Goal: Task Accomplishment & Management: Manage account settings

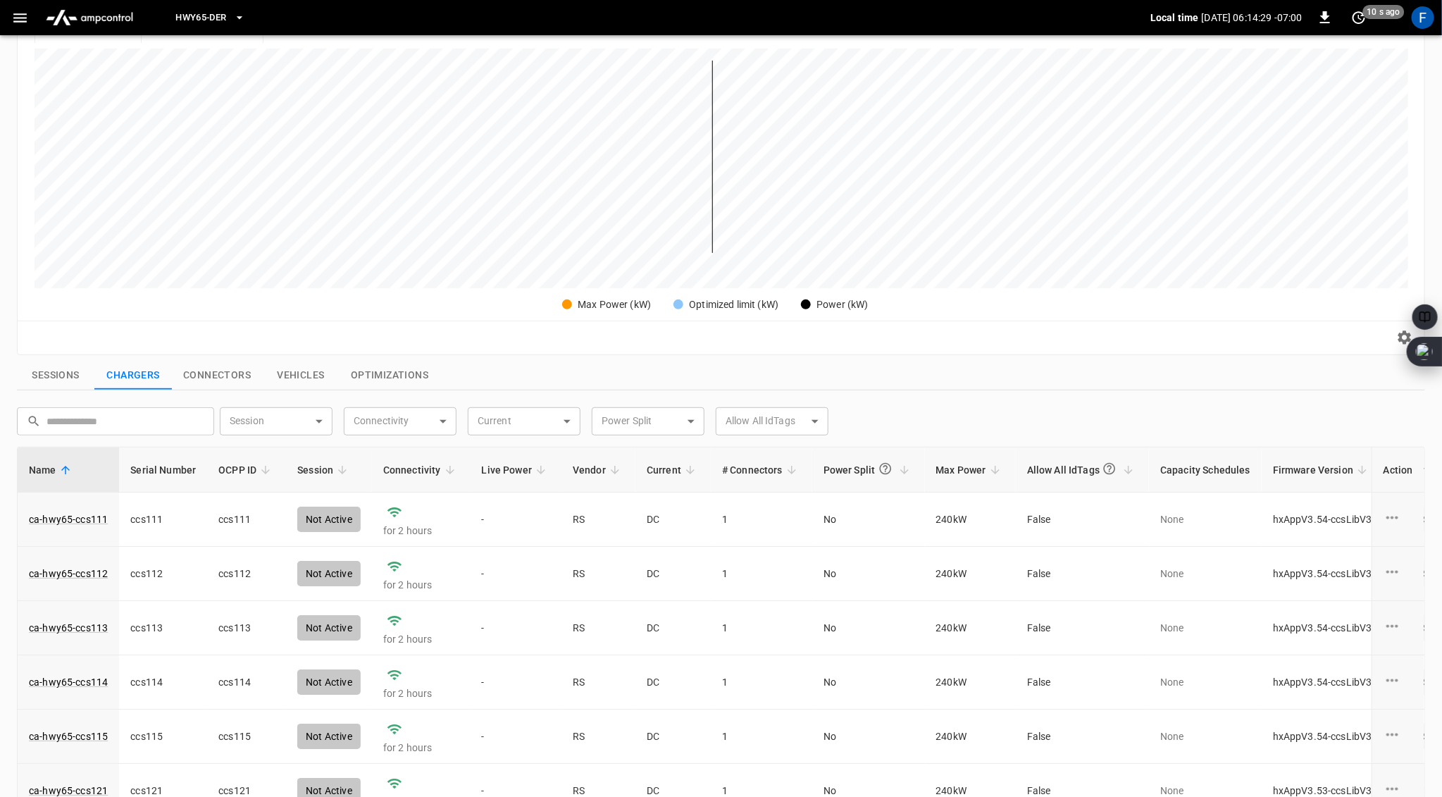
scroll to position [385, 0]
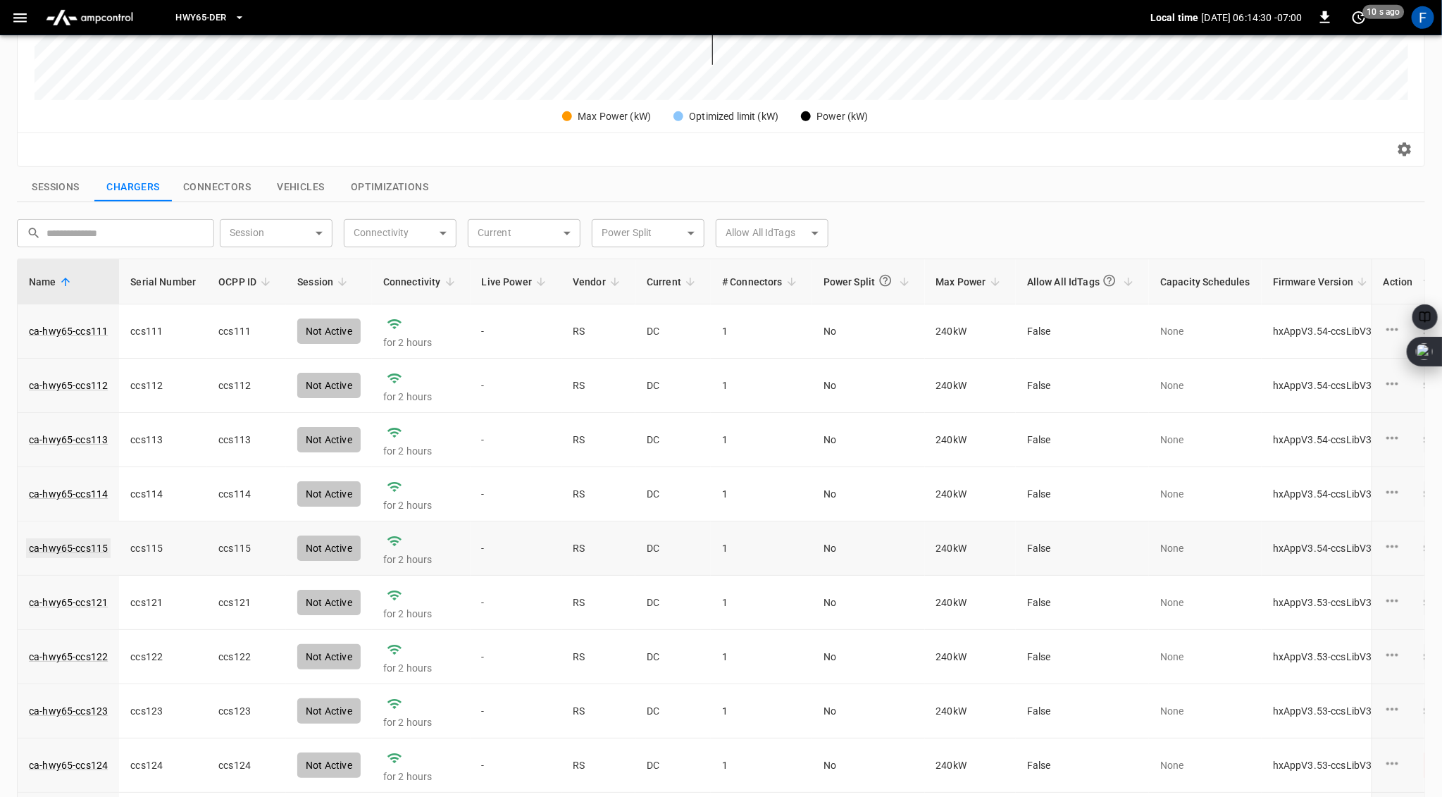
click at [66, 538] on link "ca-hwy65-ccs115" at bounding box center [68, 548] width 85 height 20
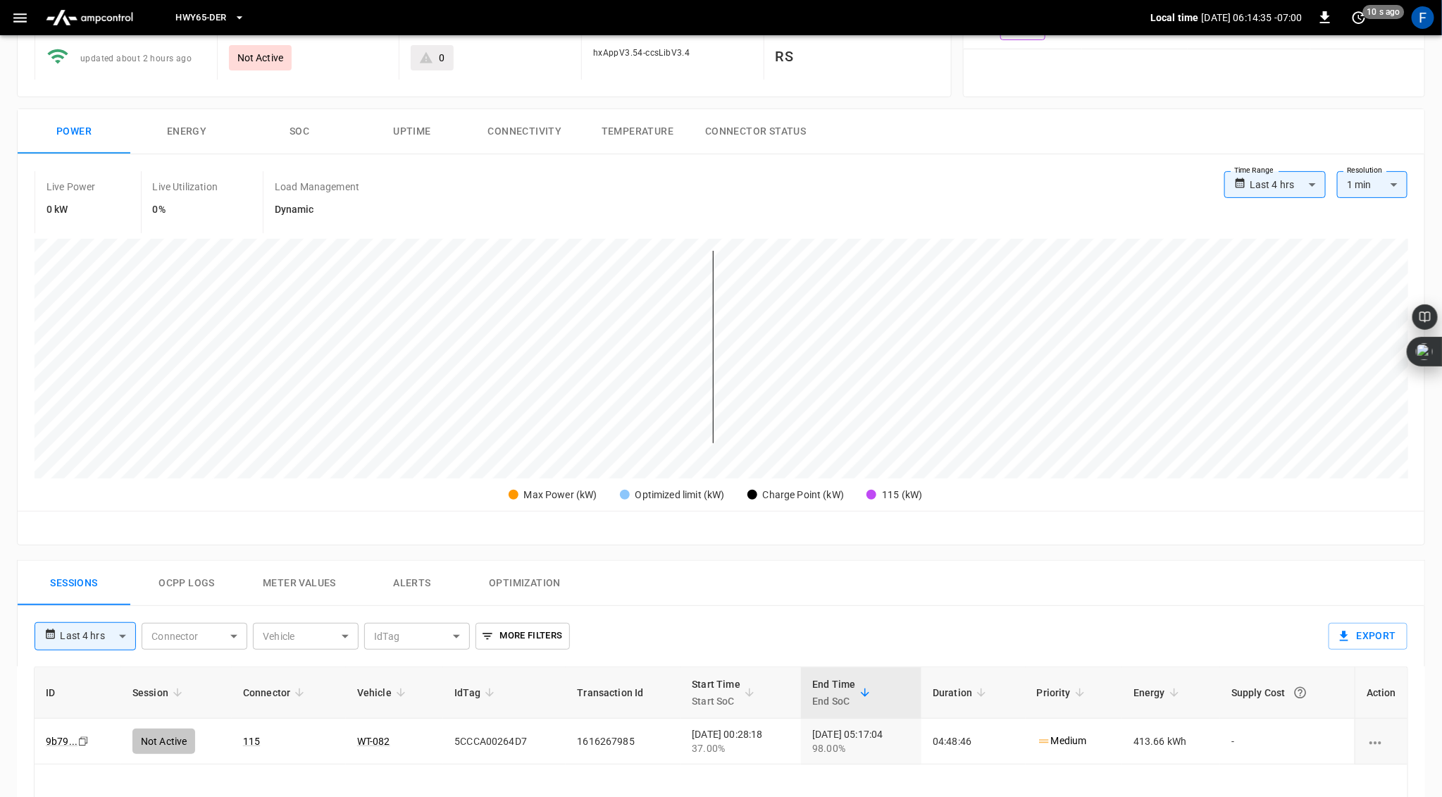
scroll to position [8, 0]
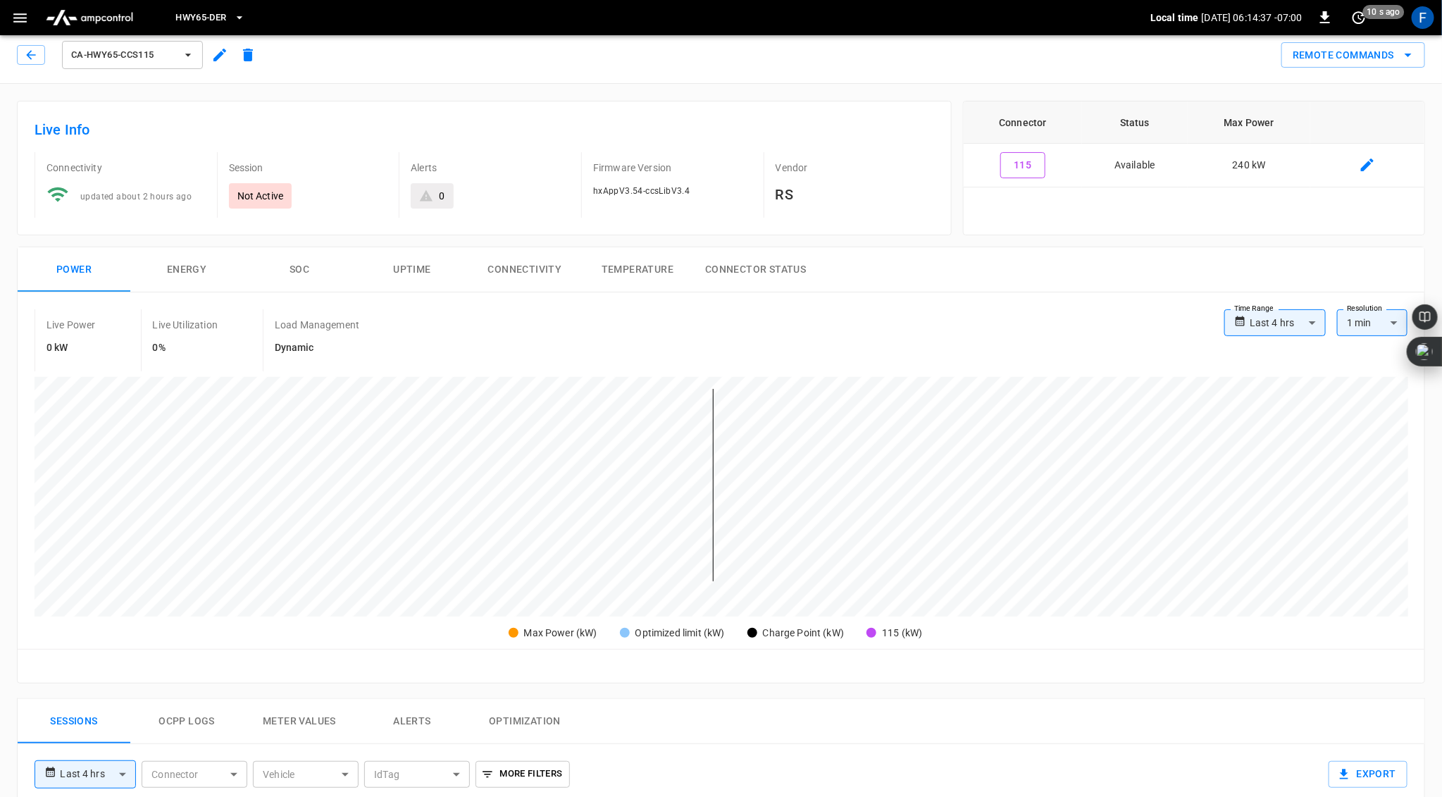
click at [307, 263] on button "SOC" at bounding box center [299, 269] width 113 height 45
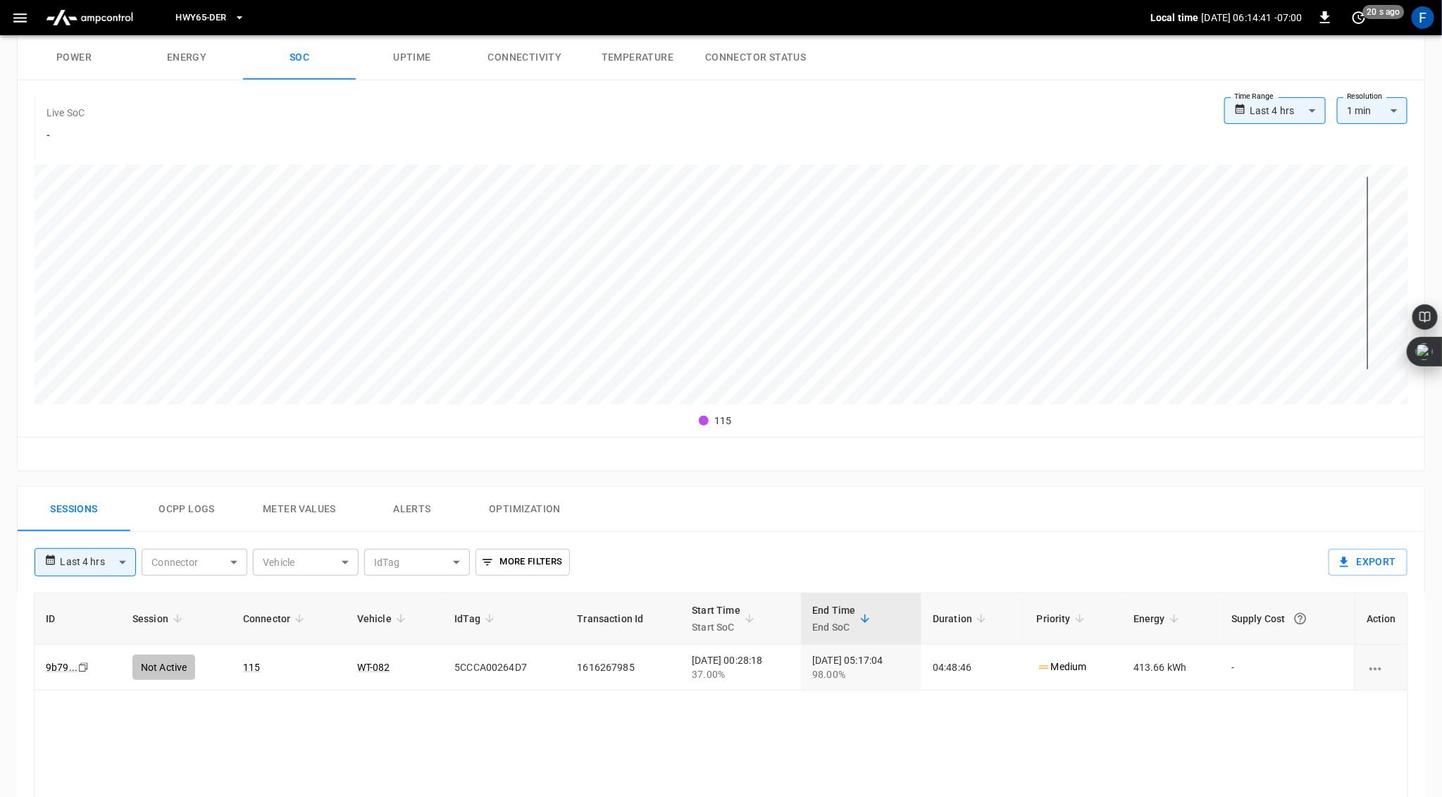
scroll to position [239, 0]
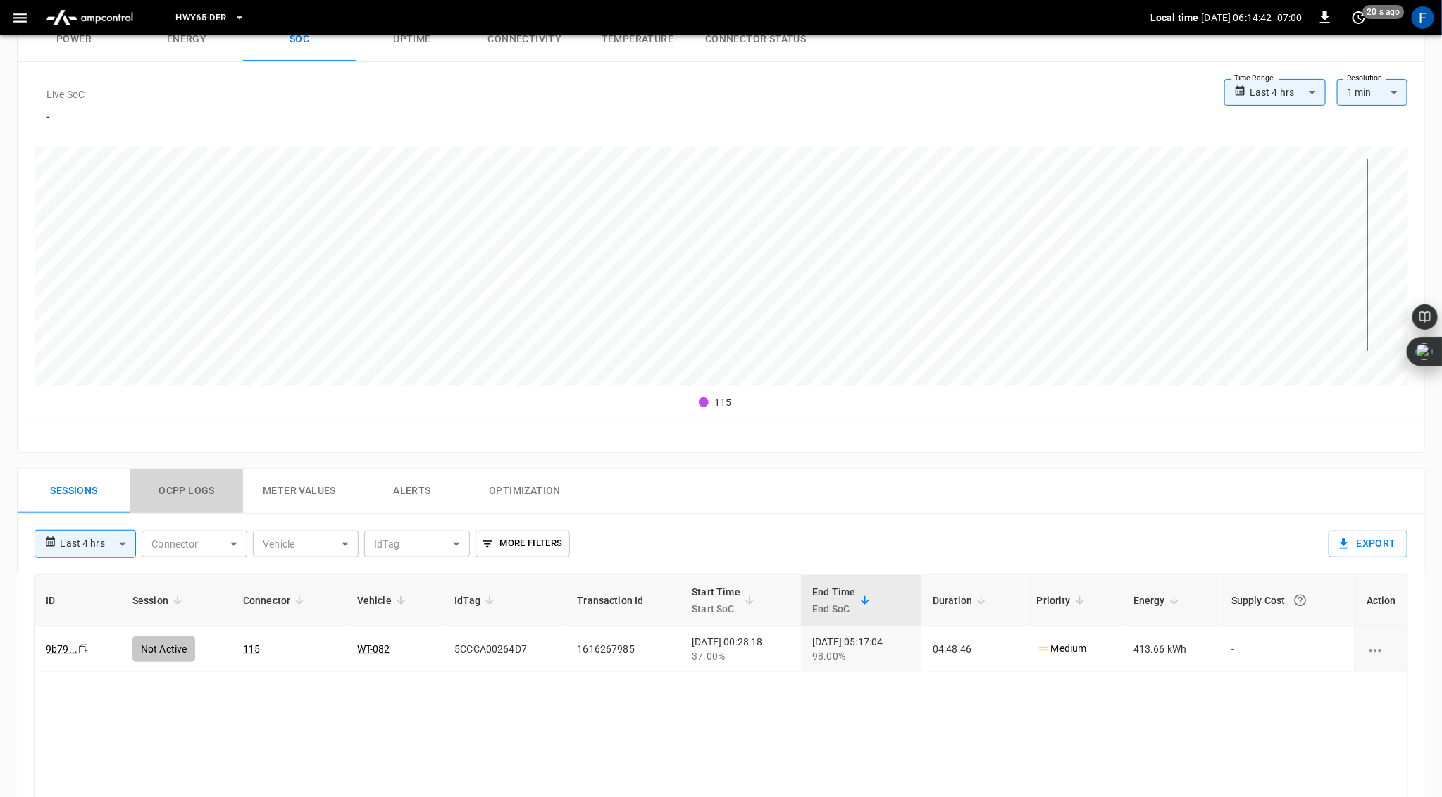
click at [178, 493] on button "Ocpp logs" at bounding box center [186, 490] width 113 height 45
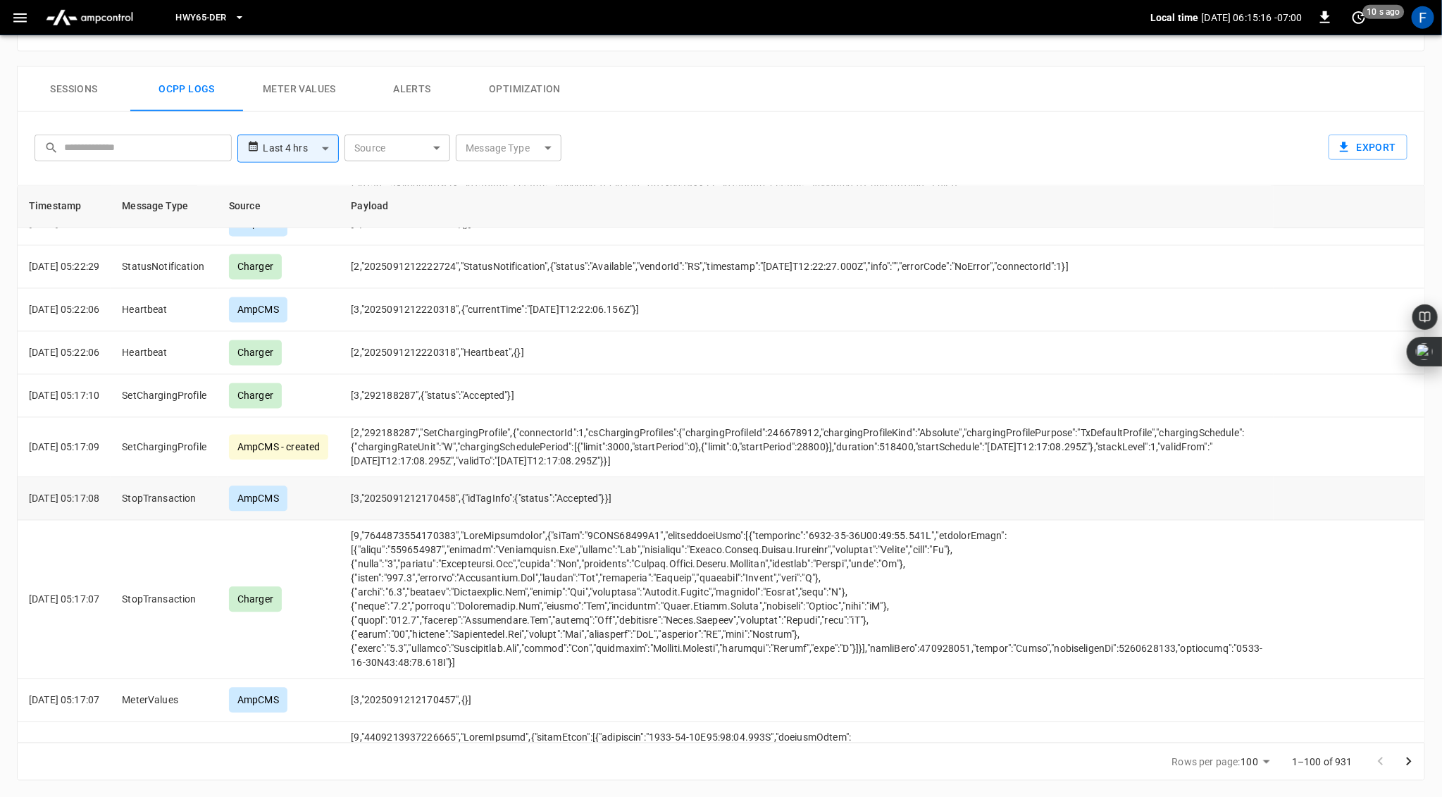
scroll to position [1558, 0]
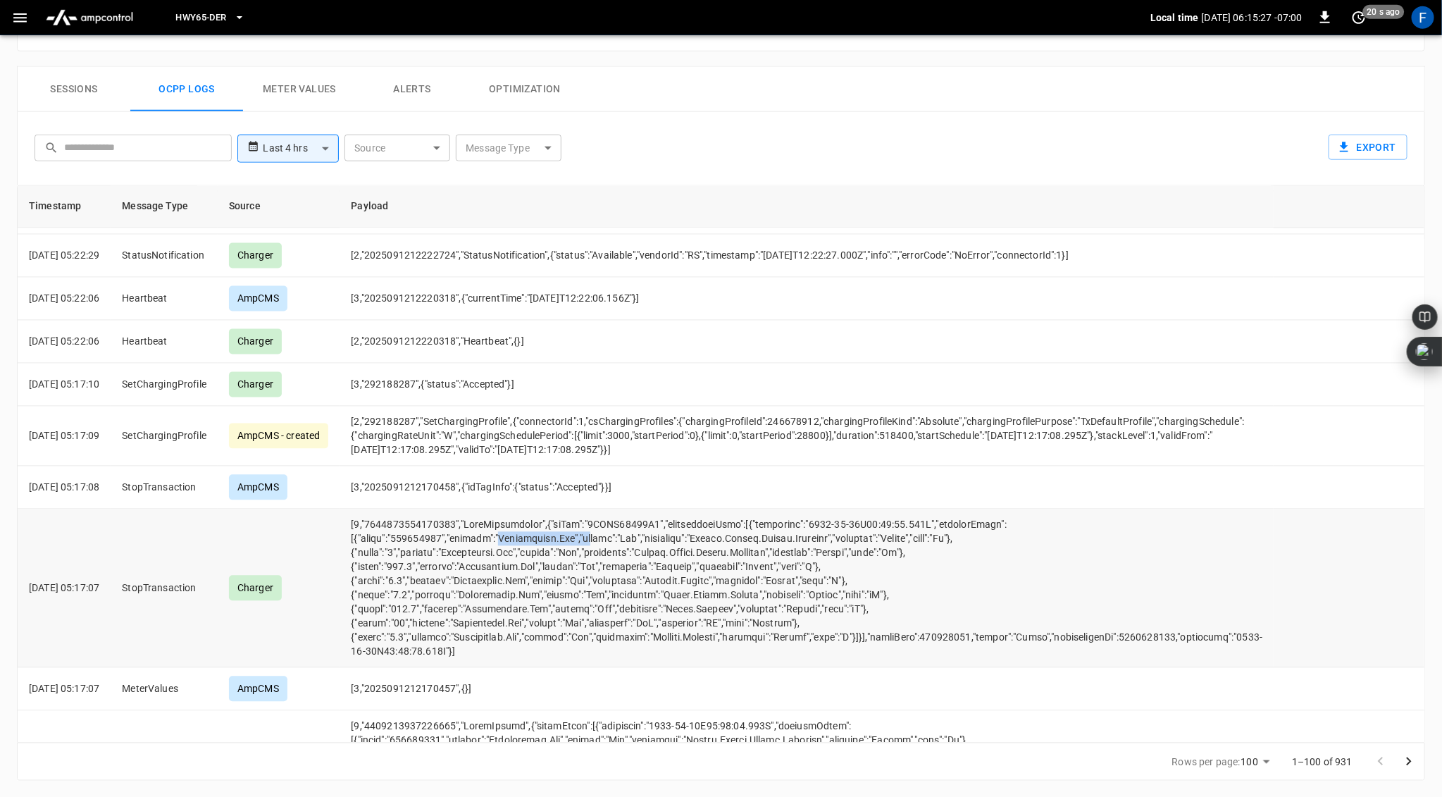
drag, startPoint x: 517, startPoint y: 534, endPoint x: 607, endPoint y: 530, distance: 89.6
click at [607, 530] on td "opcc-messages-table" at bounding box center [807, 588] width 934 height 159
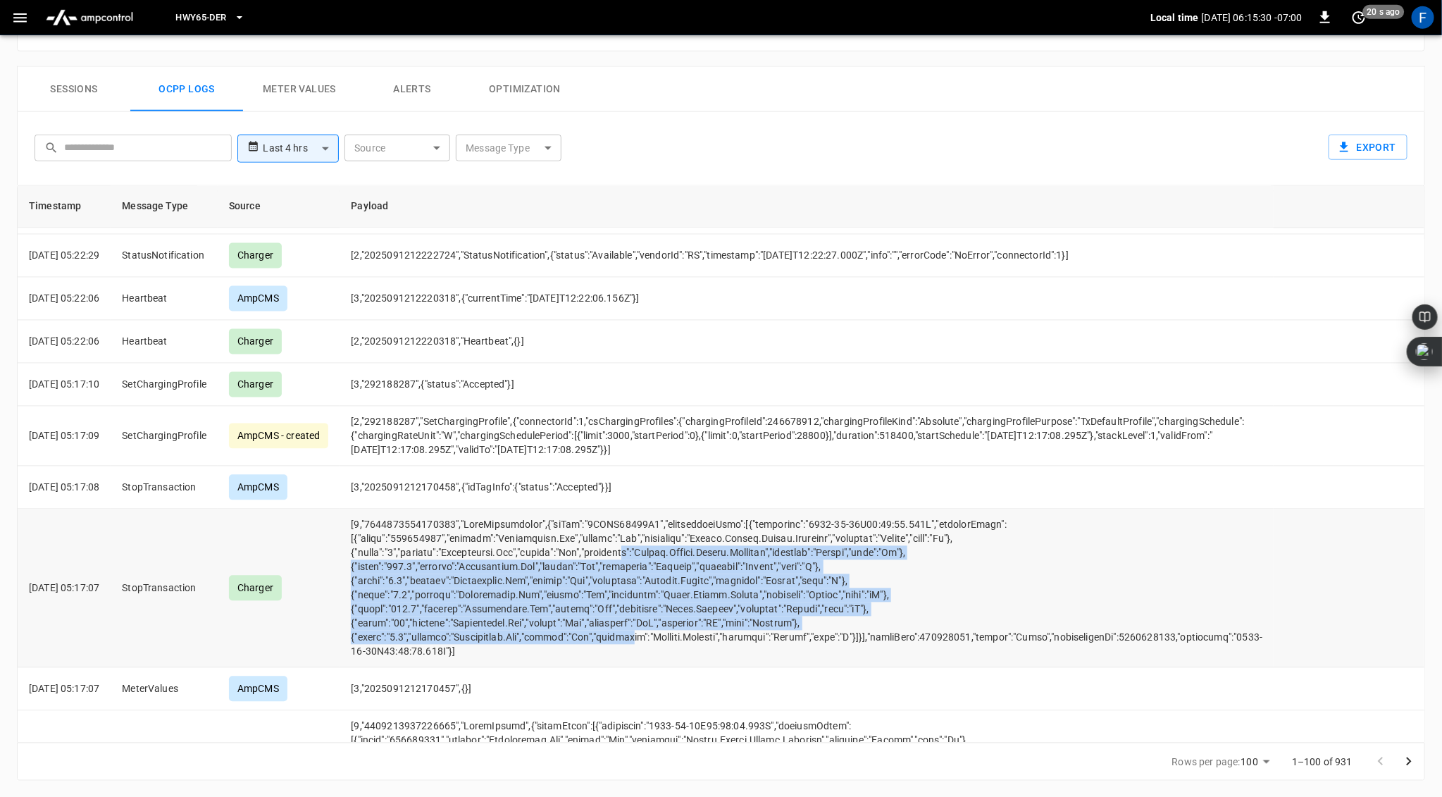
drag, startPoint x: 657, startPoint y: 540, endPoint x: 662, endPoint y: 633, distance: 93.8
click at [662, 633] on td "opcc-messages-table" at bounding box center [807, 588] width 934 height 159
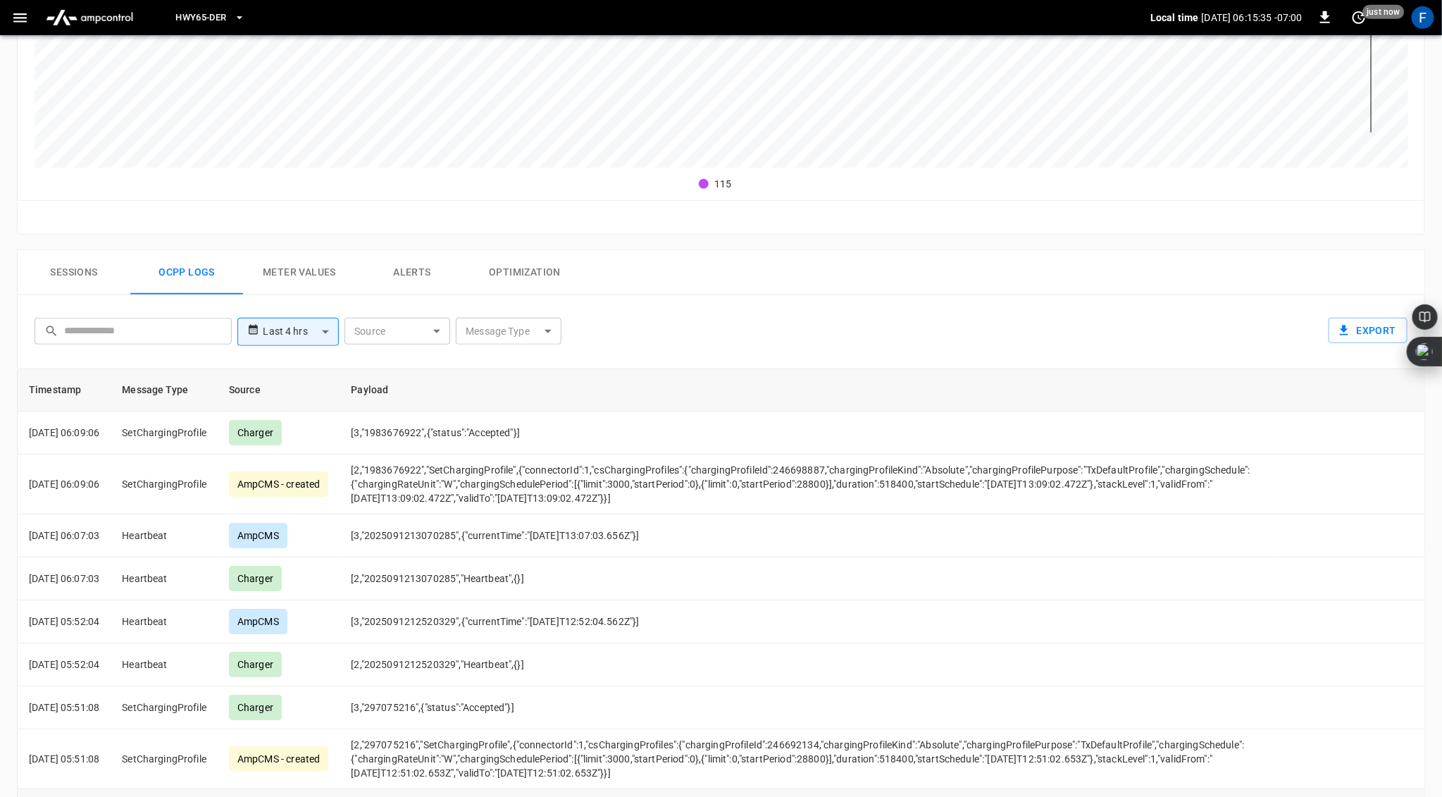
scroll to position [0, 0]
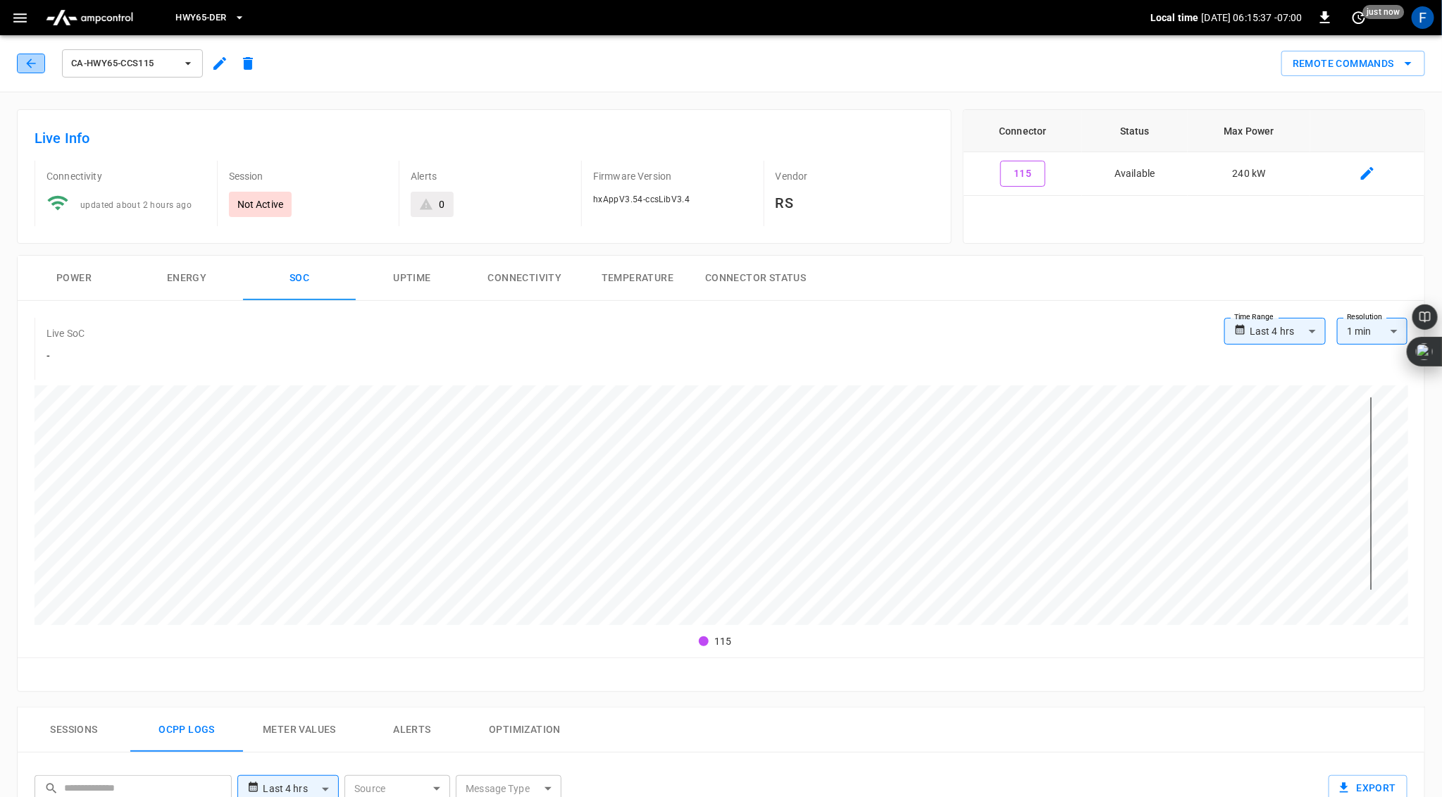
click at [25, 56] on icon "button" at bounding box center [31, 63] width 14 height 14
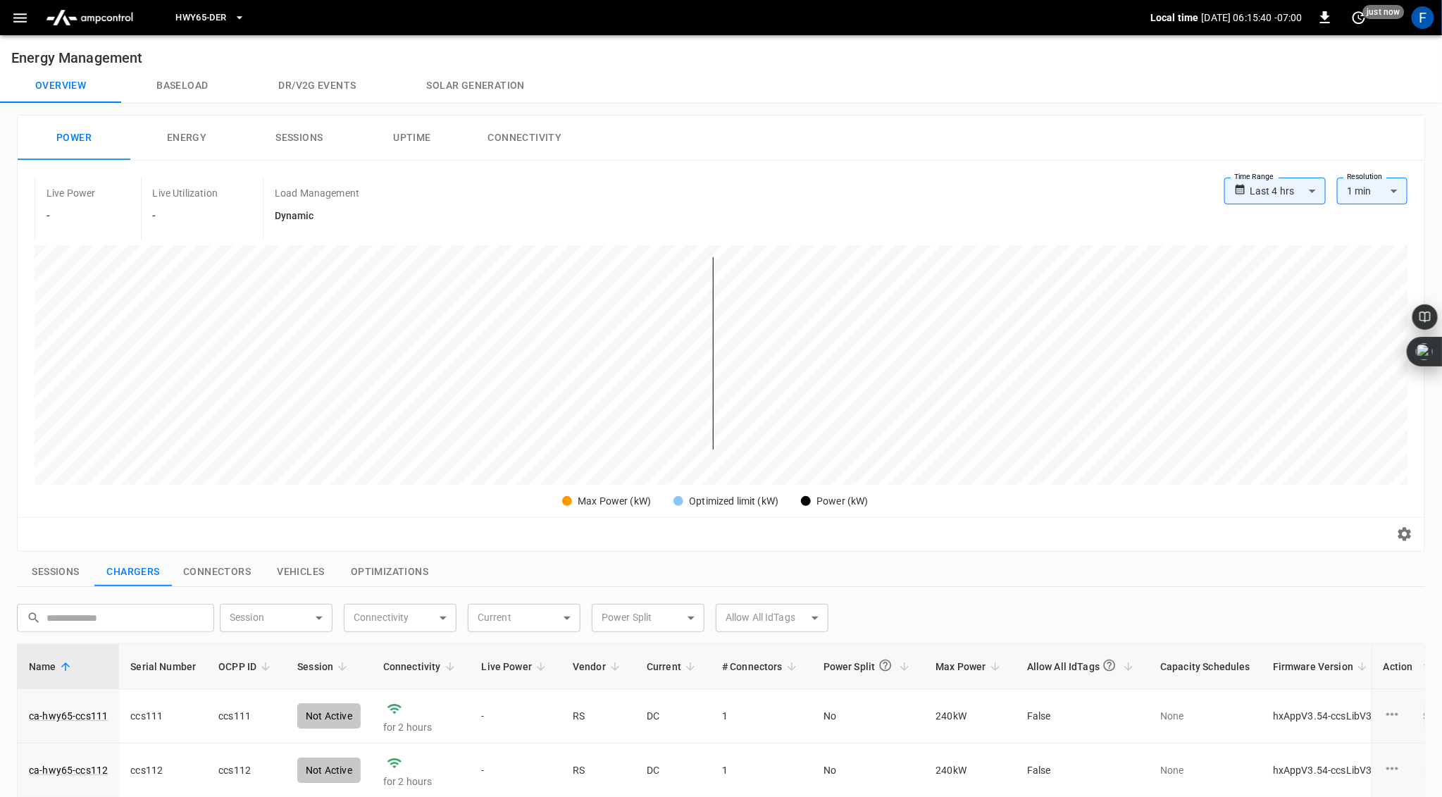
click at [18, 17] on icon "button" at bounding box center [19, 17] width 13 height 9
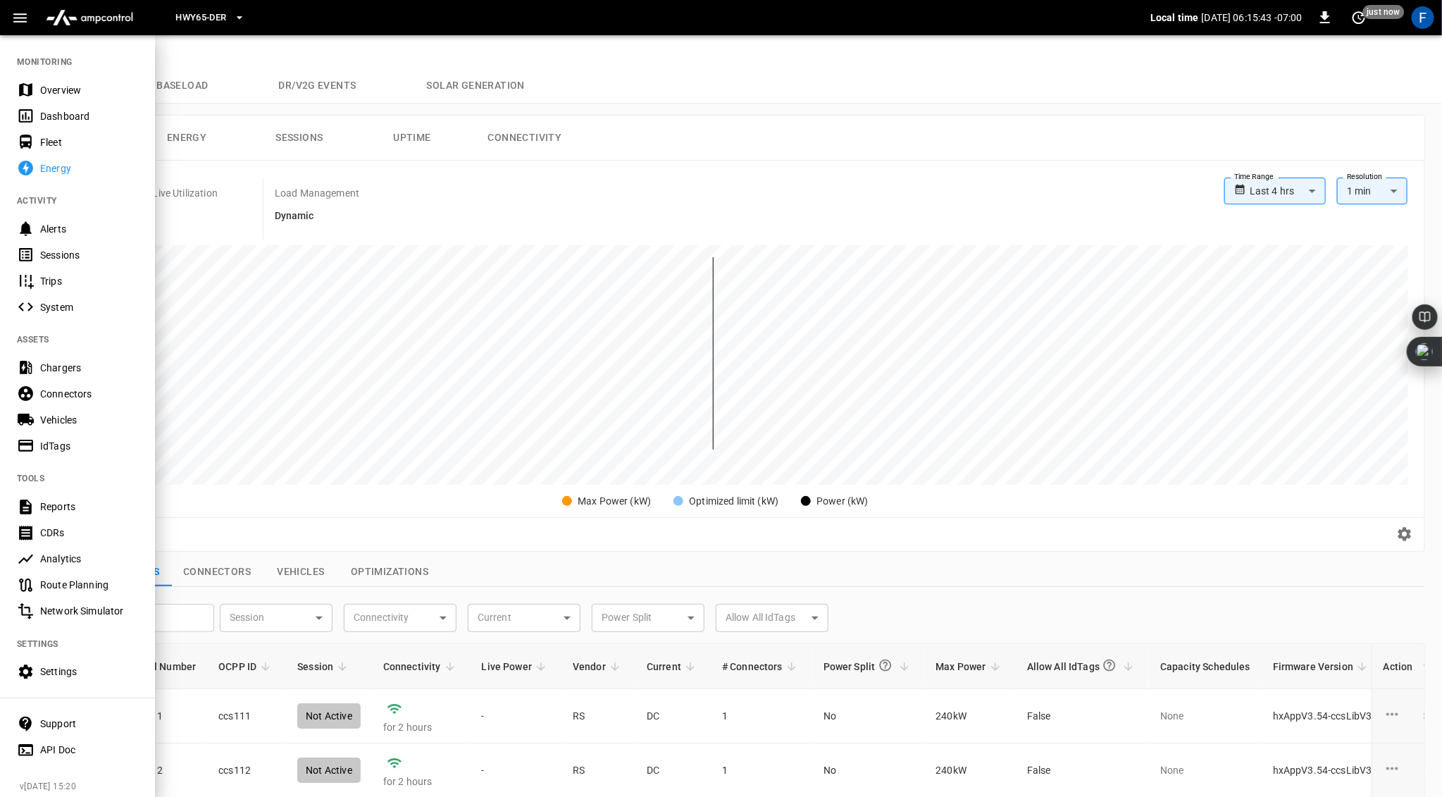
click at [61, 447] on div "IdTags" at bounding box center [89, 446] width 98 height 14
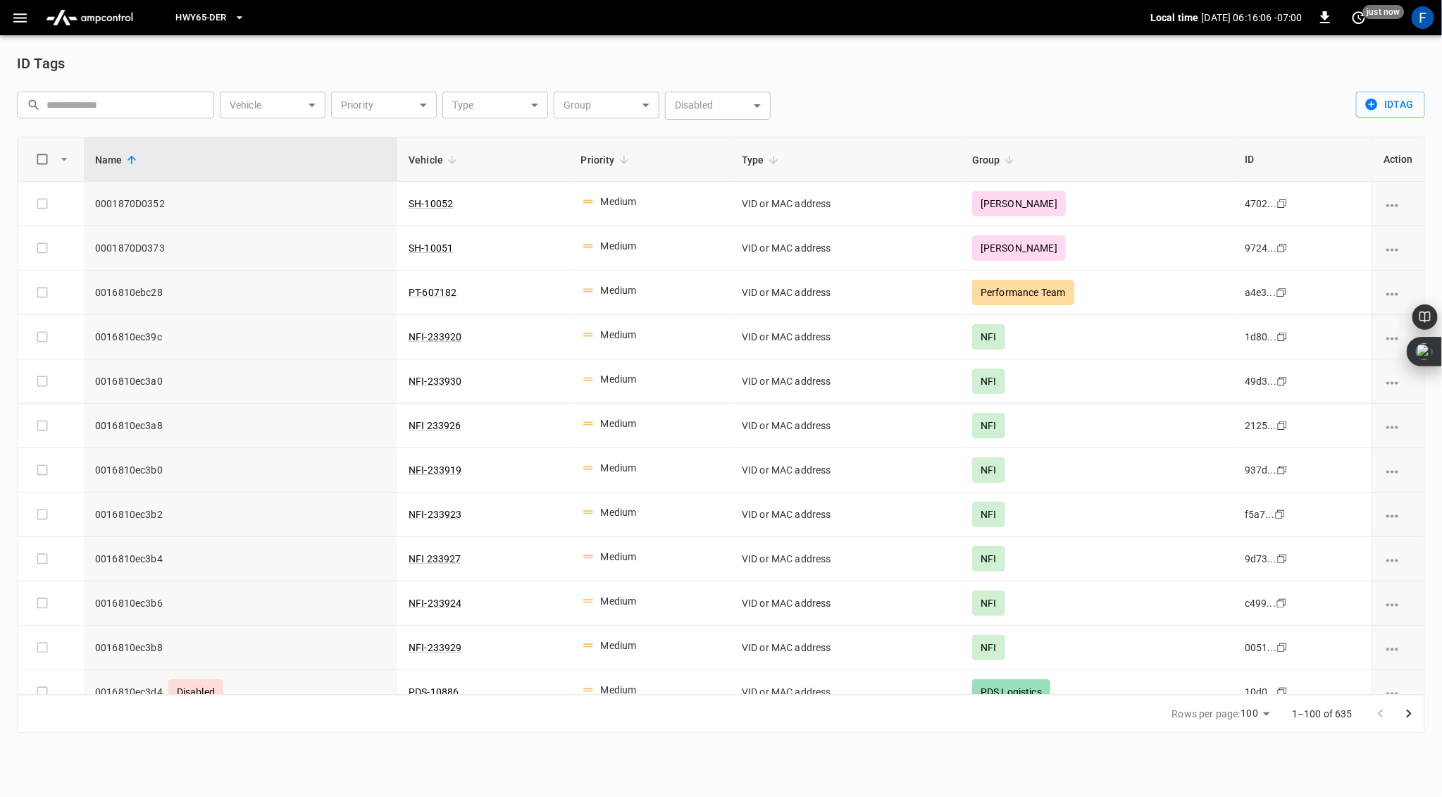
click at [311, 105] on body "HWY65-DER Local time [DATE] 06:16:06 -07:00 0 just now F ID Tags ​ ​ Vehicle ​ …" at bounding box center [721, 375] width 1442 height 750
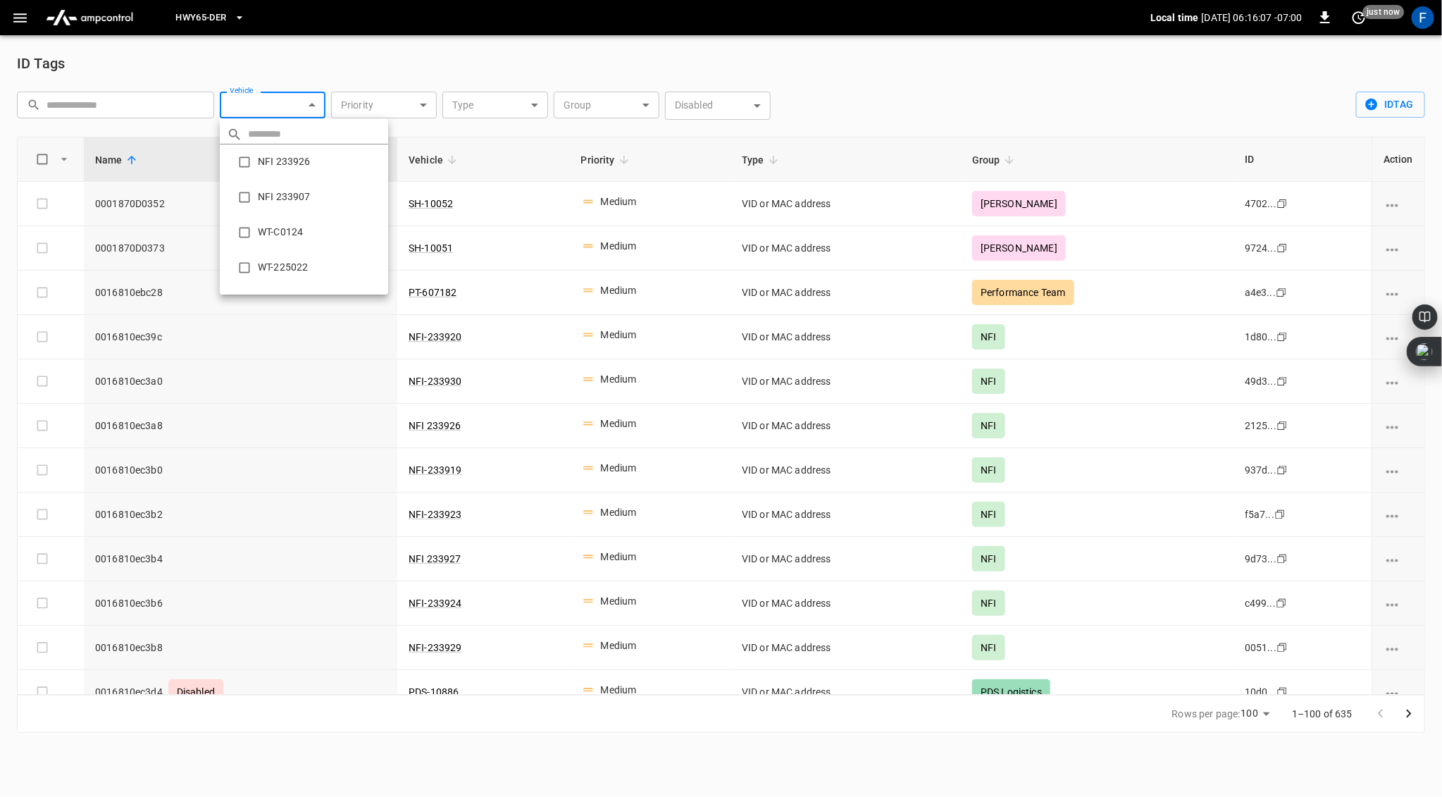
click at [311, 105] on div at bounding box center [721, 398] width 1442 height 797
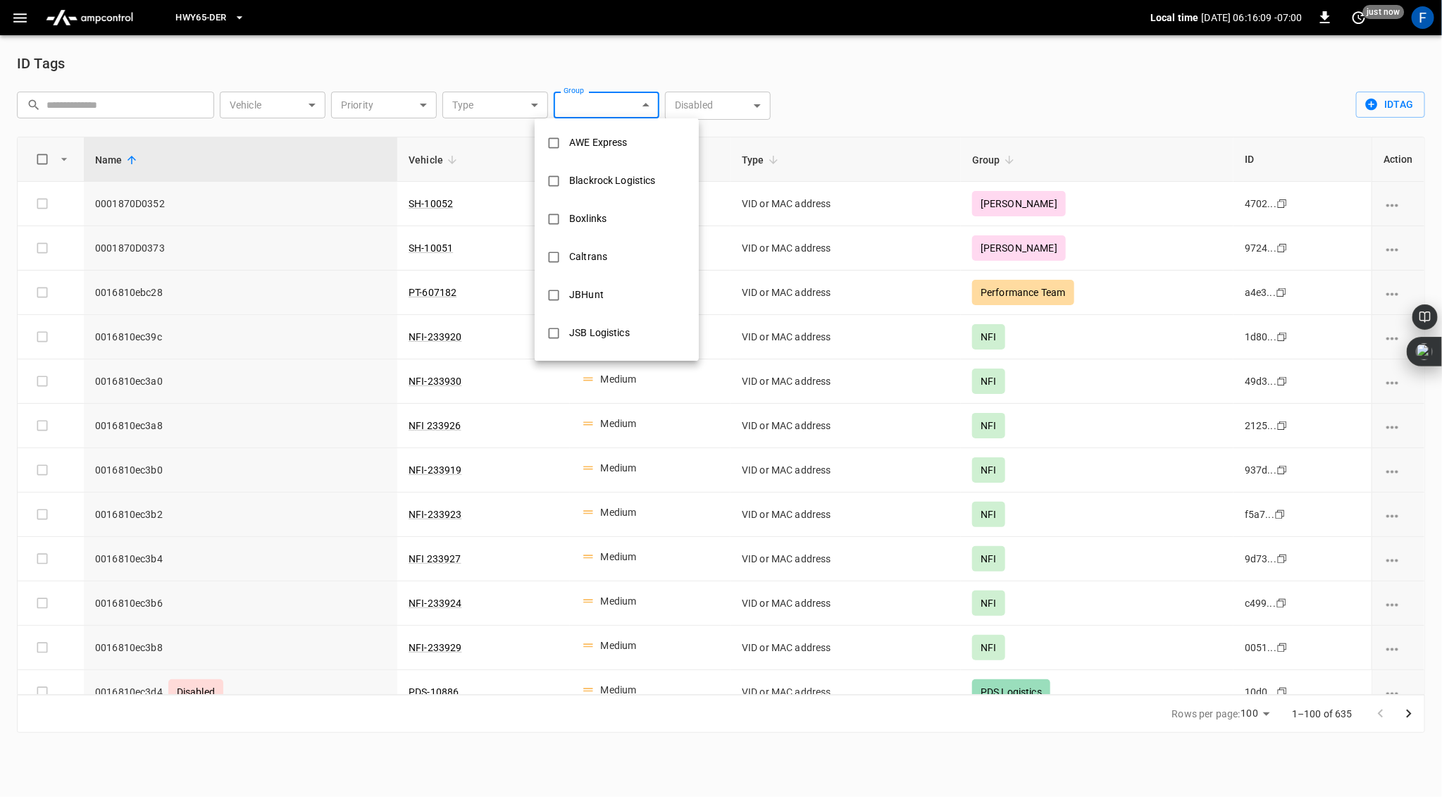
click at [635, 103] on body "HWY65-DER Local time [DATE] 06:16:09 -07:00 0 just now F ID Tags ​ ​ Vehicle ​ …" at bounding box center [721, 375] width 1442 height 750
click at [579, 260] on div "WattEV-Employee" at bounding box center [609, 260] width 97 height 26
type input "**********"
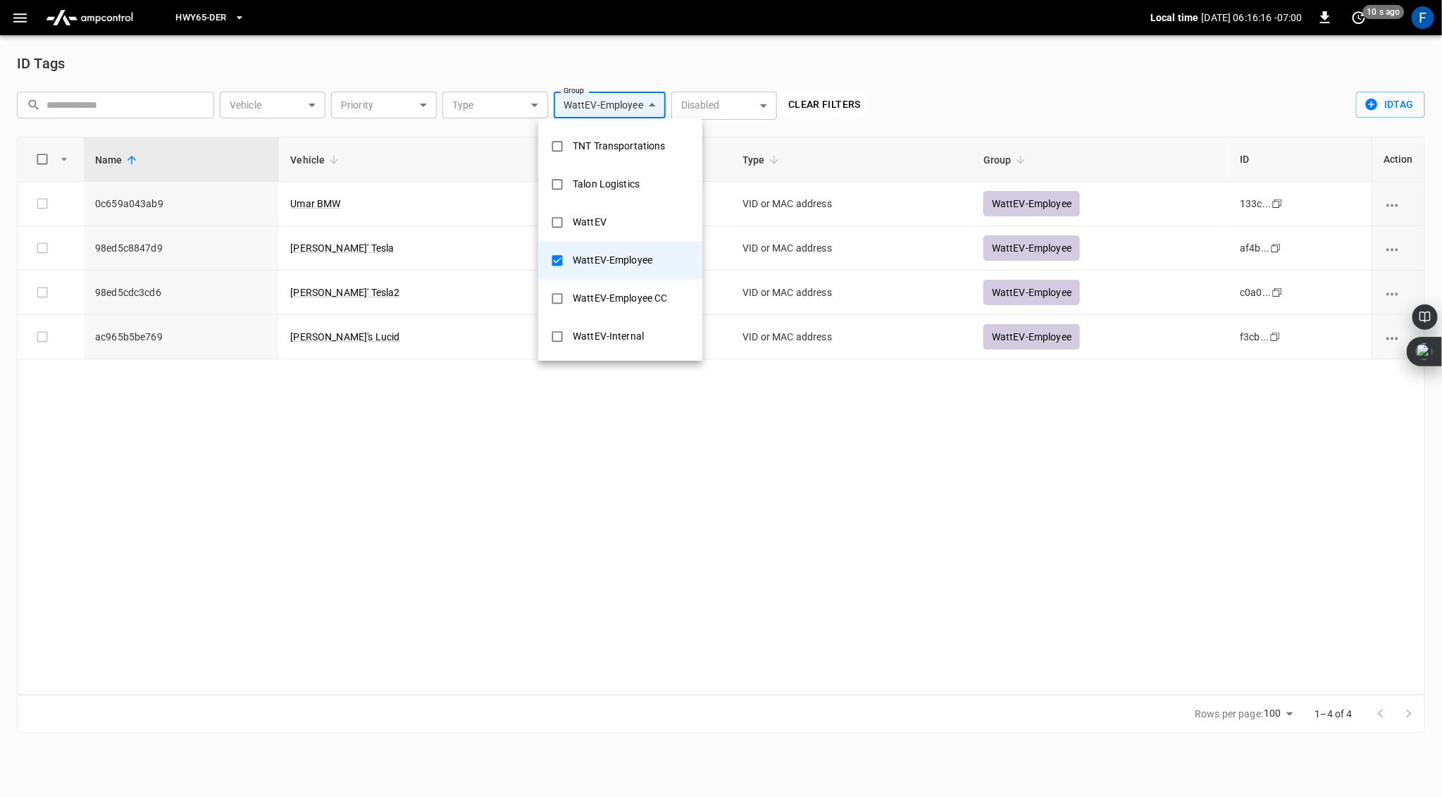
click at [595, 256] on div "WattEV-Employee" at bounding box center [612, 260] width 97 height 26
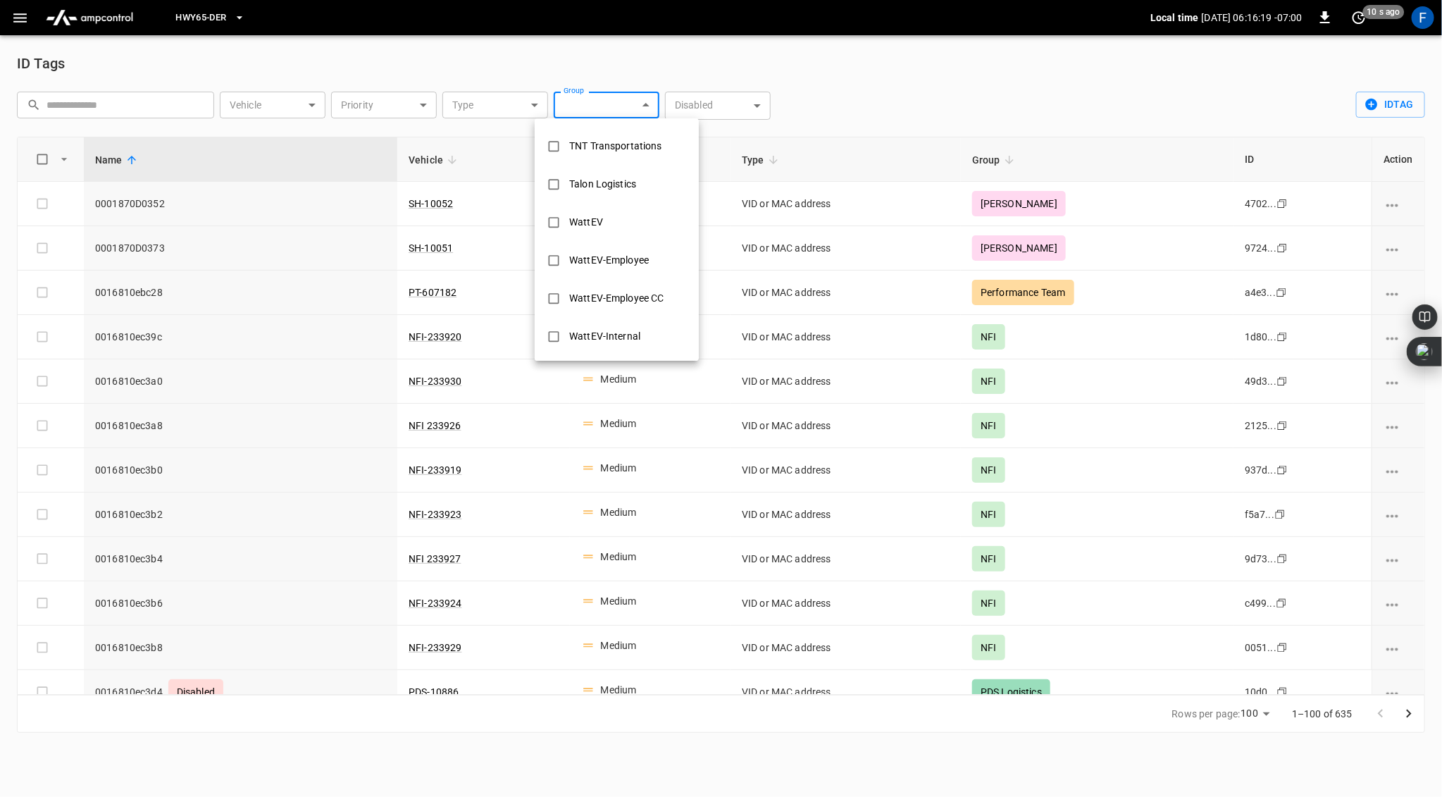
click at [590, 295] on div "WattEV-Employee CC" at bounding box center [616, 298] width 111 height 26
type input "**********"
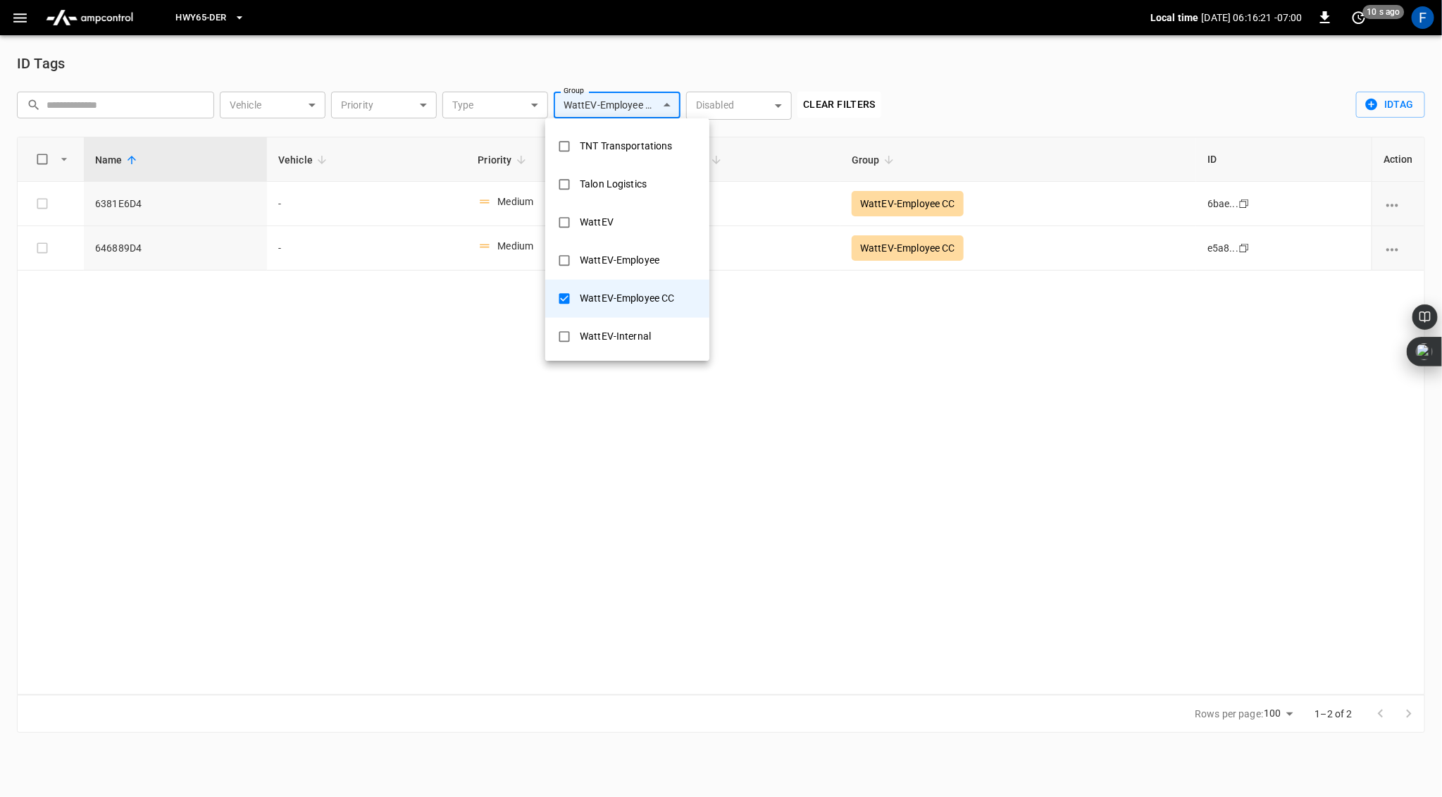
click at [590, 295] on div "WattEV-Employee CC" at bounding box center [626, 298] width 111 height 26
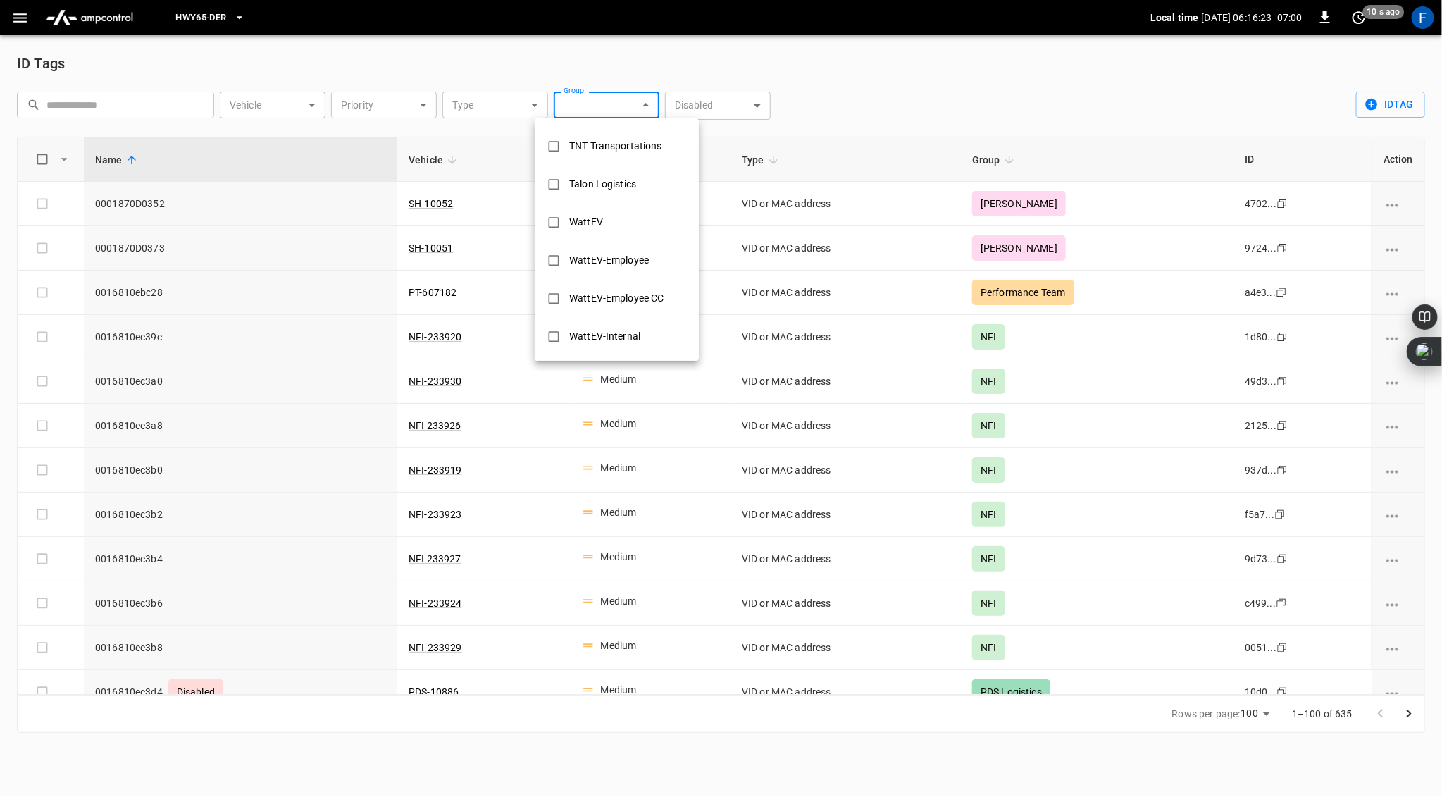
click at [590, 227] on div "WattEV" at bounding box center [586, 222] width 51 height 26
type input "******"
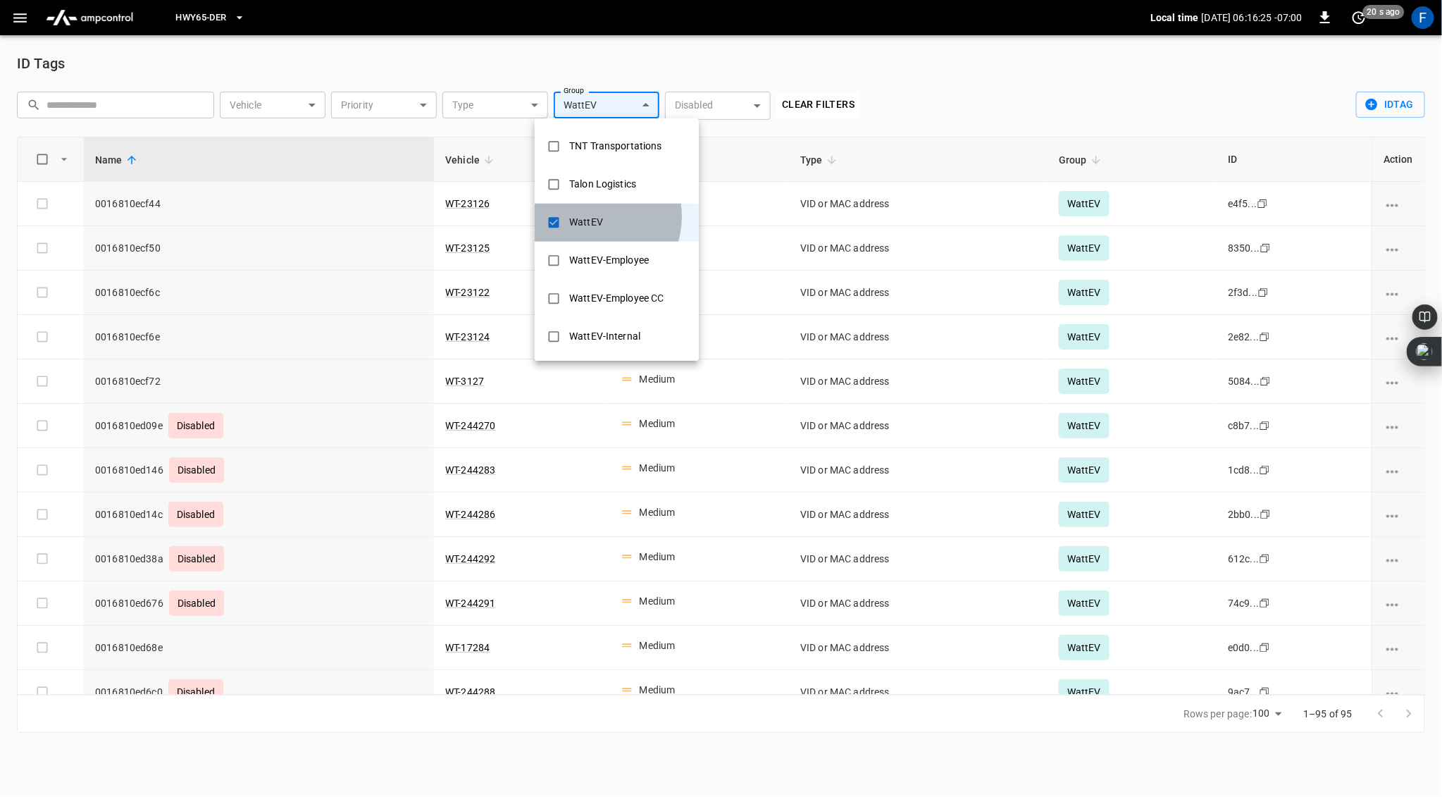
click at [588, 216] on div "WattEV" at bounding box center [586, 222] width 51 height 26
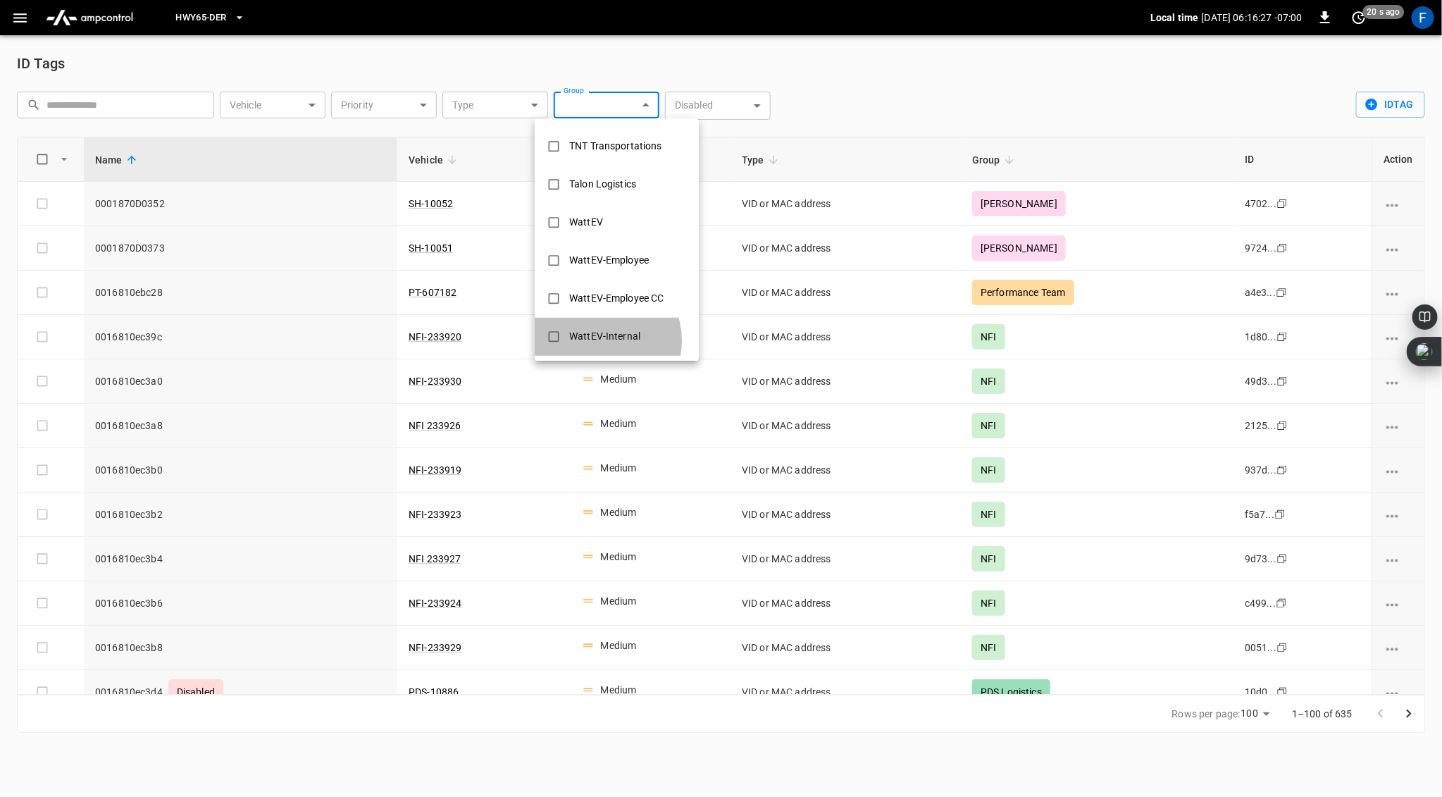
click at [597, 340] on div "WattEV-Internal" at bounding box center [605, 336] width 88 height 26
type input "**********"
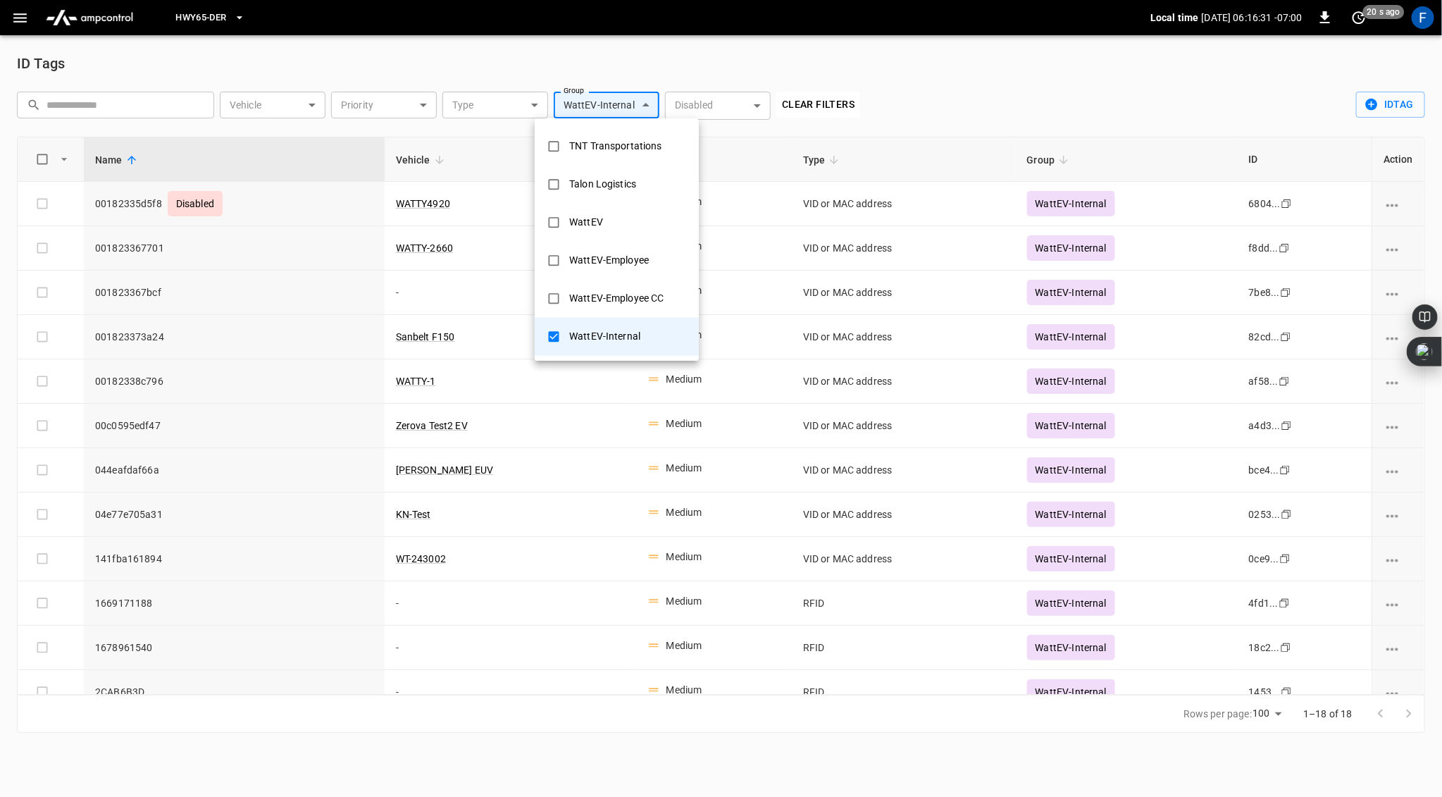
click at [542, 576] on div at bounding box center [721, 398] width 1442 height 797
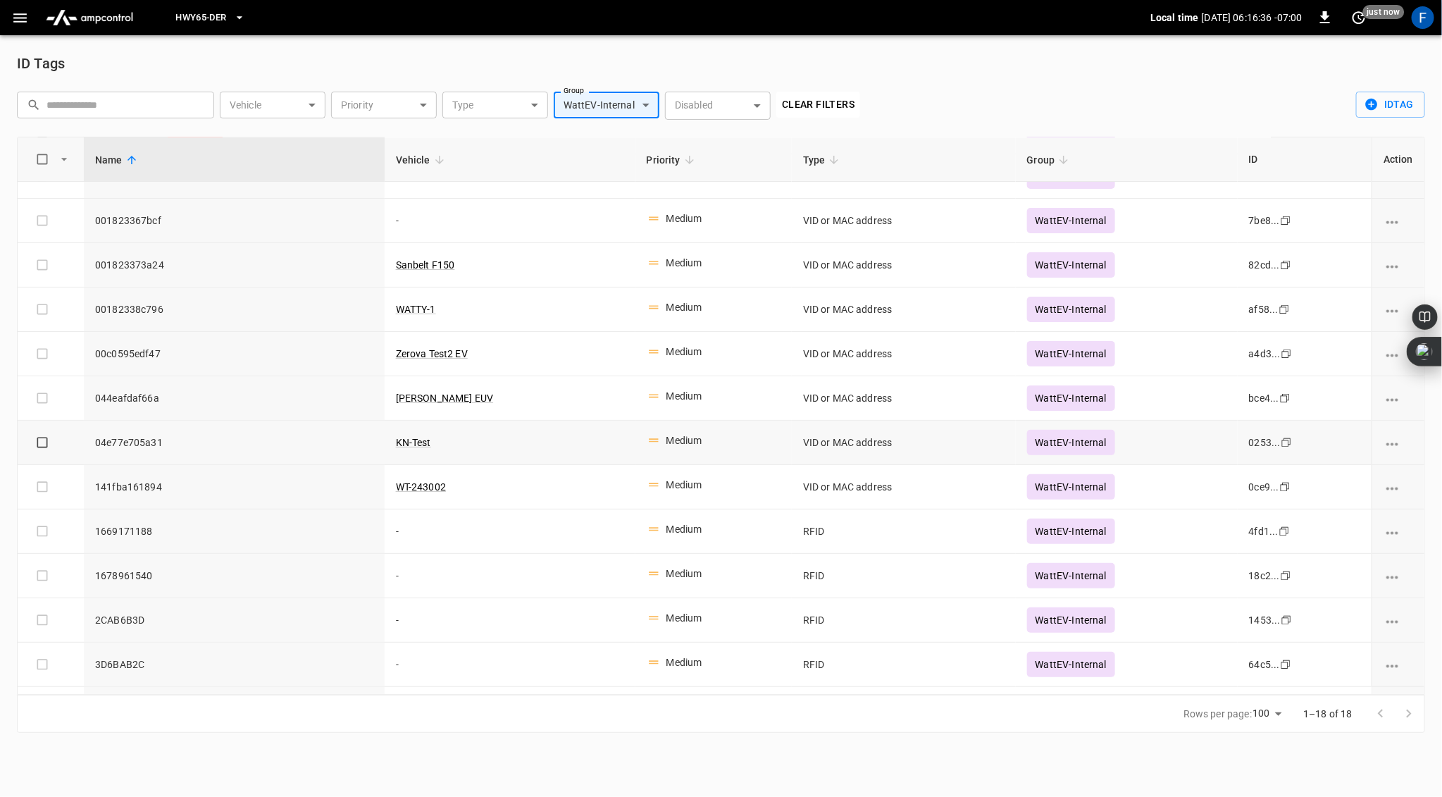
scroll to position [0, 0]
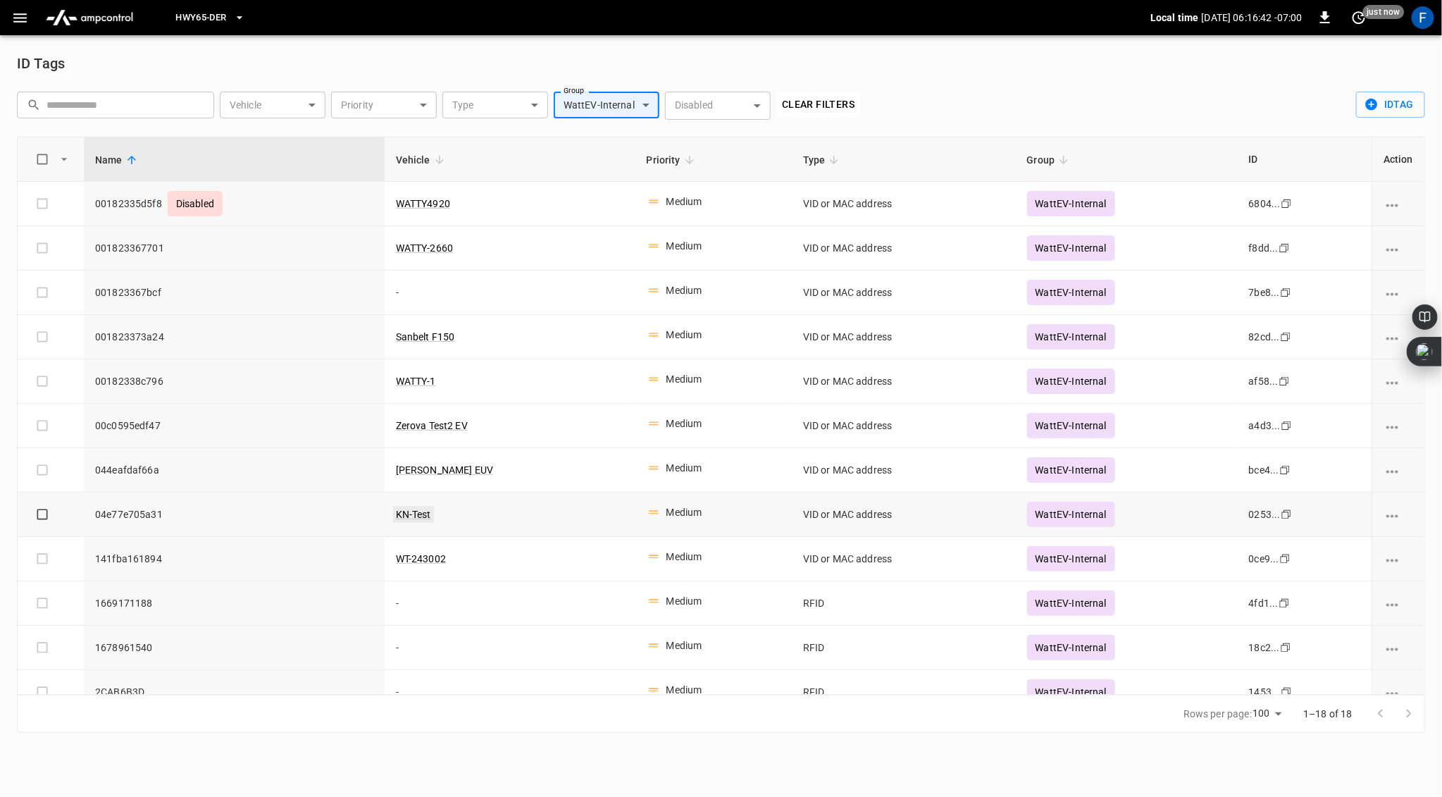
click at [426, 509] on link "KN-Test" at bounding box center [413, 514] width 41 height 17
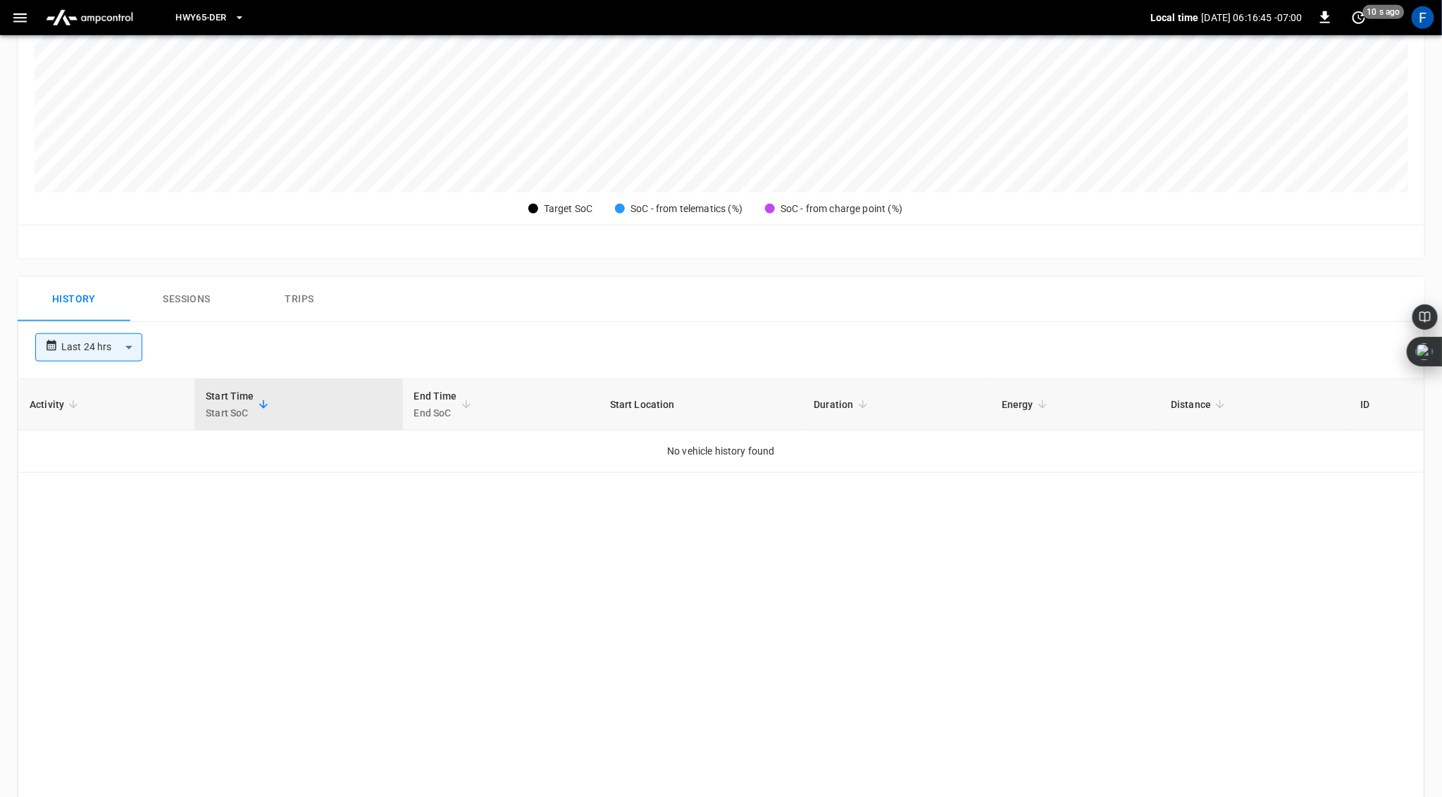
scroll to position [499, 0]
click at [187, 297] on button "Sessions" at bounding box center [186, 293] width 113 height 45
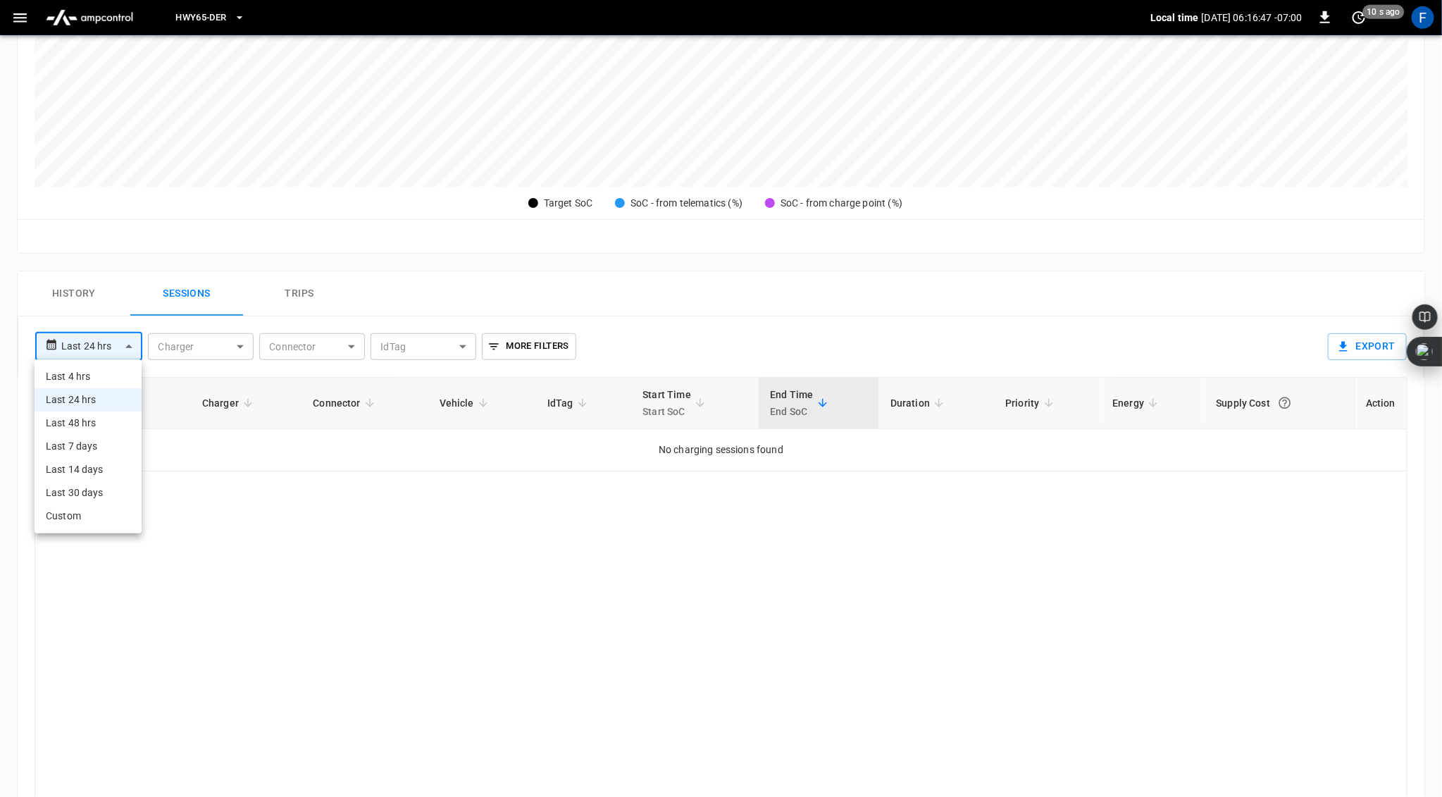
click at [116, 346] on body "**********" at bounding box center [721, 245] width 1442 height 1489
click at [98, 488] on li "Last 30 days" at bounding box center [88, 492] width 107 height 23
type input "**********"
type input "**"
type input "**********"
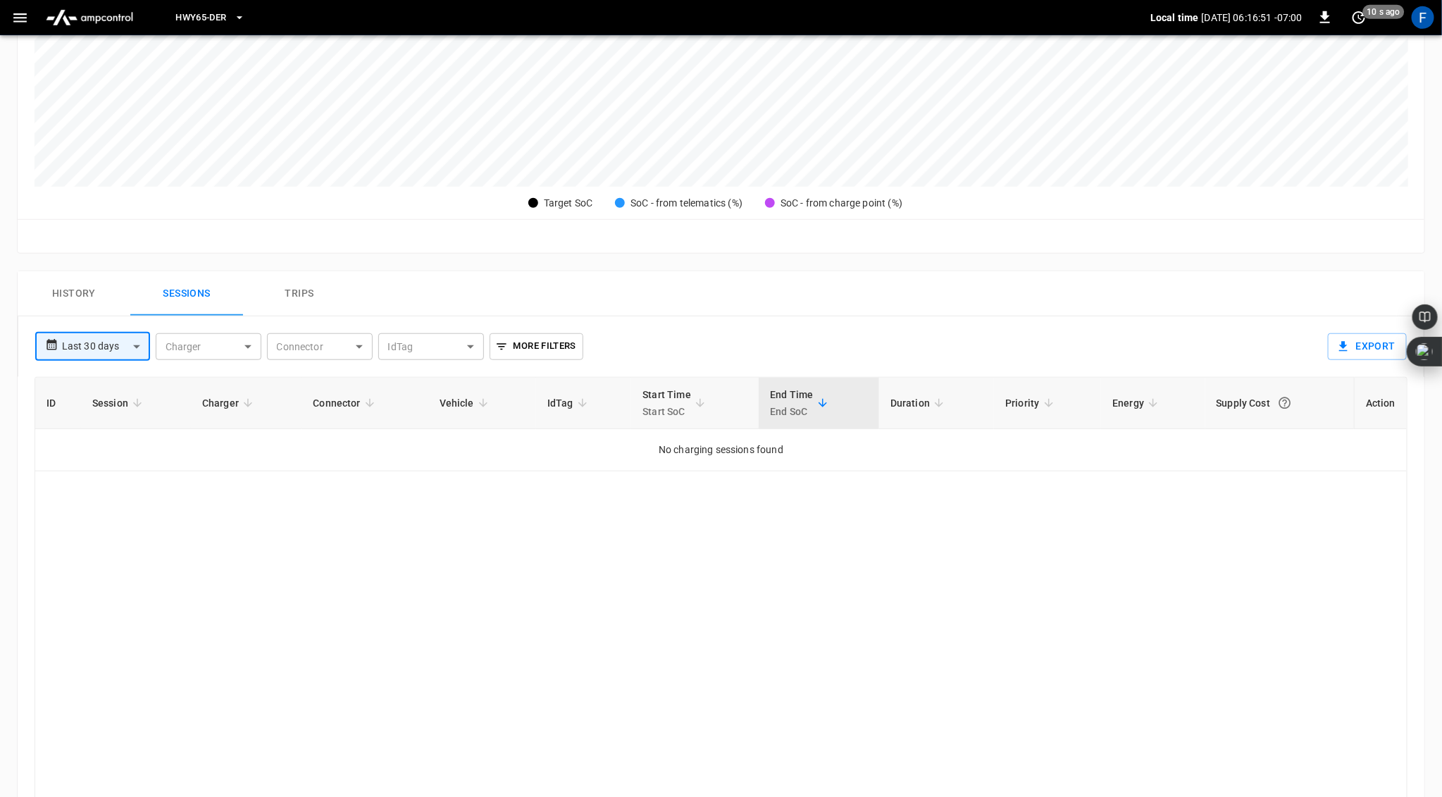
click at [132, 344] on body "**********" at bounding box center [721, 245] width 1442 height 1489
click at [285, 469] on div at bounding box center [721, 398] width 1442 height 797
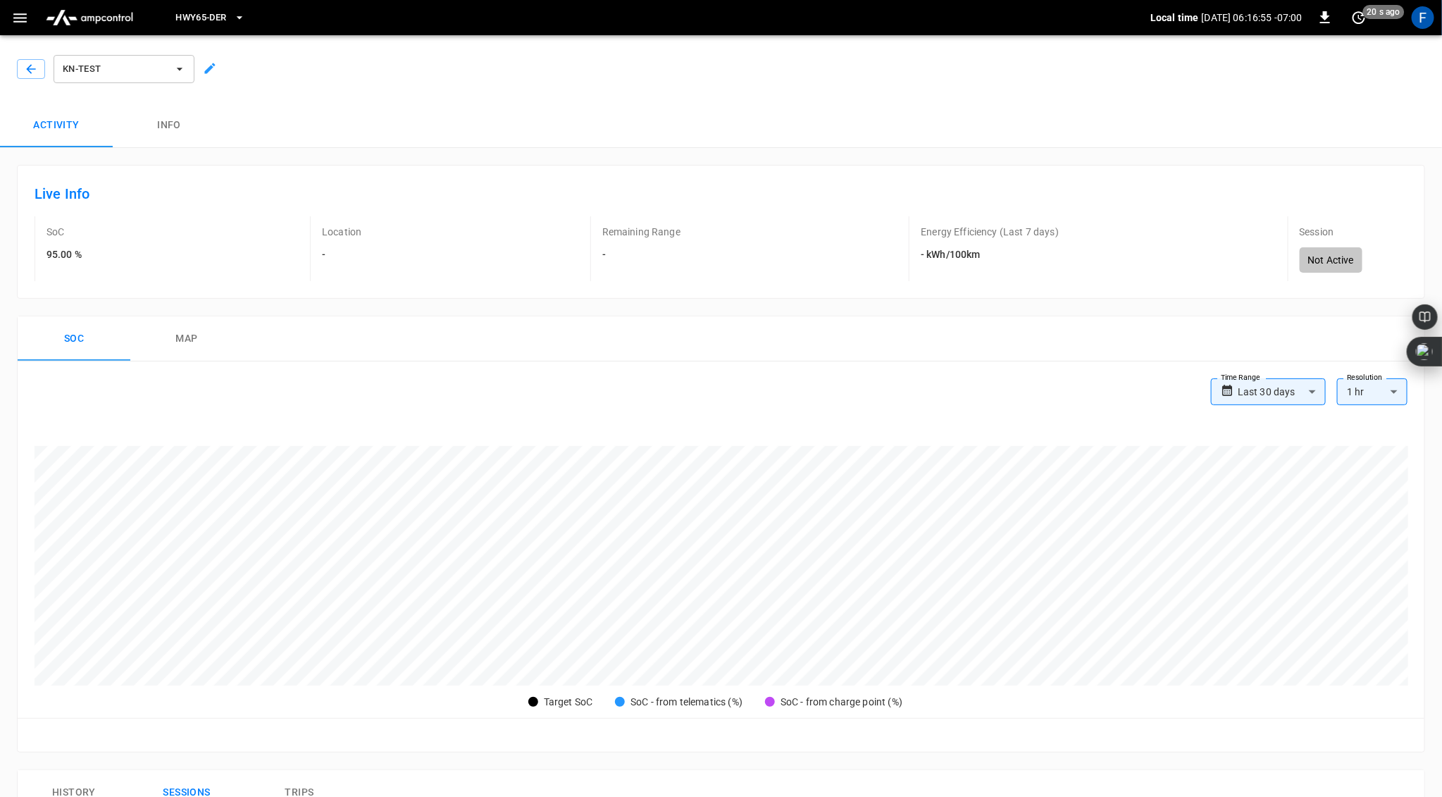
click at [170, 116] on button "Info" at bounding box center [169, 125] width 113 height 45
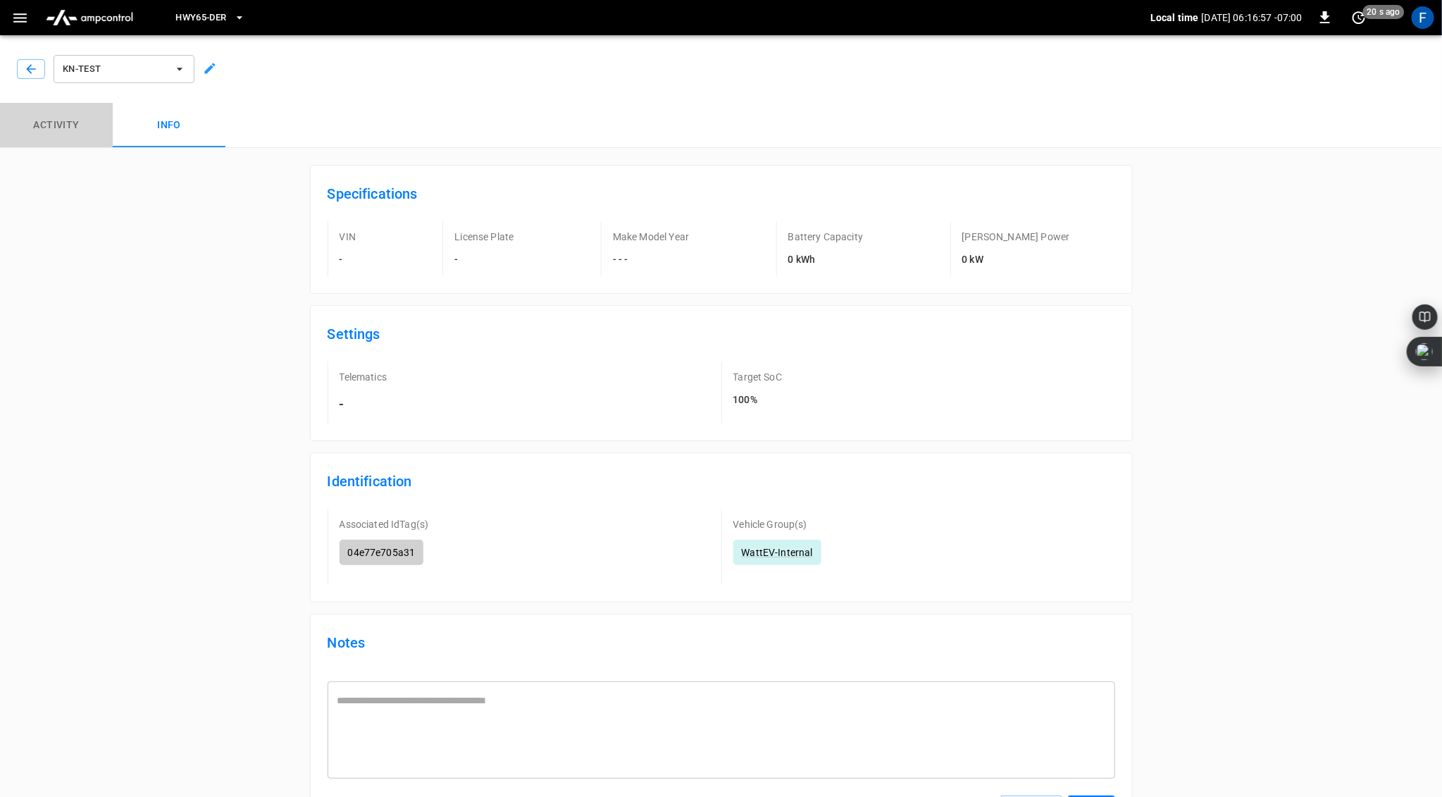
click at [56, 118] on button "Activity" at bounding box center [56, 125] width 113 height 45
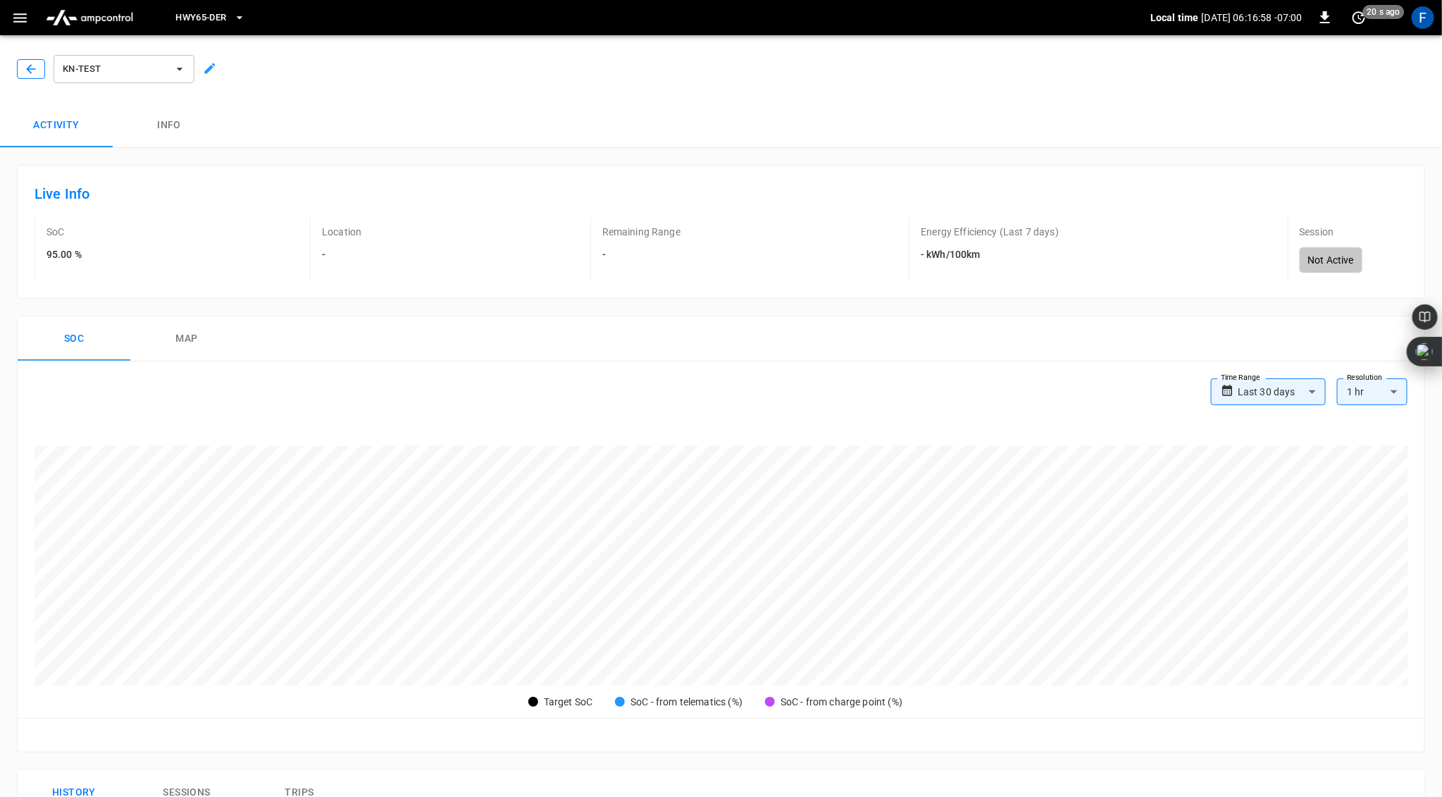
click at [36, 69] on icon "button" at bounding box center [31, 69] width 14 height 14
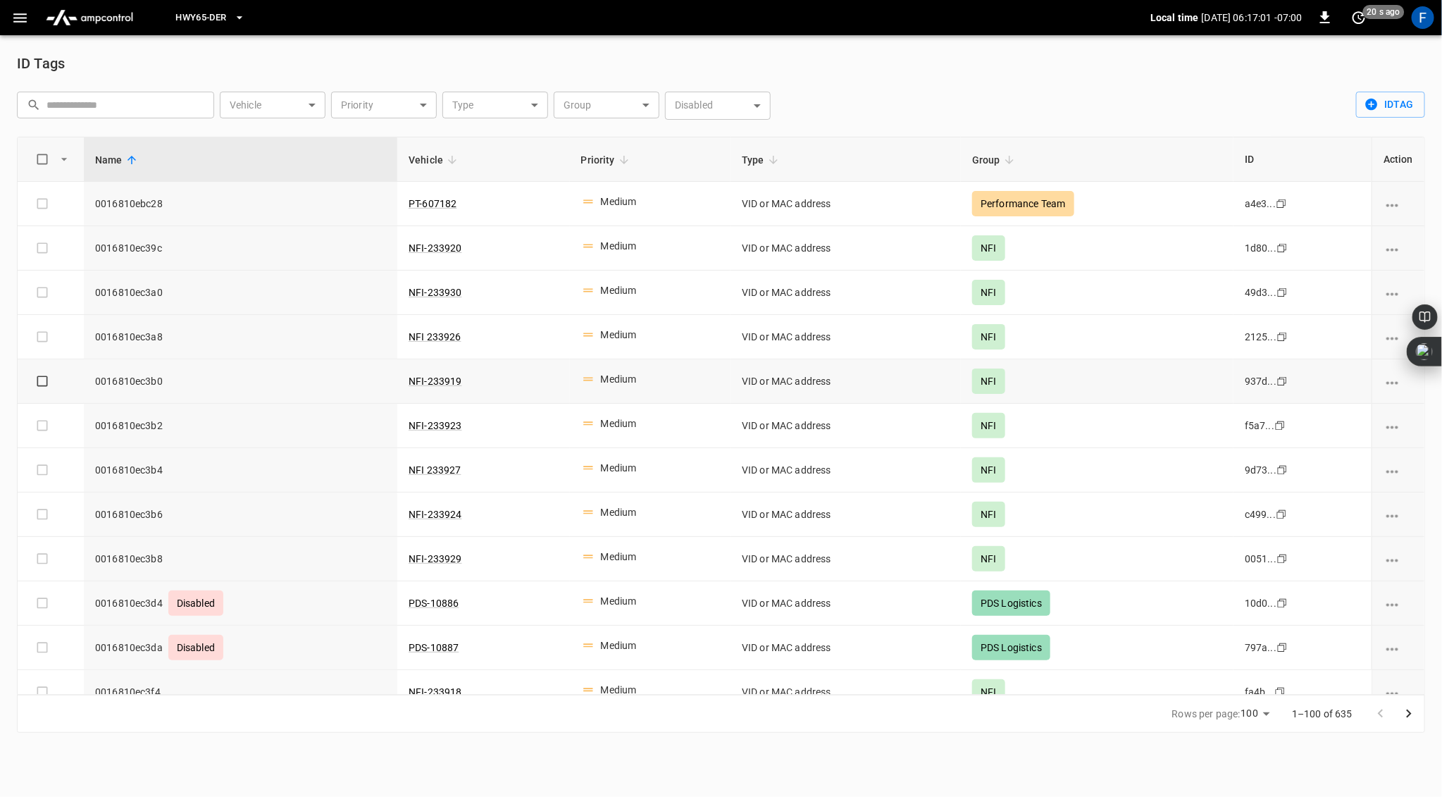
scroll to position [43, 0]
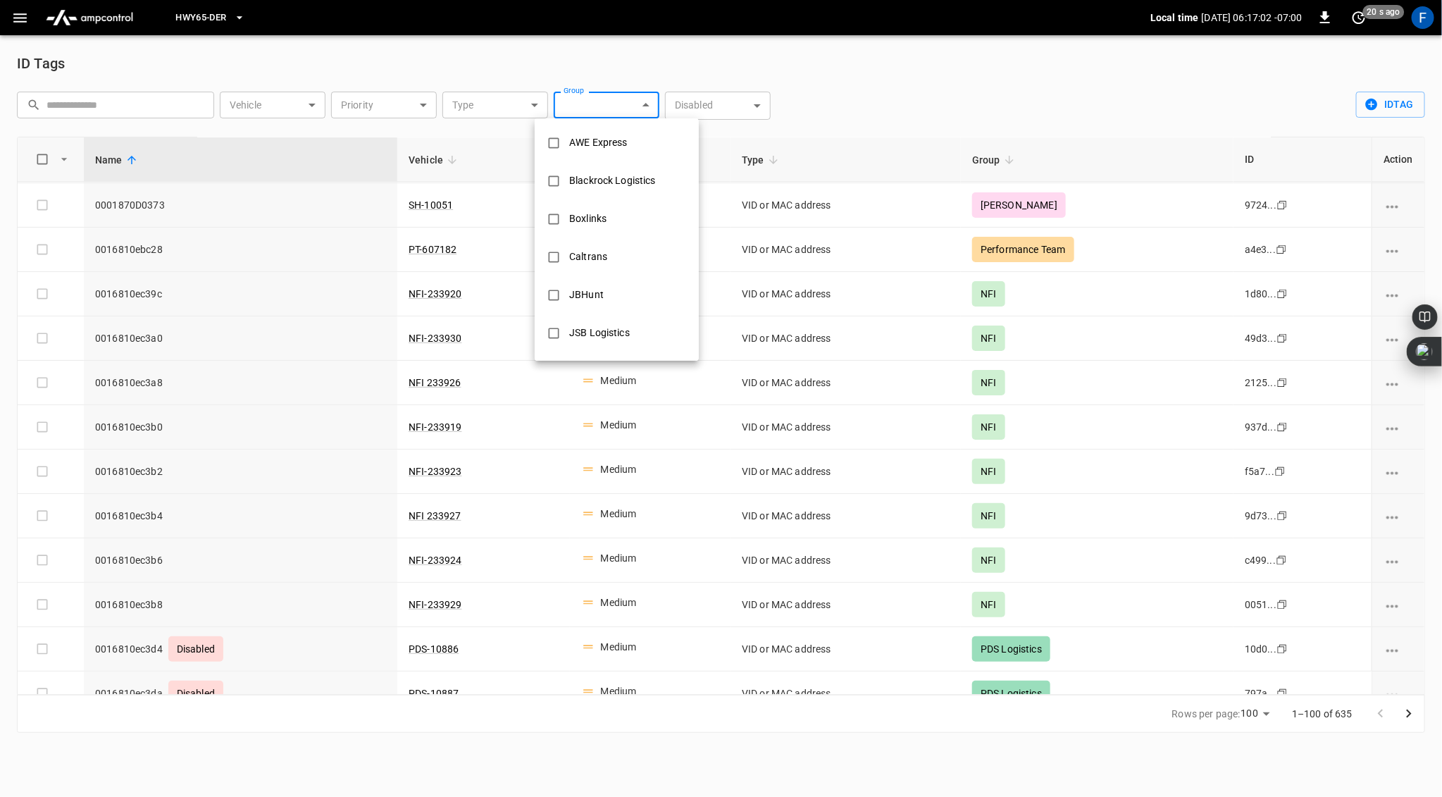
click at [634, 98] on body "HWY65-DER Local time [DATE] 06:17:02 -07:00 0 20 s ago F ID Tags ​ ​ Vehicle ​ …" at bounding box center [721, 375] width 1442 height 750
click at [597, 329] on div "WattEV-Internal" at bounding box center [605, 336] width 88 height 26
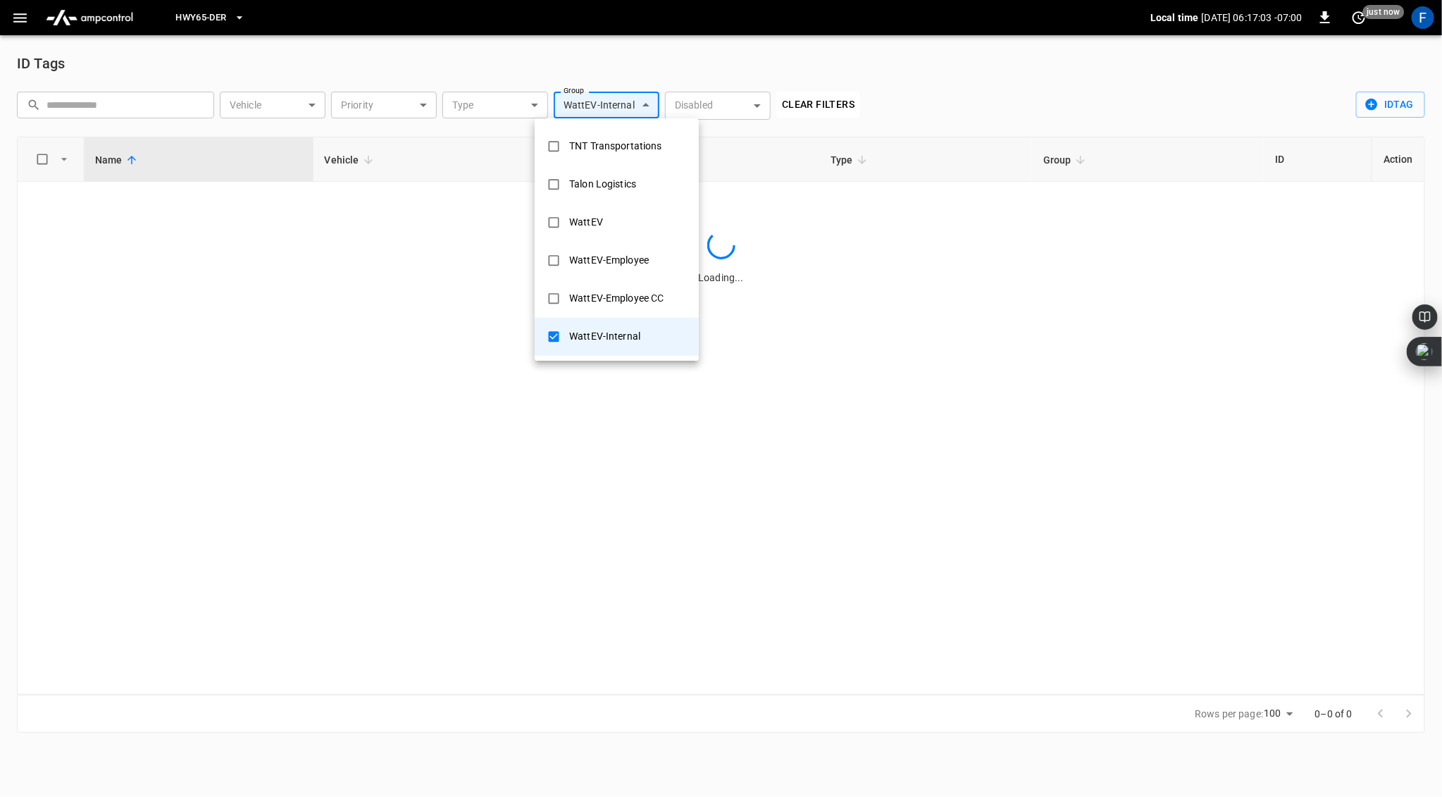
type input "**********"
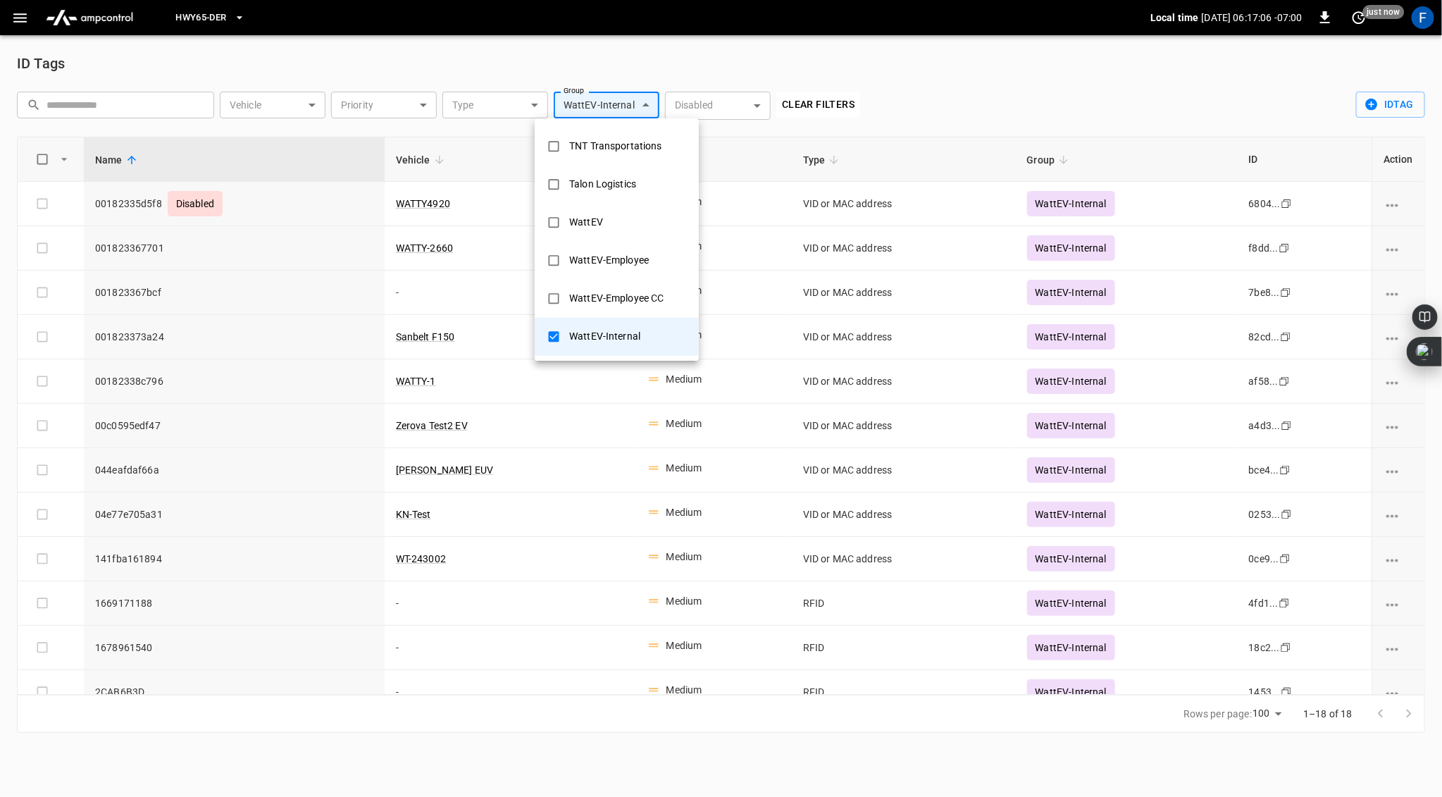
click at [464, 510] on div at bounding box center [721, 398] width 1442 height 797
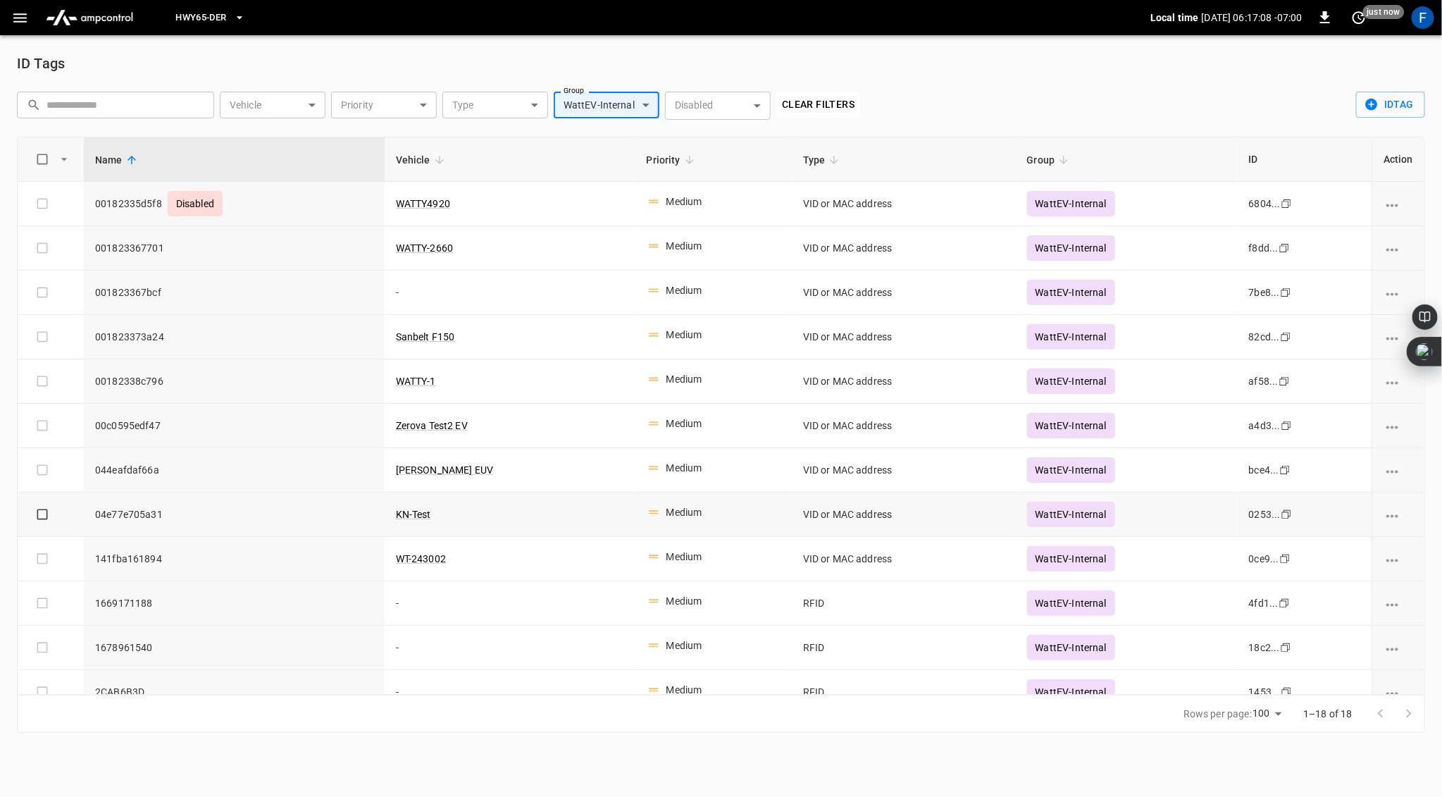
click at [1391, 514] on icon "vehicle options" at bounding box center [1393, 516] width 18 height 18
click at [1397, 571] on li "Delete" at bounding box center [1402, 569] width 55 height 23
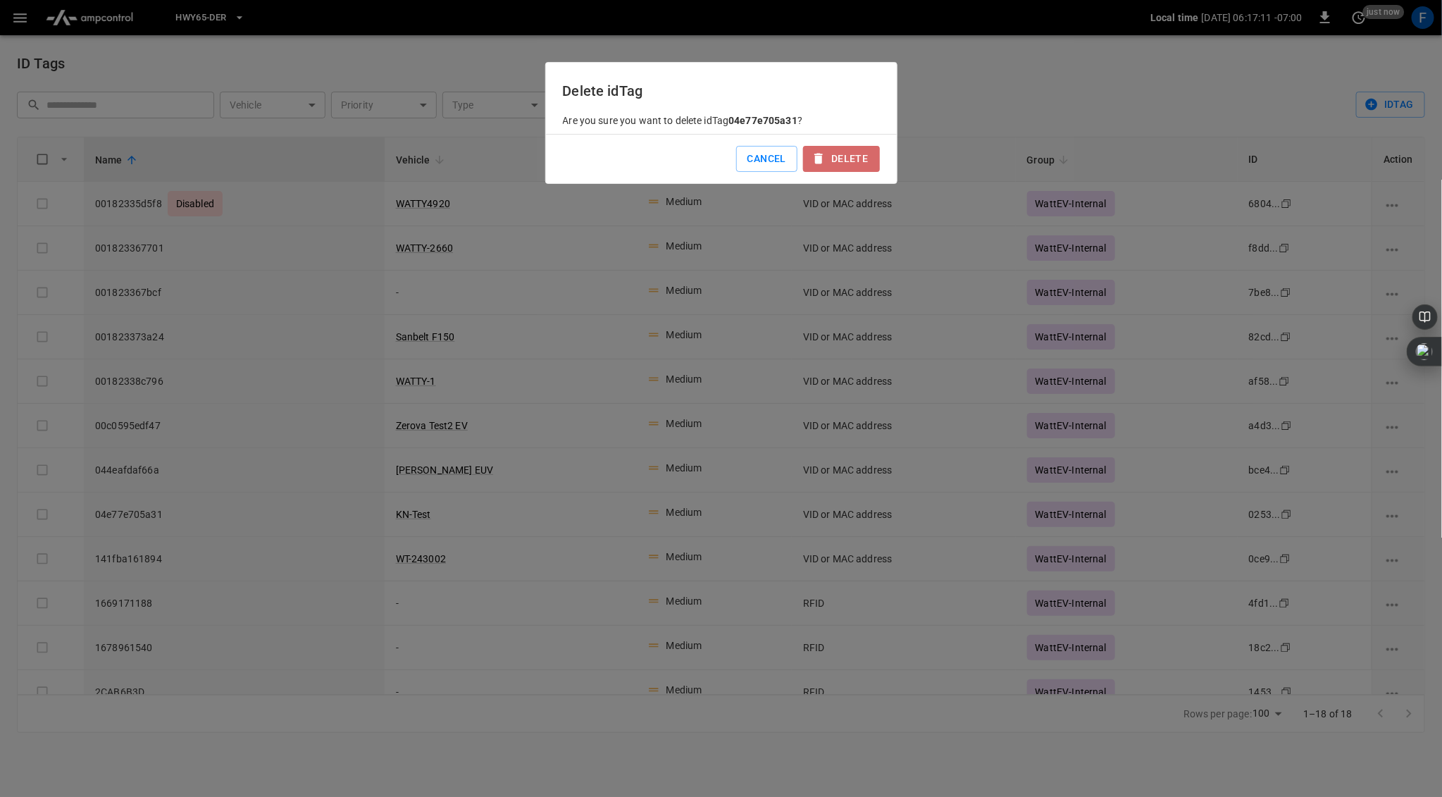
click at [851, 165] on button "Delete" at bounding box center [841, 159] width 76 height 26
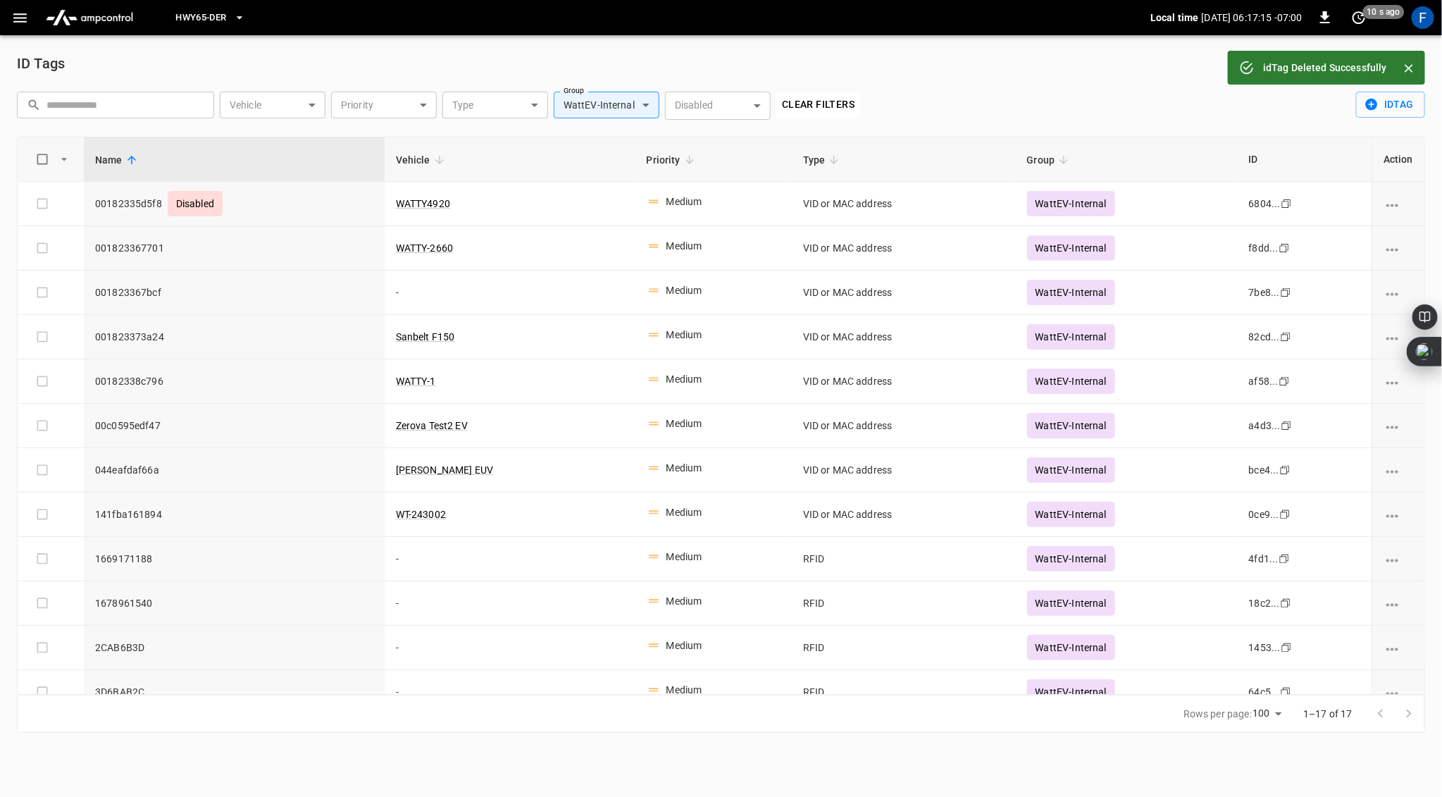
click at [22, 20] on icon "button" at bounding box center [19, 17] width 13 height 9
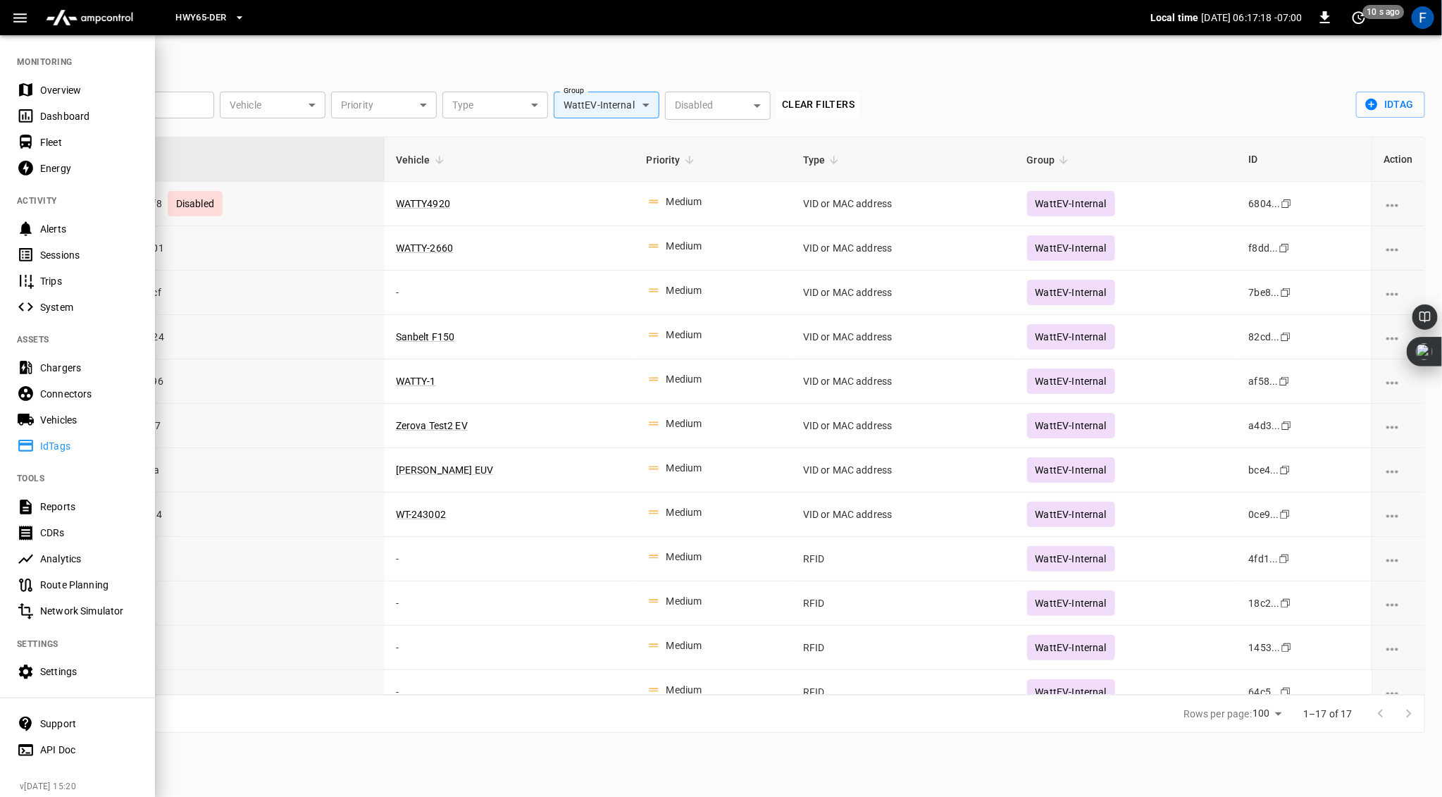
click at [68, 415] on div "Vehicles" at bounding box center [89, 420] width 98 height 14
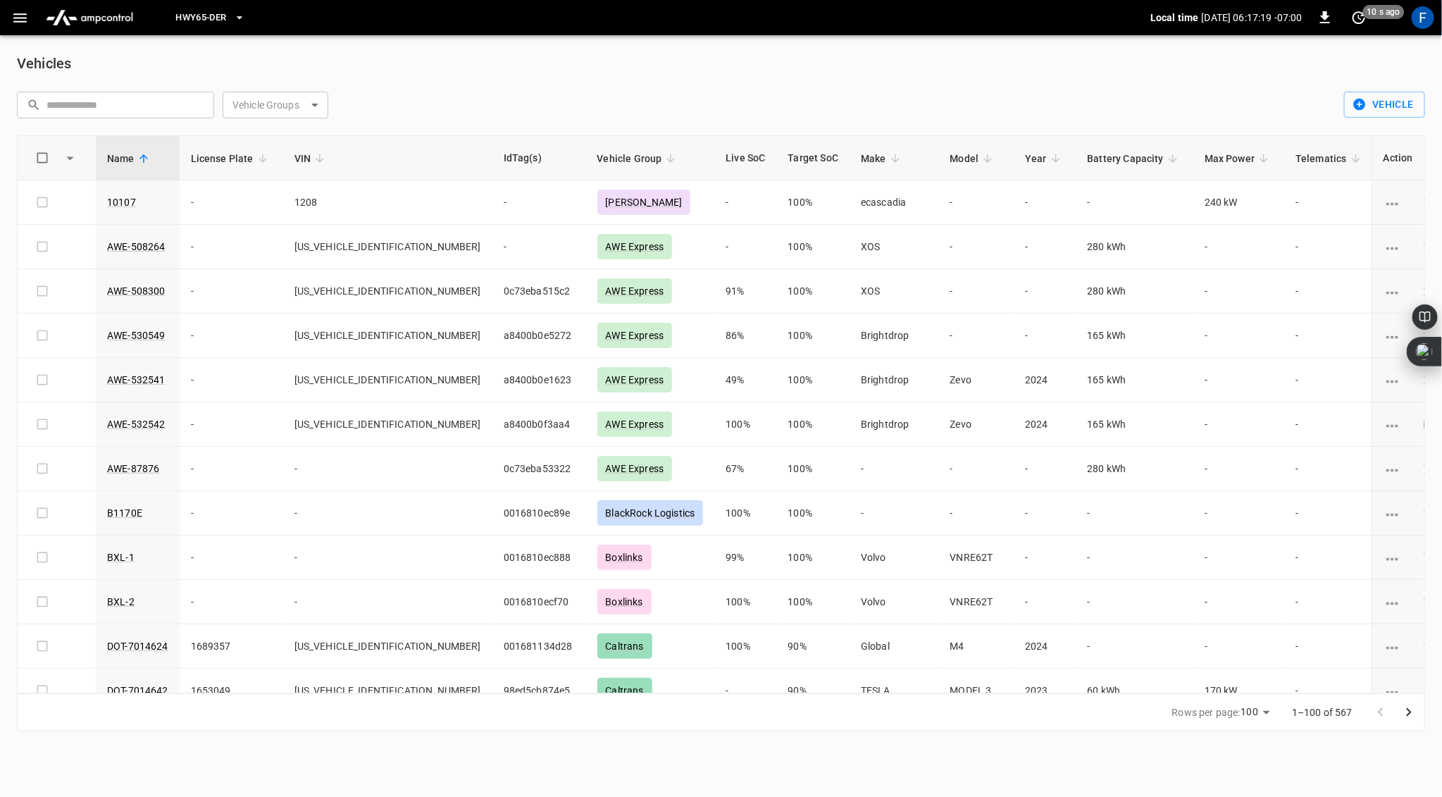
click at [319, 120] on div "Vehicles ​ ​ Vehicle Groups ​ Vehicle Groups Vehicle Name License Plate VIN IdT…" at bounding box center [721, 391] width 1442 height 713
click at [317, 100] on body "HWY65-DER Local time [DATE] 06:17:20 -07:00 0 10 s ago F Vehicles ​ ​ Vehicle G…" at bounding box center [721, 374] width 1442 height 748
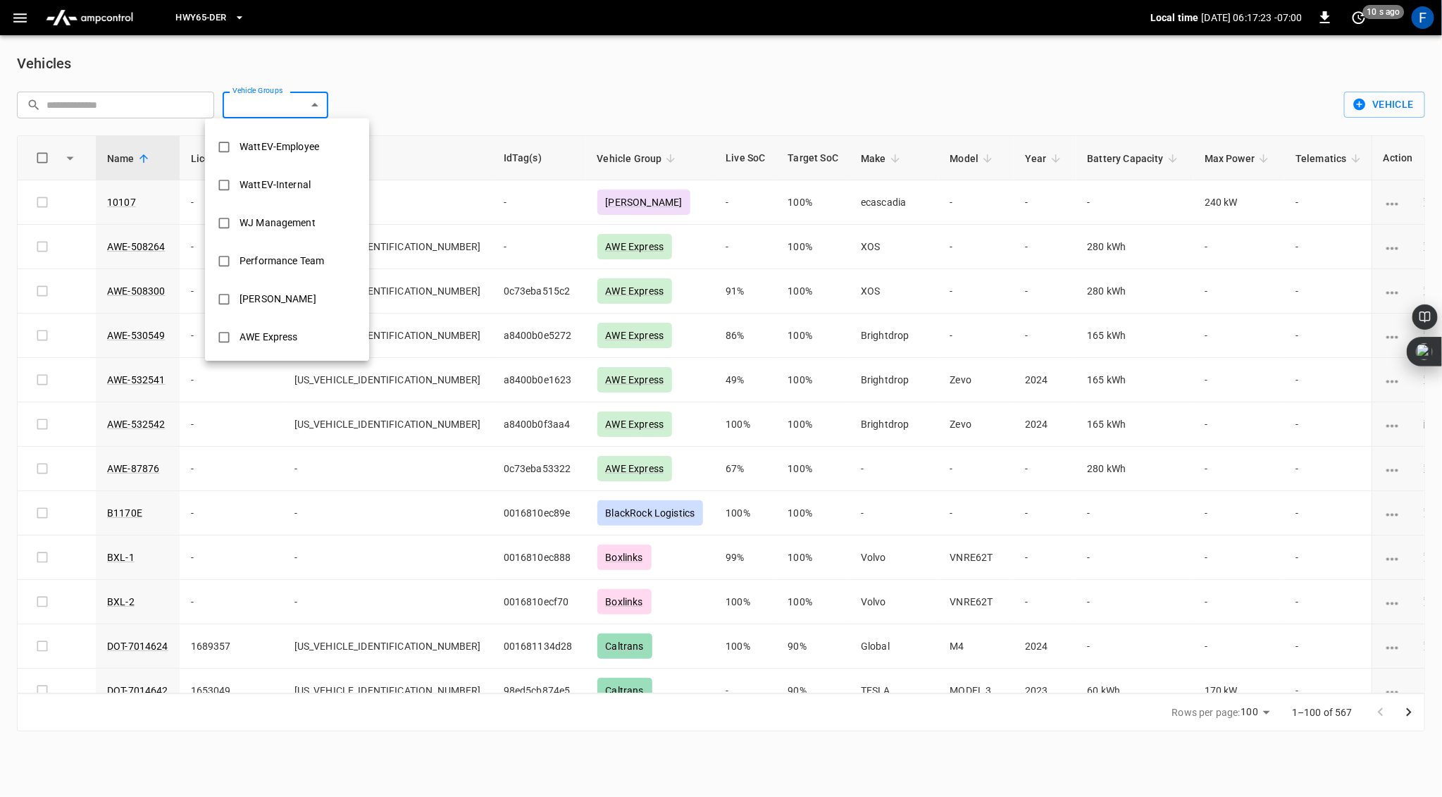
scroll to position [758, 0]
click at [272, 216] on div "WattEV-Internal" at bounding box center [275, 222] width 88 height 26
type input "**********"
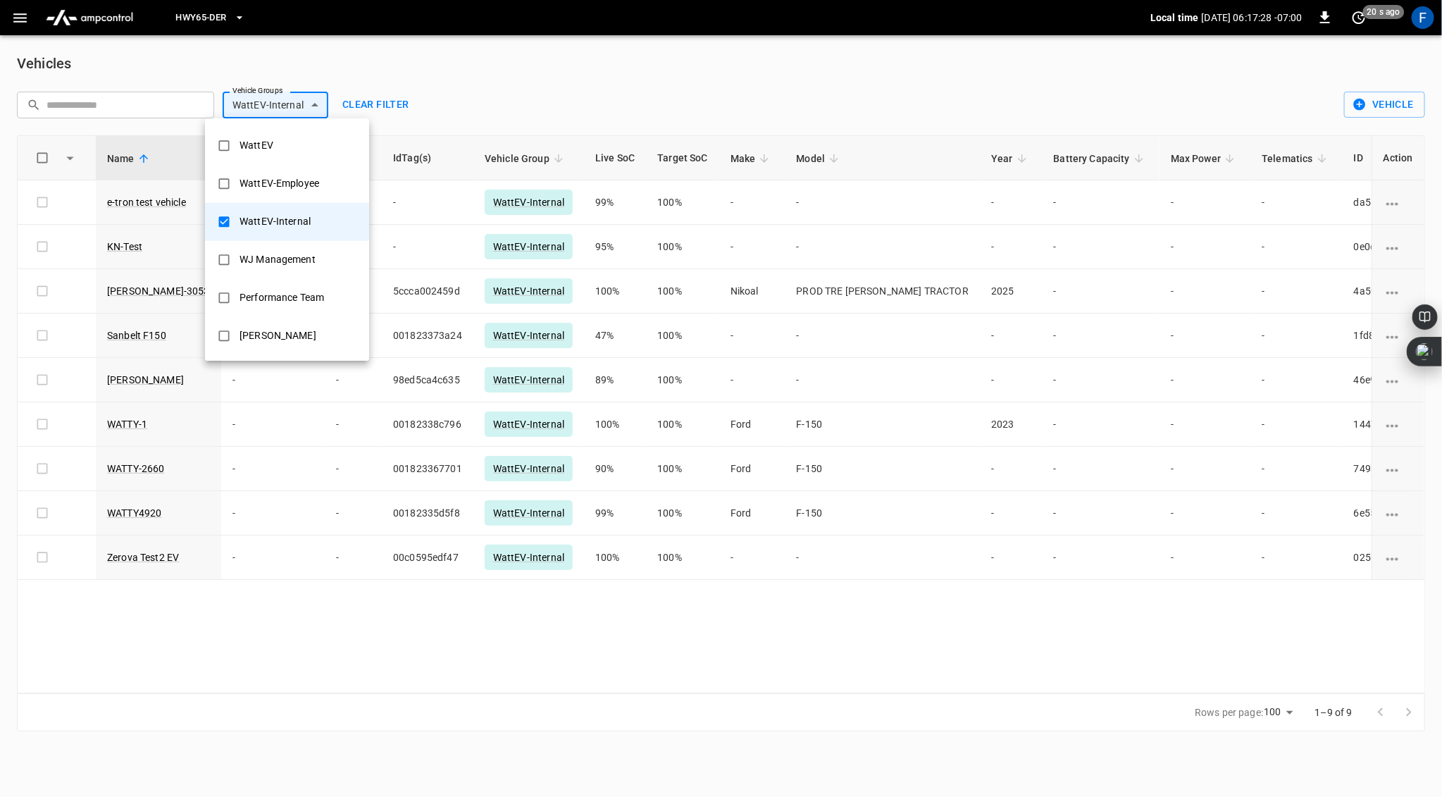
click at [439, 634] on div at bounding box center [721, 398] width 1442 height 797
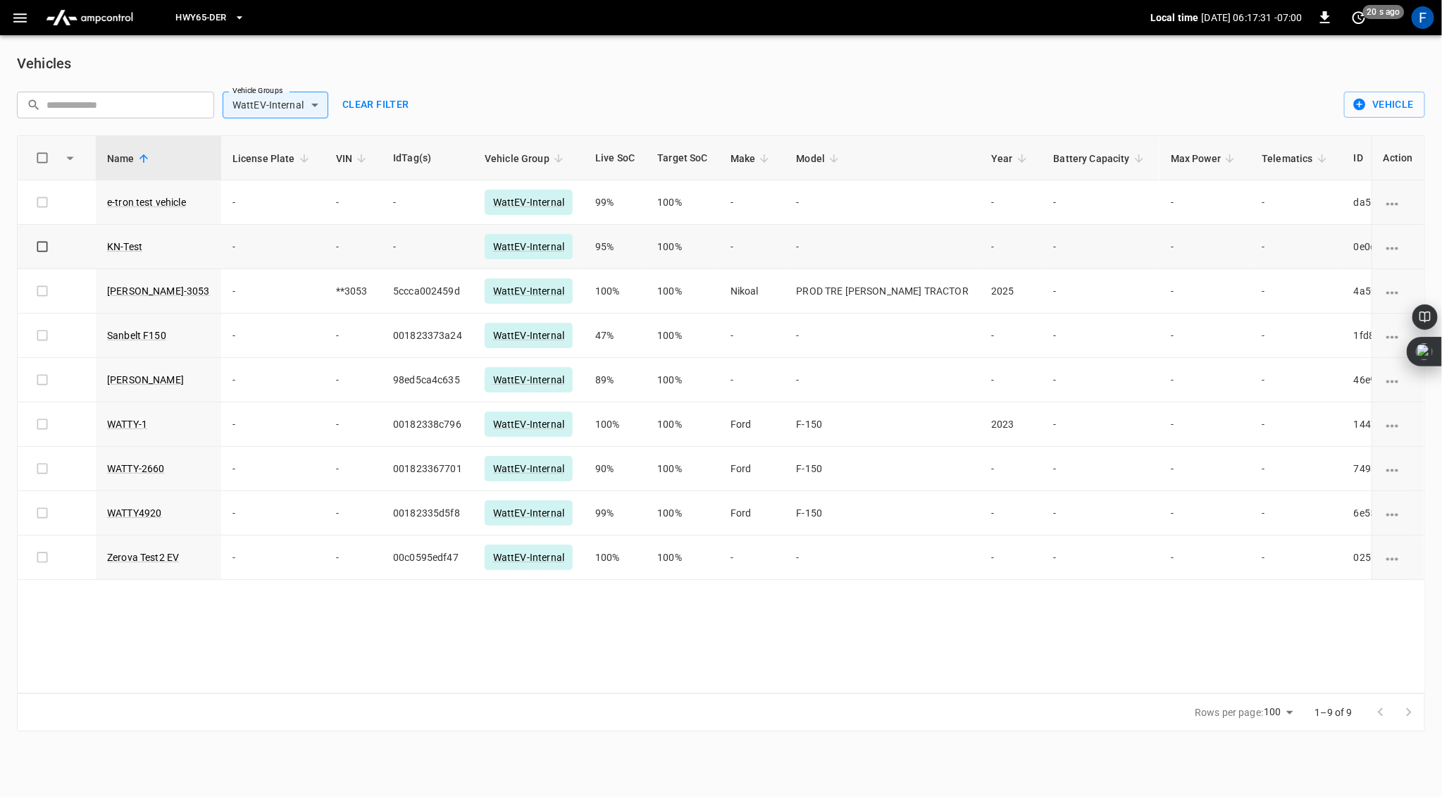
click at [1393, 242] on icon "vehicle options" at bounding box center [1393, 249] width 18 height 18
click at [1393, 243] on icon "vehicle options" at bounding box center [1393, 249] width 18 height 18
click at [1399, 277] on li "Delete" at bounding box center [1405, 279] width 50 height 23
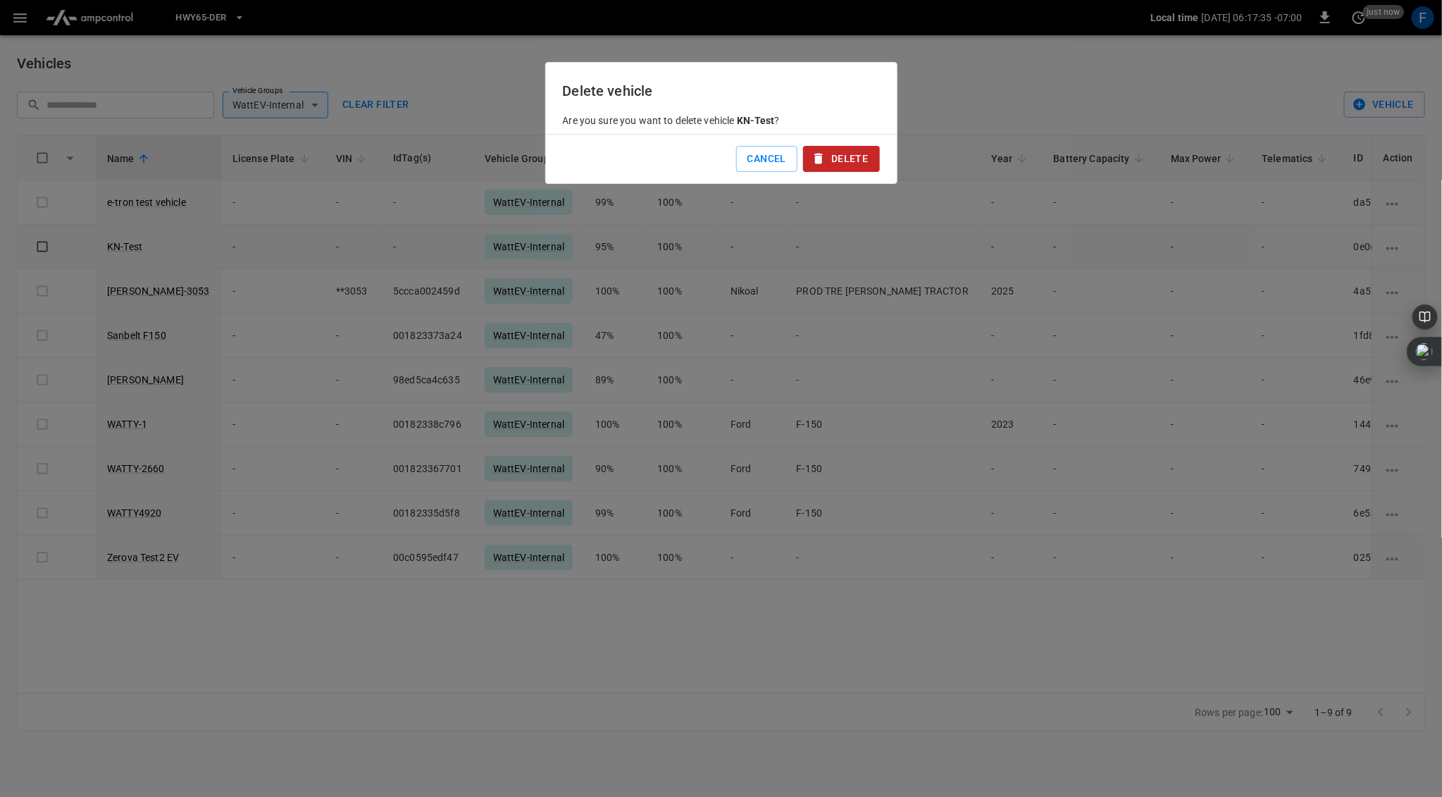
click at [866, 165] on button "Delete" at bounding box center [841, 159] width 76 height 26
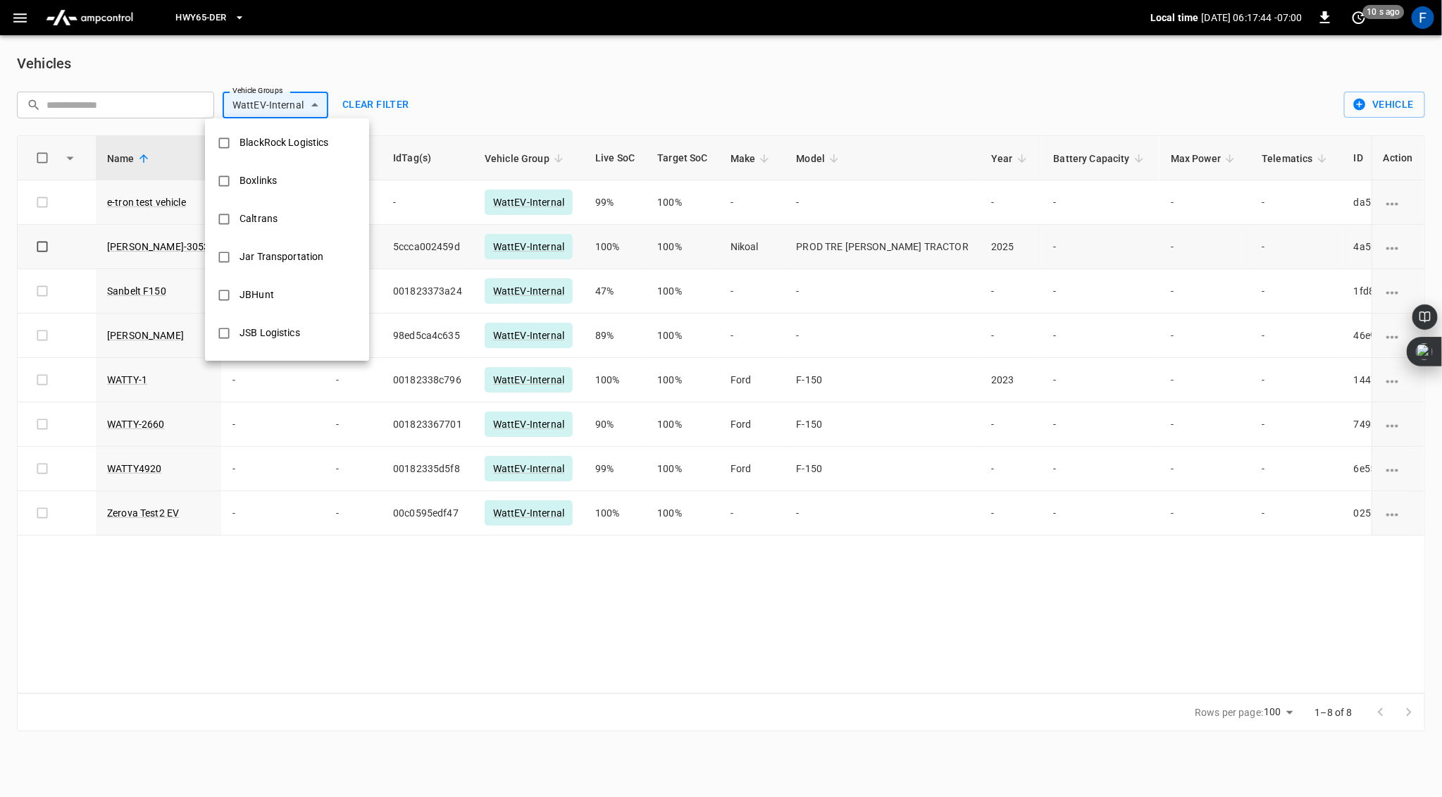
click at [303, 109] on body "**********" at bounding box center [721, 374] width 1442 height 748
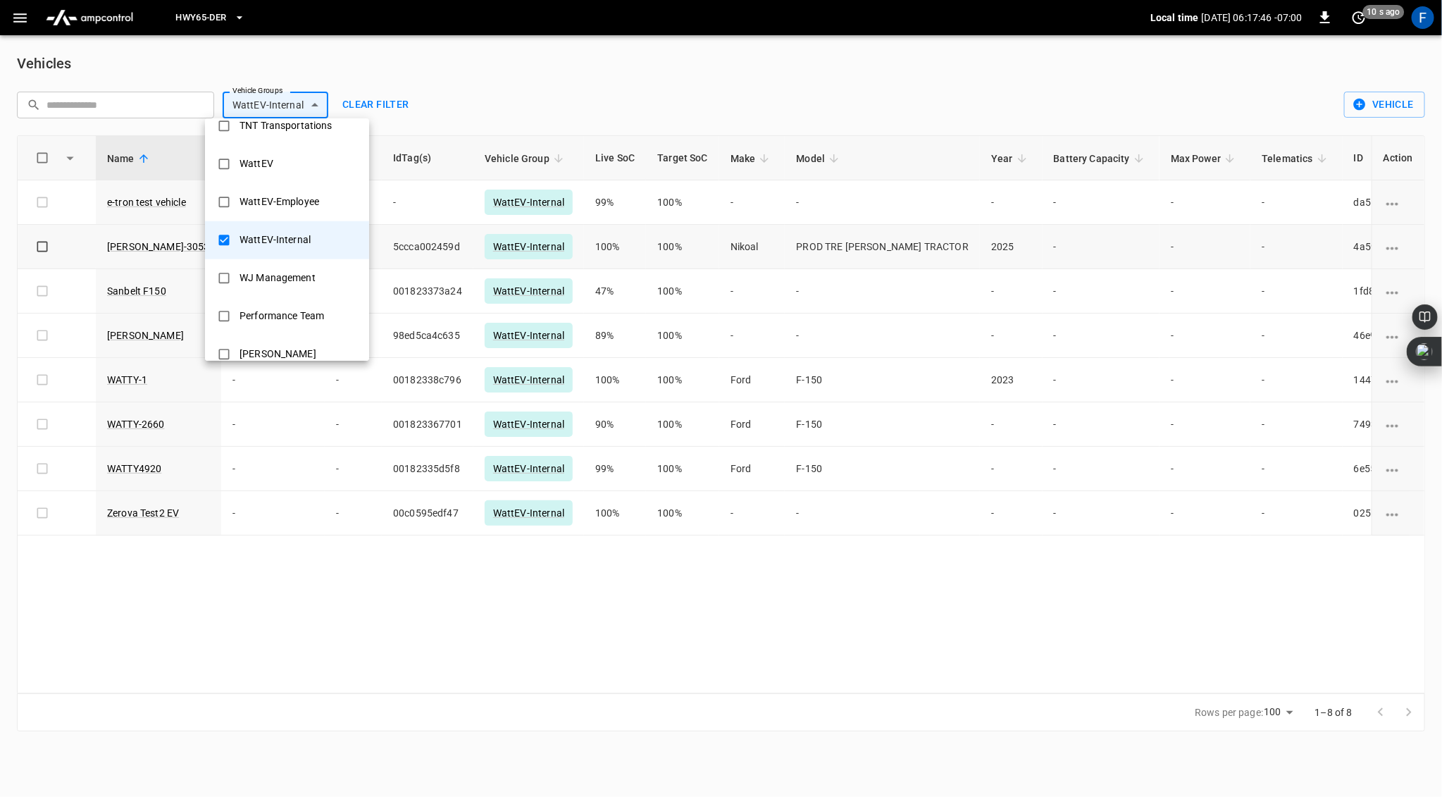
click at [265, 233] on div "WattEV-Internal" at bounding box center [275, 240] width 88 height 26
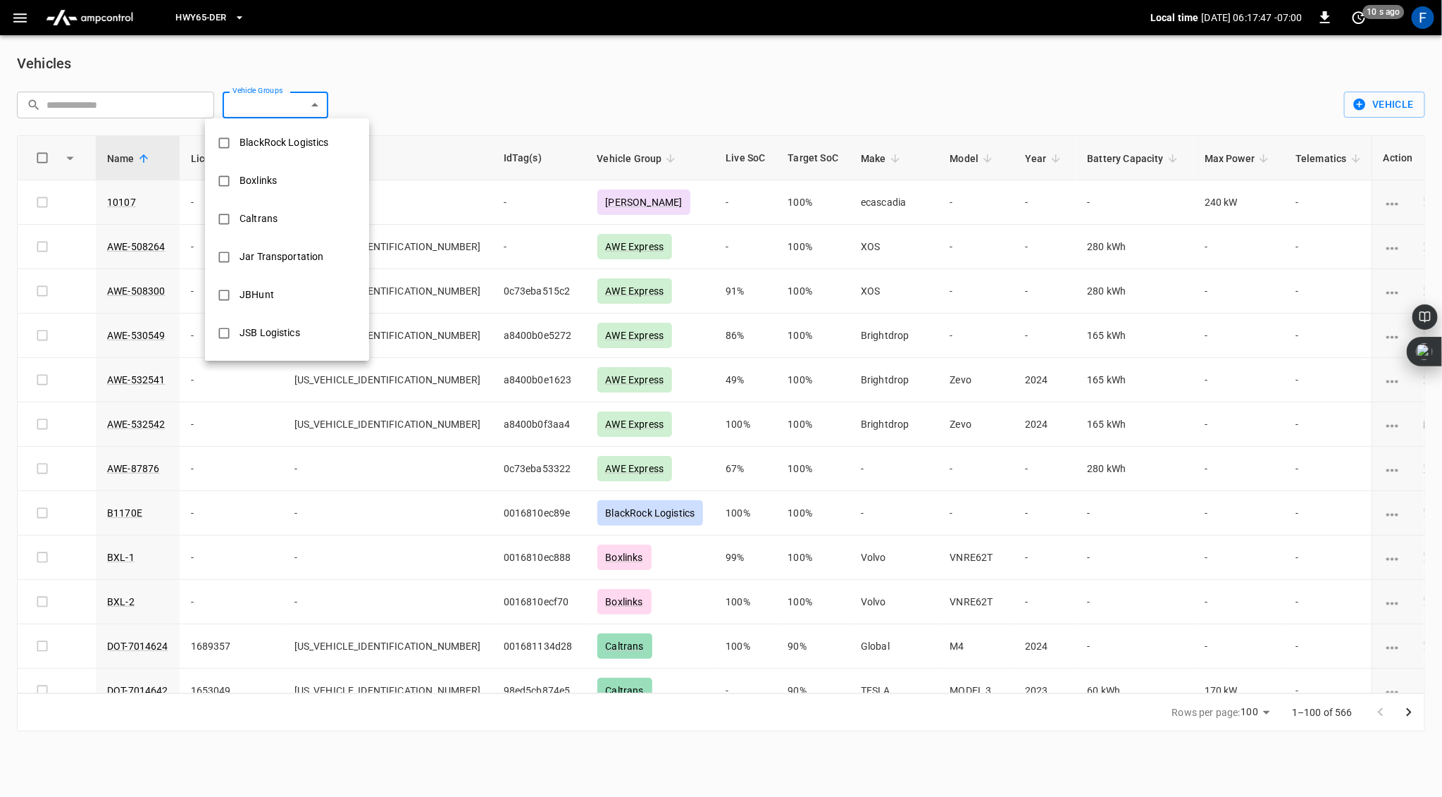
scroll to position [795, 0]
click at [278, 149] on div "WattEV-Employee" at bounding box center [279, 147] width 97 height 26
type input "**********"
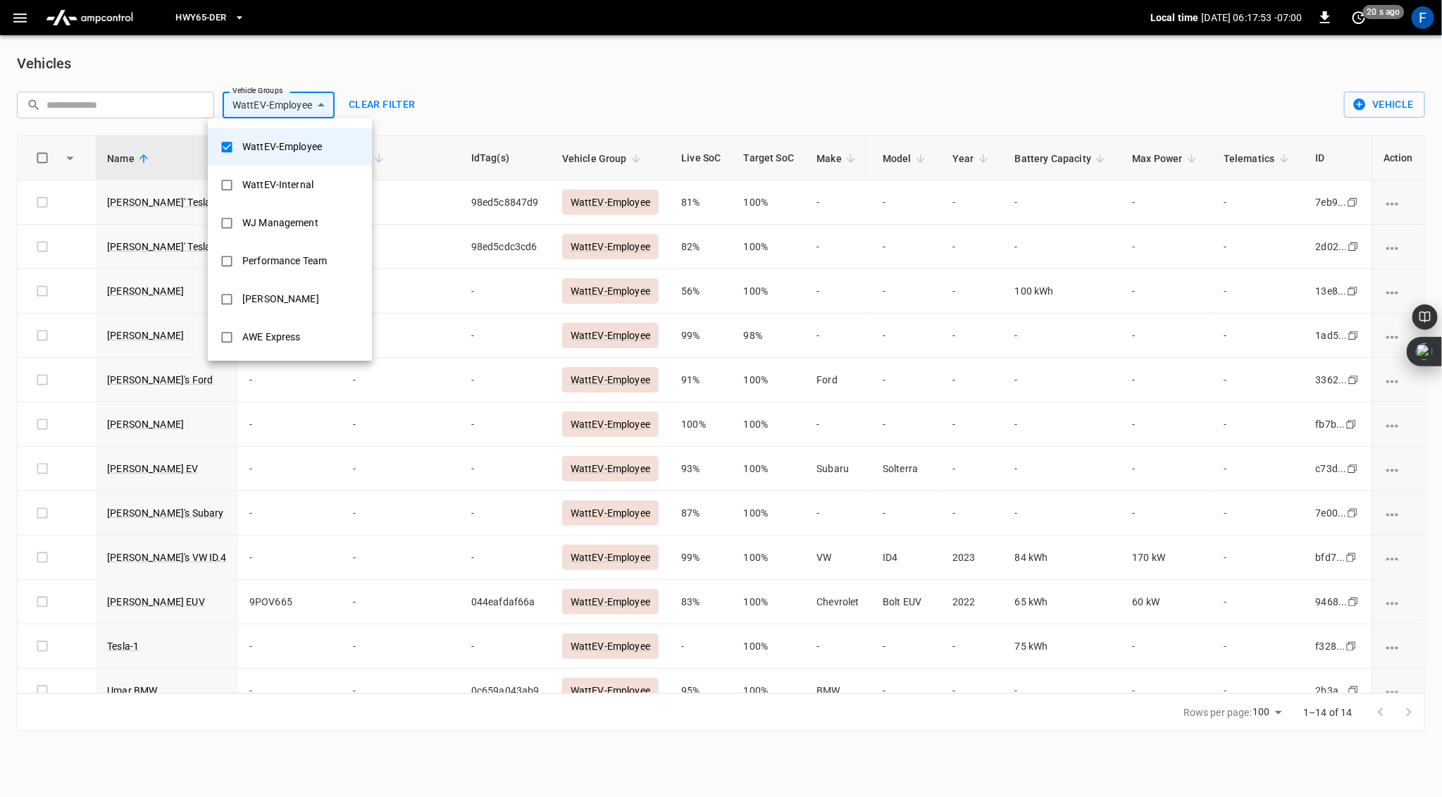
click at [473, 345] on div at bounding box center [721, 398] width 1442 height 797
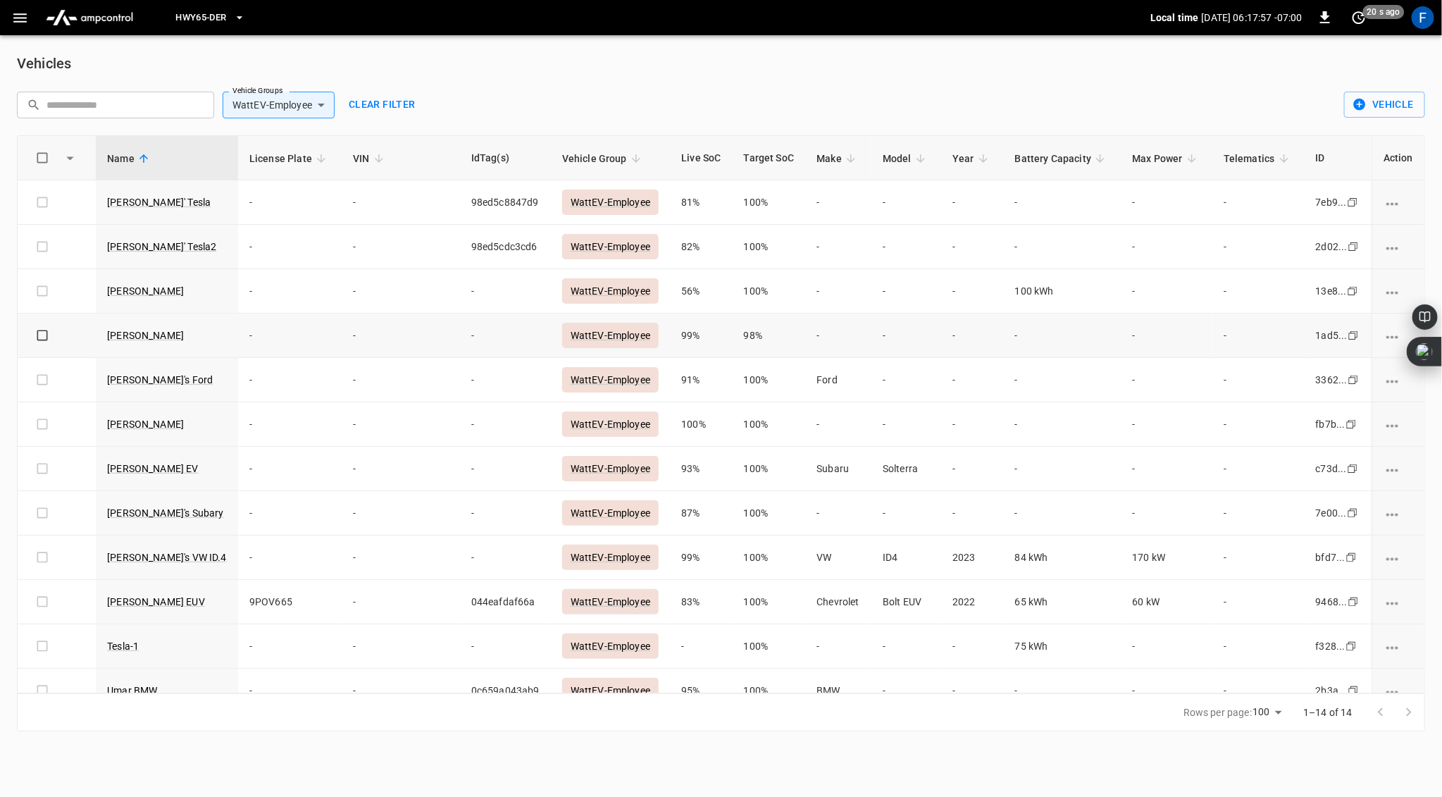
click at [1395, 333] on icon "vehicle options" at bounding box center [1393, 337] width 18 height 18
click at [1397, 366] on li "Delete" at bounding box center [1405, 367] width 50 height 23
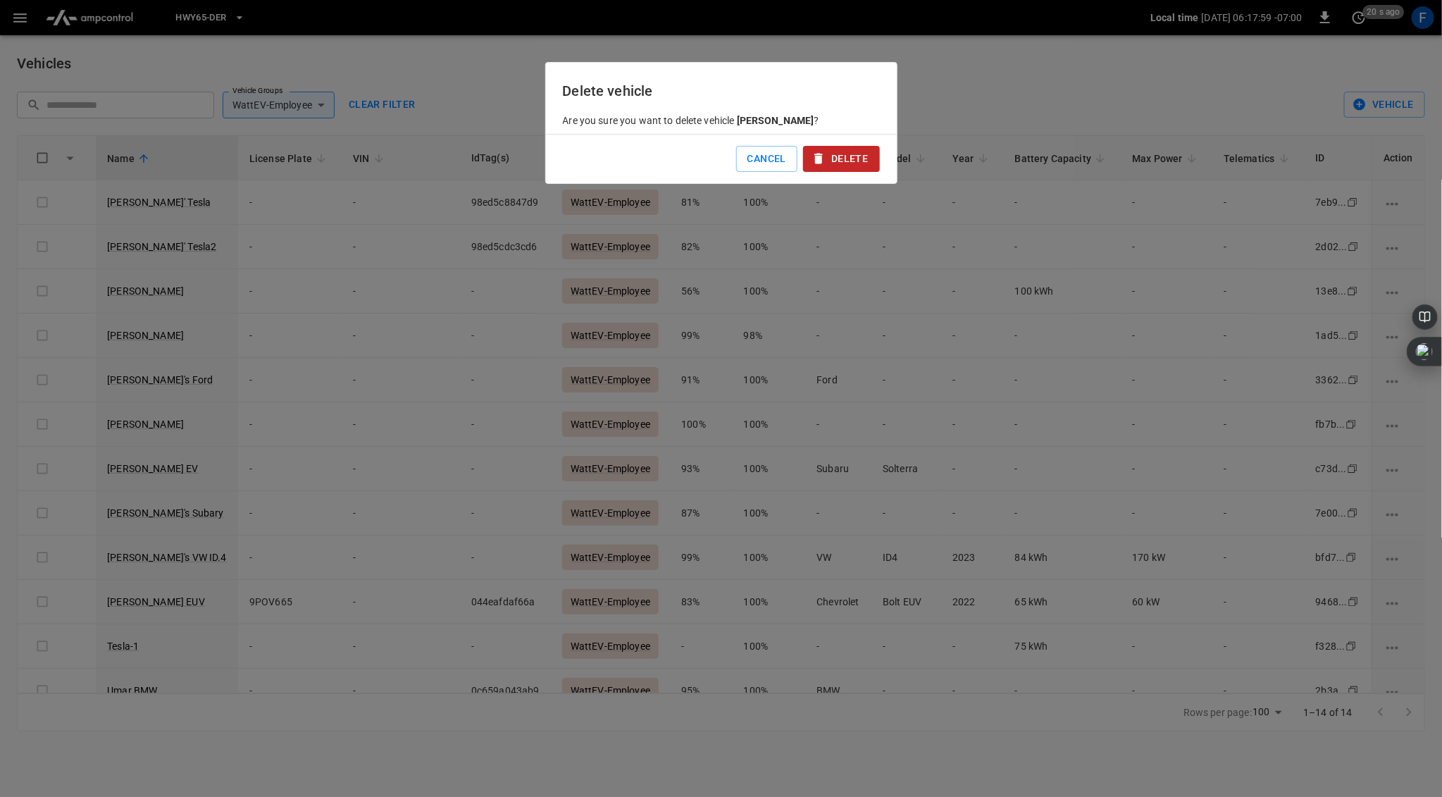
click at [854, 154] on button "Delete" at bounding box center [841, 159] width 76 height 26
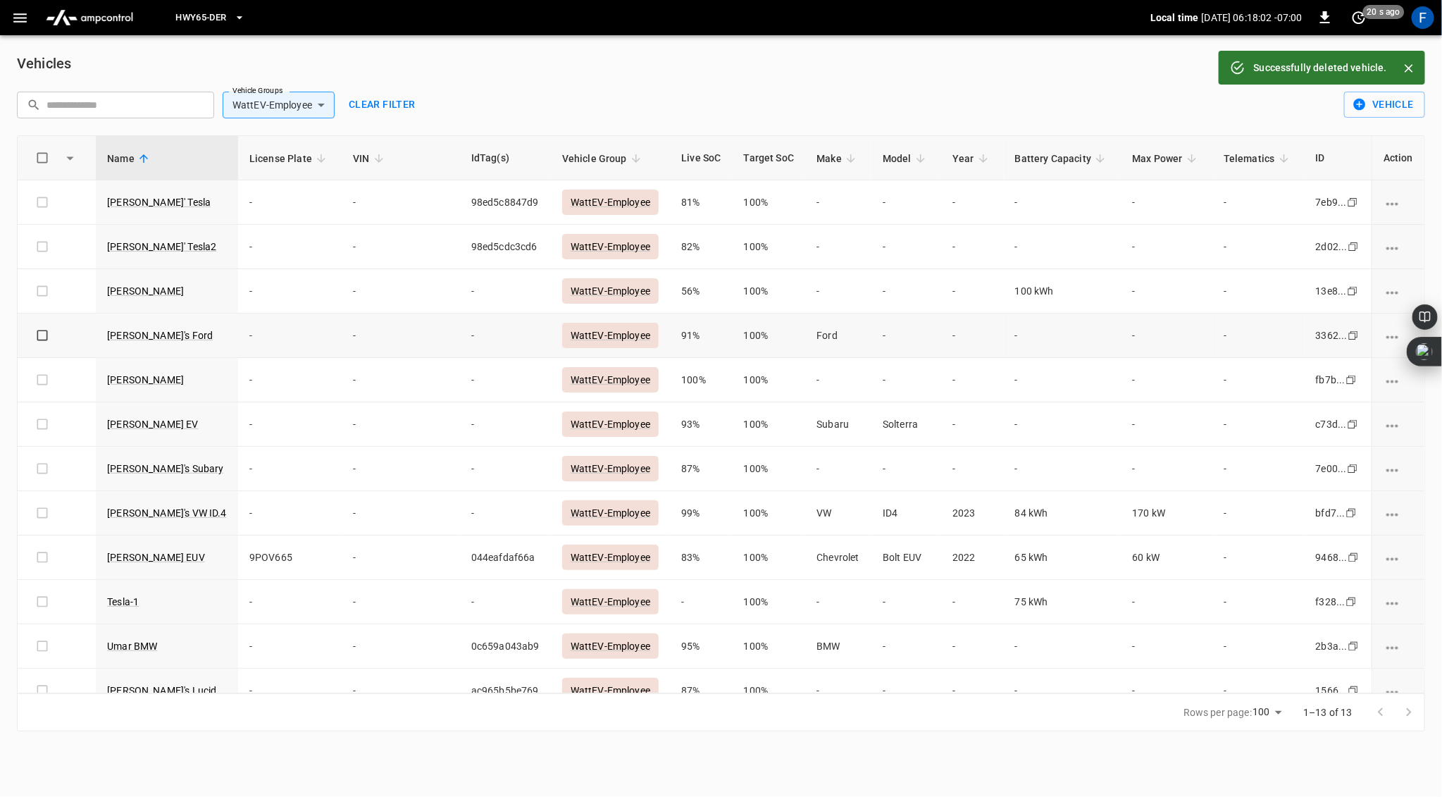
click at [1394, 335] on icon "vehicle options" at bounding box center [1392, 336] width 12 height 3
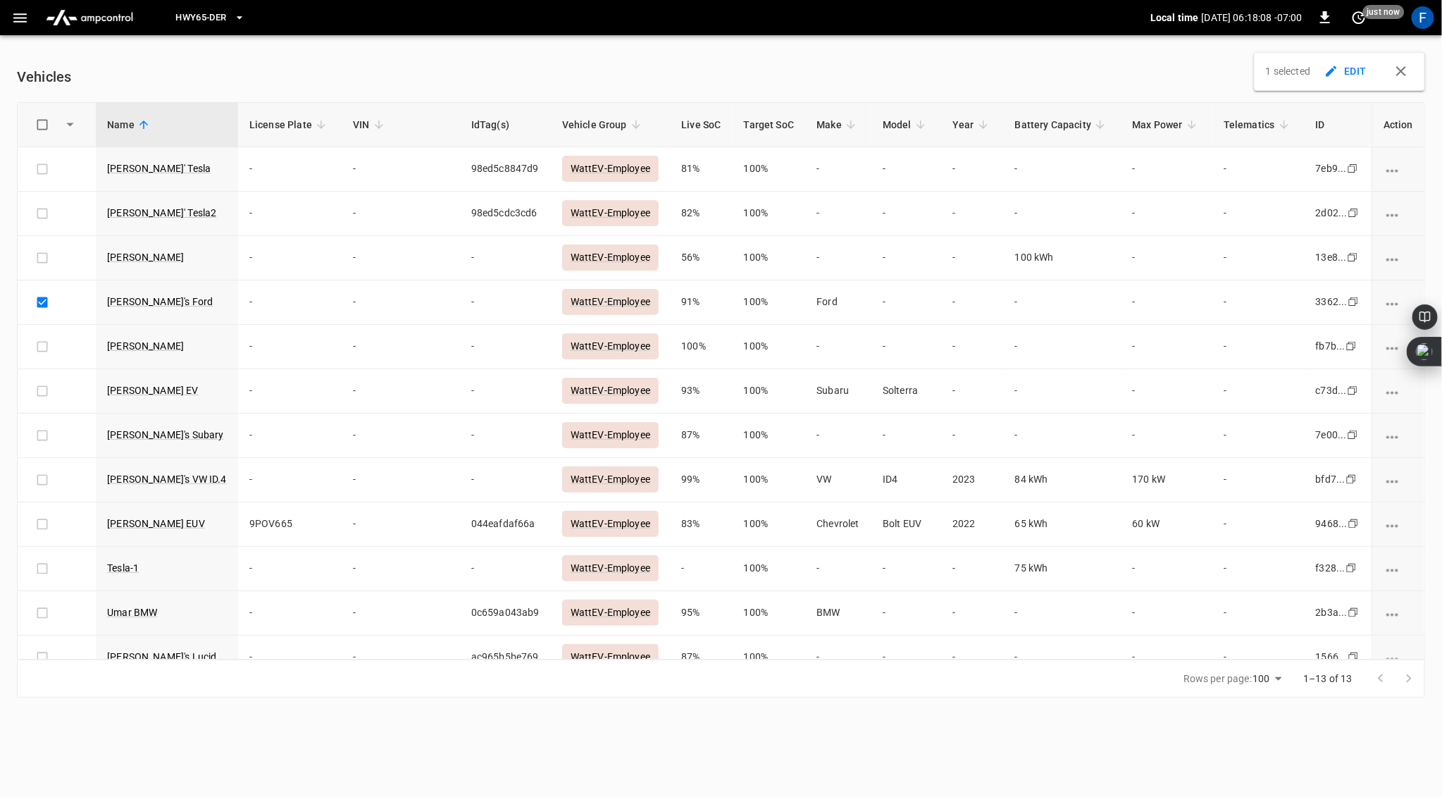
click at [1391, 301] on icon "vehicle options" at bounding box center [1393, 304] width 18 height 18
click at [1397, 333] on li "Delete" at bounding box center [1405, 334] width 50 height 23
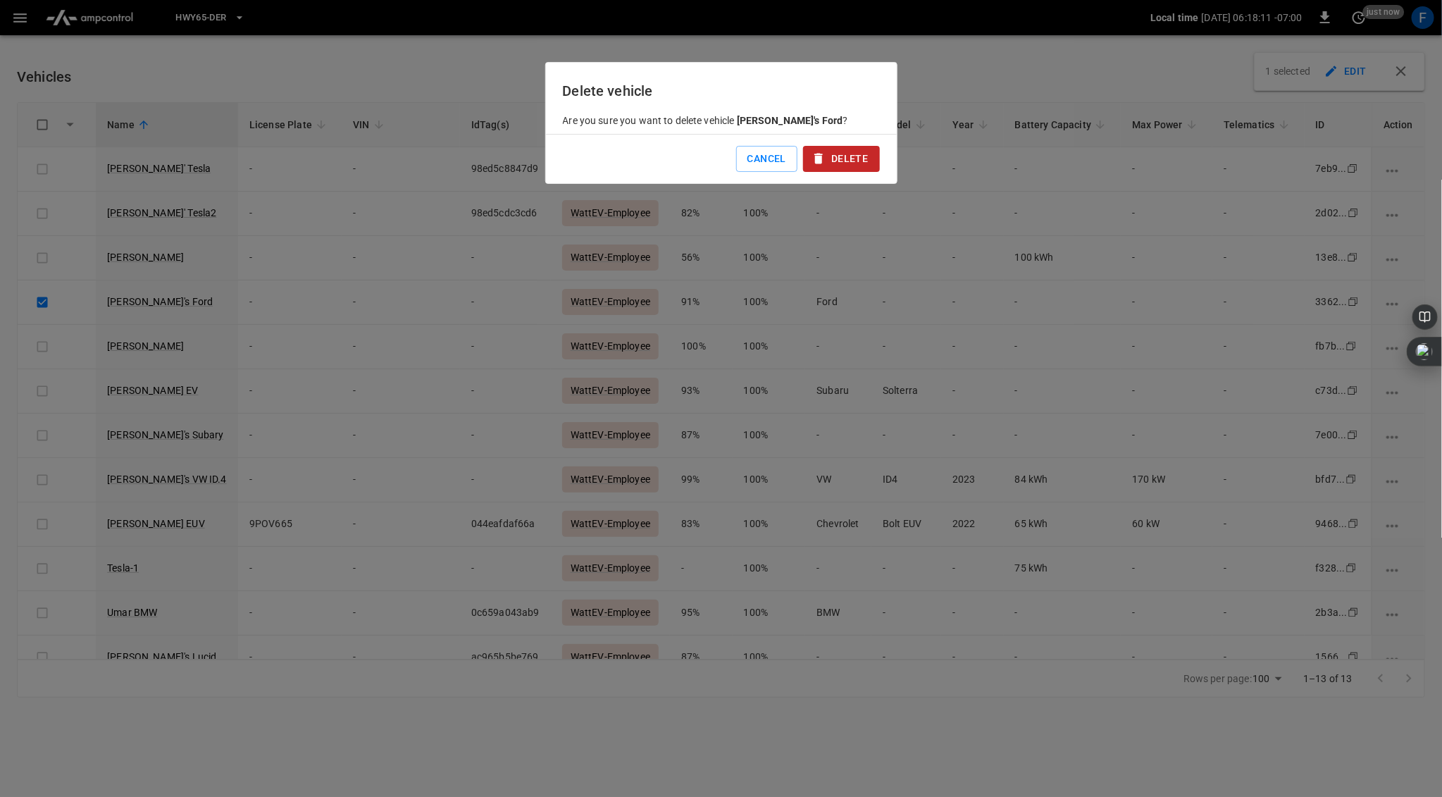
click at [842, 155] on button "Delete" at bounding box center [841, 159] width 76 height 26
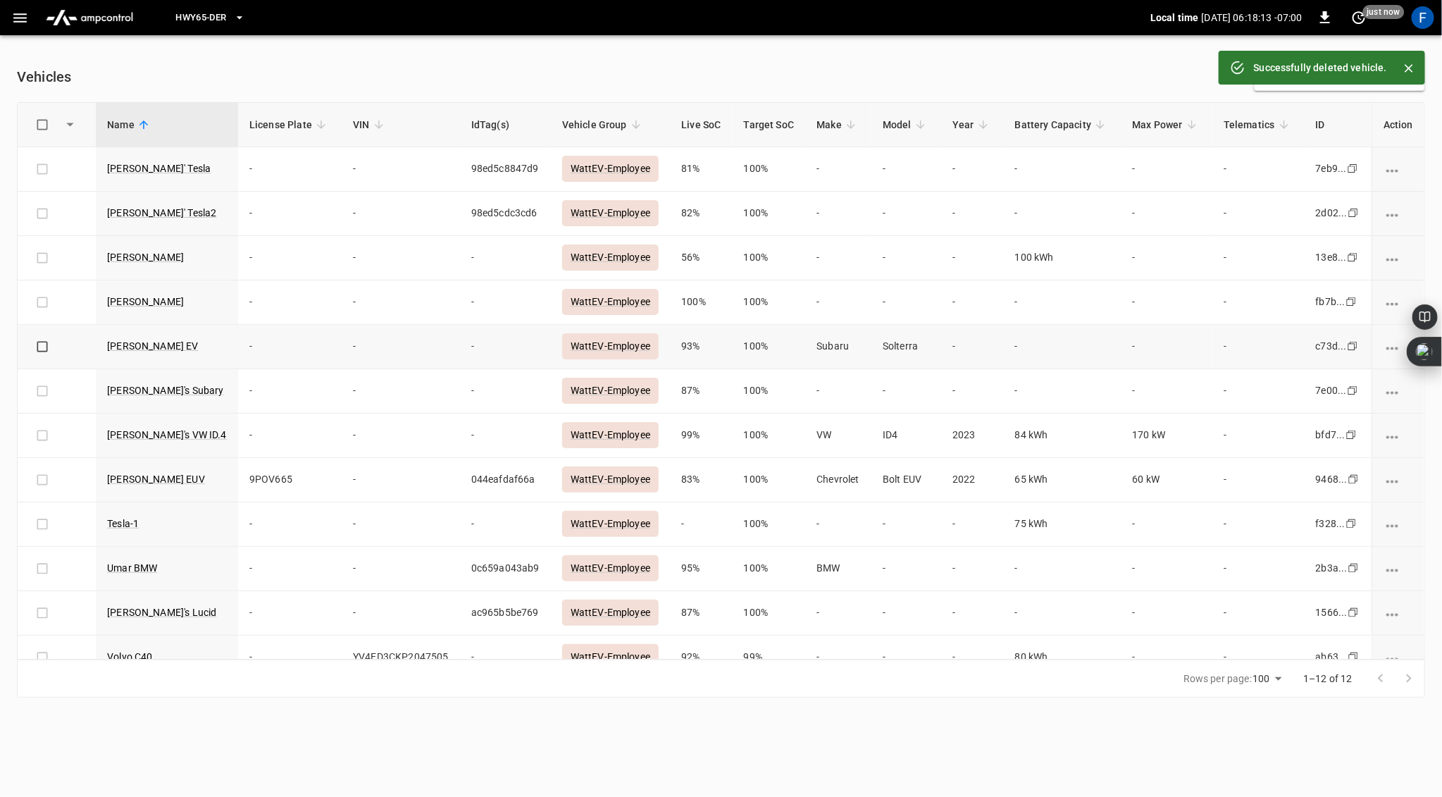
click at [1390, 344] on icon "vehicle options" at bounding box center [1393, 349] width 18 height 18
click at [1393, 350] on icon "vehicle options" at bounding box center [1393, 349] width 18 height 18
click at [1399, 385] on li "Delete" at bounding box center [1405, 377] width 50 height 23
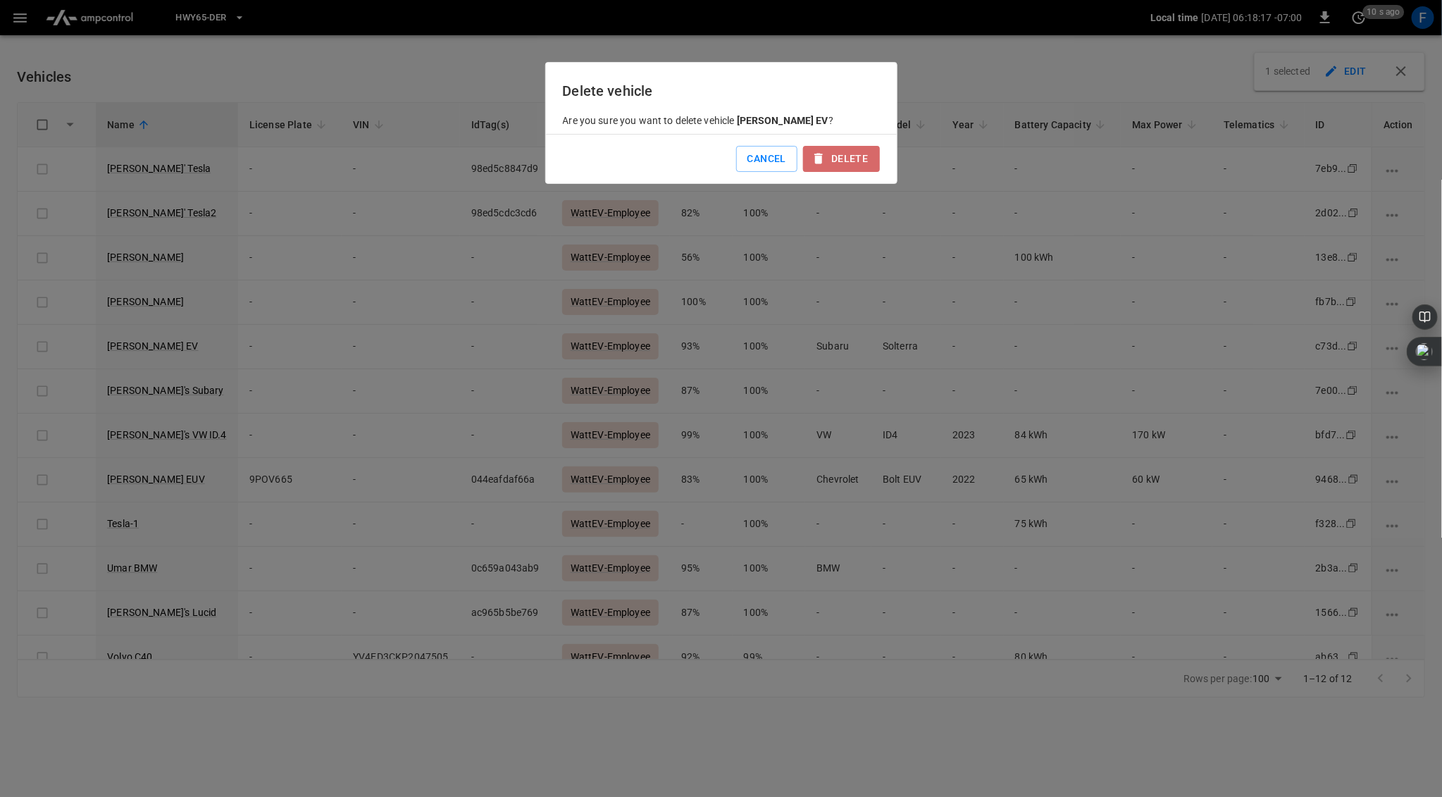
click at [833, 156] on button "Delete" at bounding box center [841, 159] width 76 height 26
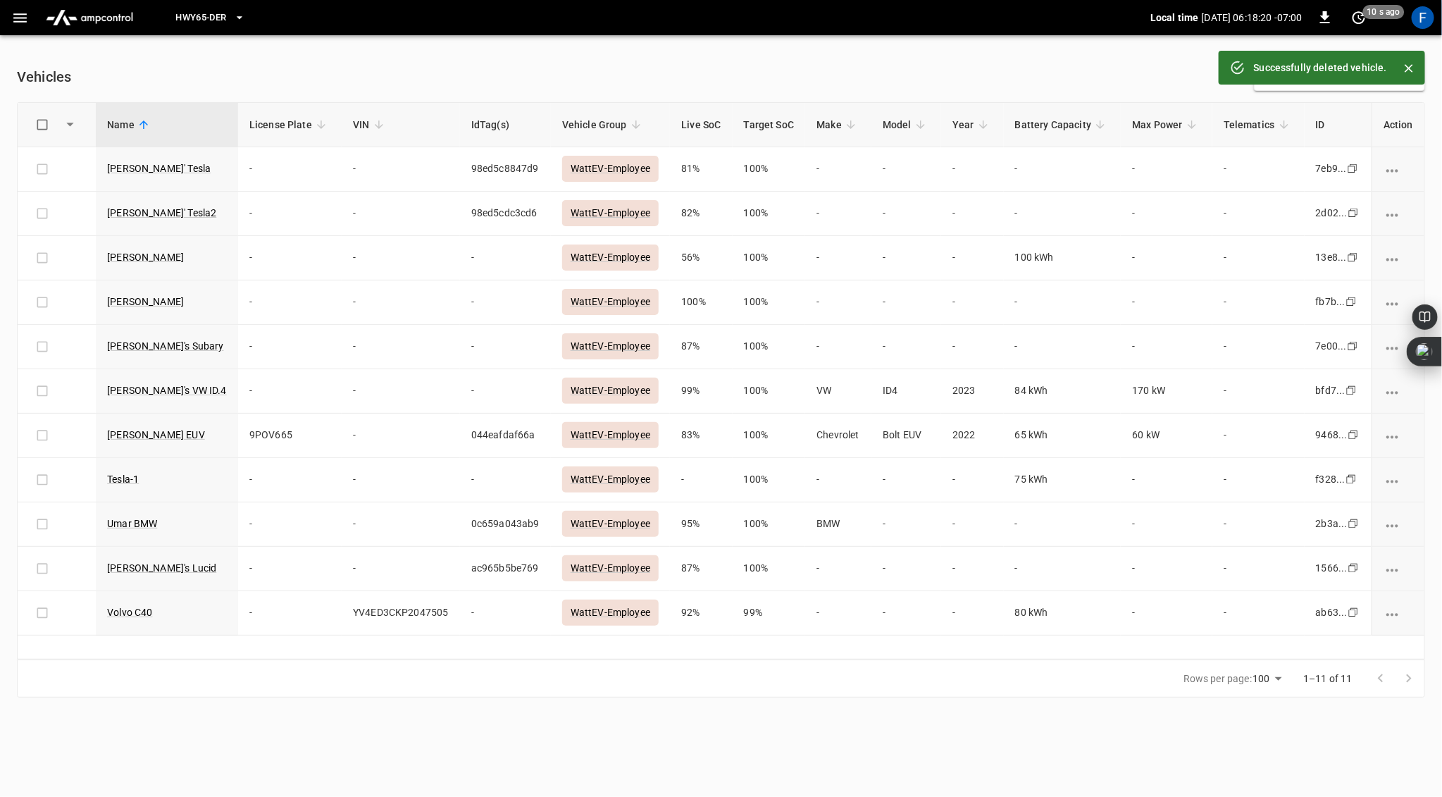
click at [1389, 306] on icon "vehicle options" at bounding box center [1393, 304] width 18 height 18
click at [1391, 302] on icon "vehicle options" at bounding box center [1393, 304] width 18 height 18
click at [1393, 299] on icon "vehicle options" at bounding box center [1393, 304] width 18 height 18
click at [1398, 330] on li "Delete" at bounding box center [1405, 334] width 50 height 23
click at [1391, 301] on icon "vehicle options" at bounding box center [1393, 304] width 18 height 18
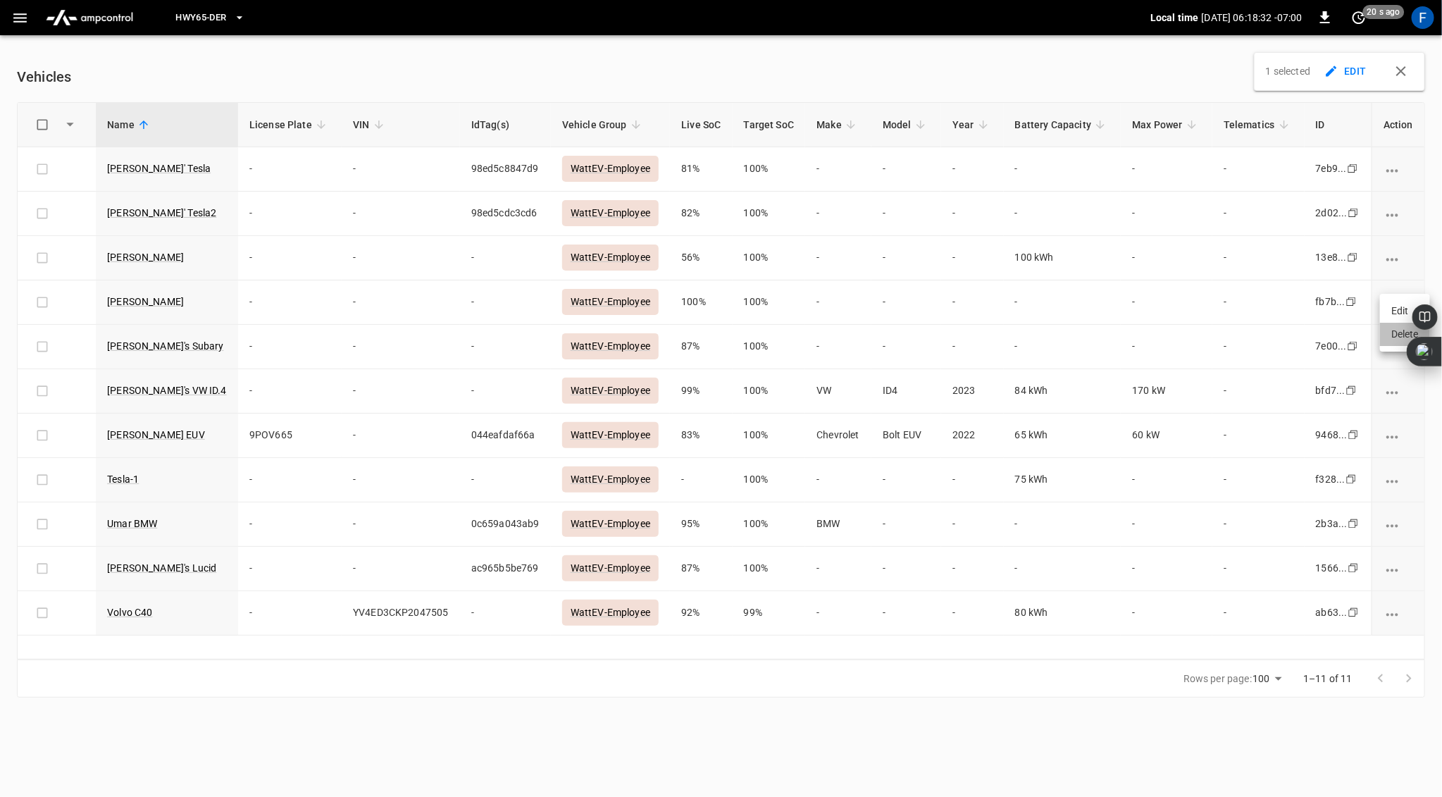
click at [1397, 330] on li "Delete" at bounding box center [1405, 334] width 50 height 23
click at [836, 155] on td "-" at bounding box center [838, 169] width 66 height 44
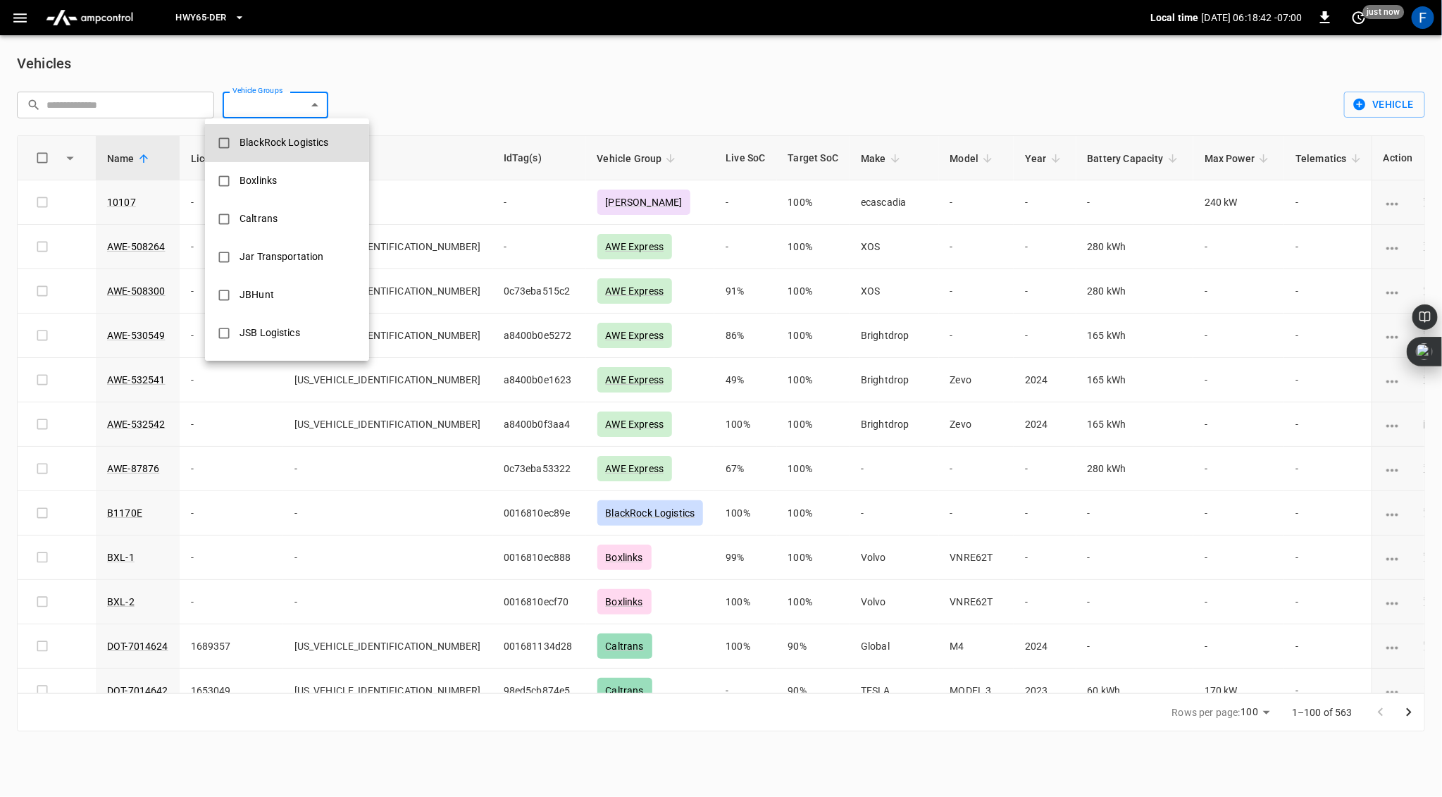
click at [298, 99] on body "HWY65-DER Local time 2025-09-12 06:18:42 -07:00 0 just now F Vehicles ​ ​ Vehic…" at bounding box center [721, 374] width 1442 height 748
click at [274, 179] on div "WattEV-Internal" at bounding box center [275, 185] width 88 height 26
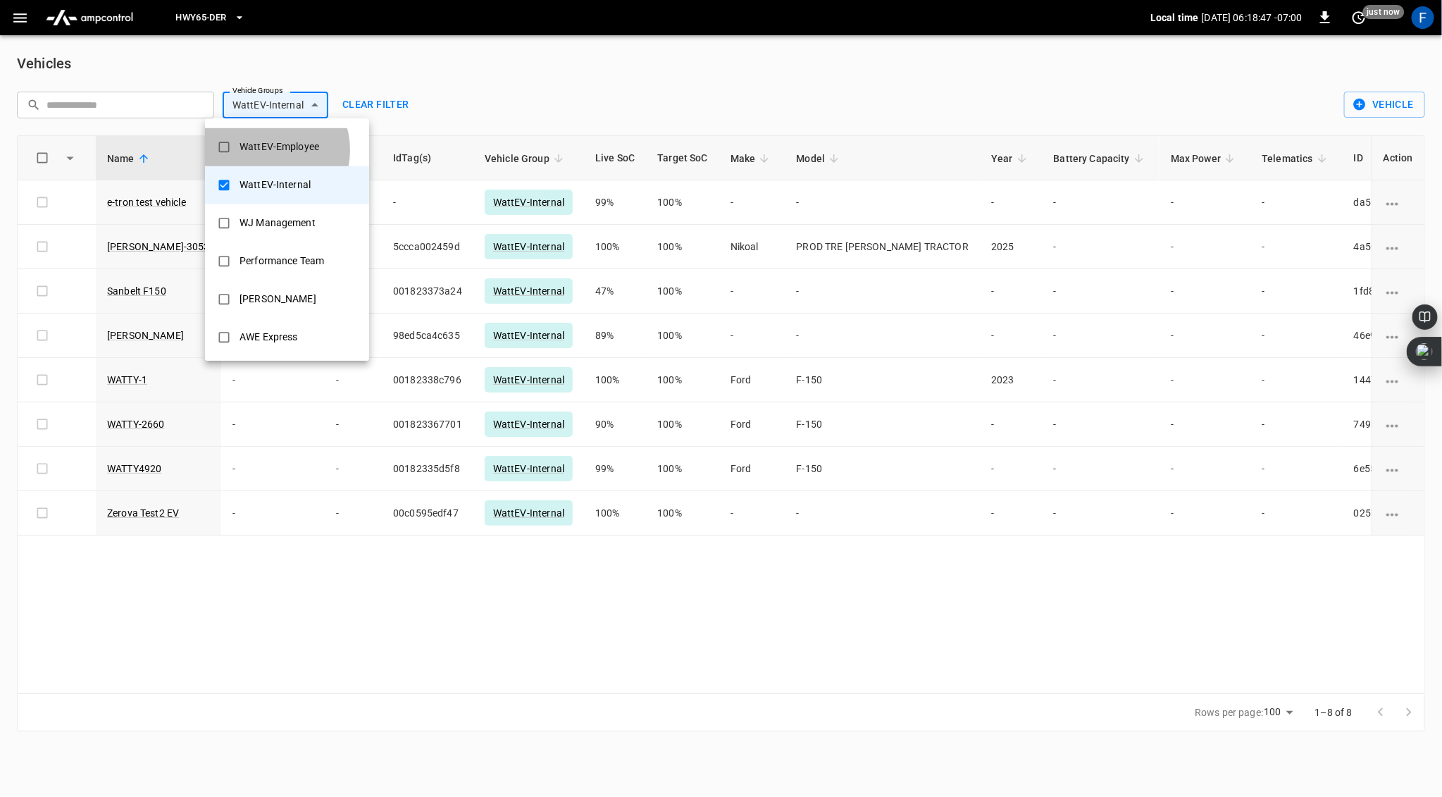
click at [269, 149] on div "WattEV-Employee" at bounding box center [279, 147] width 97 height 26
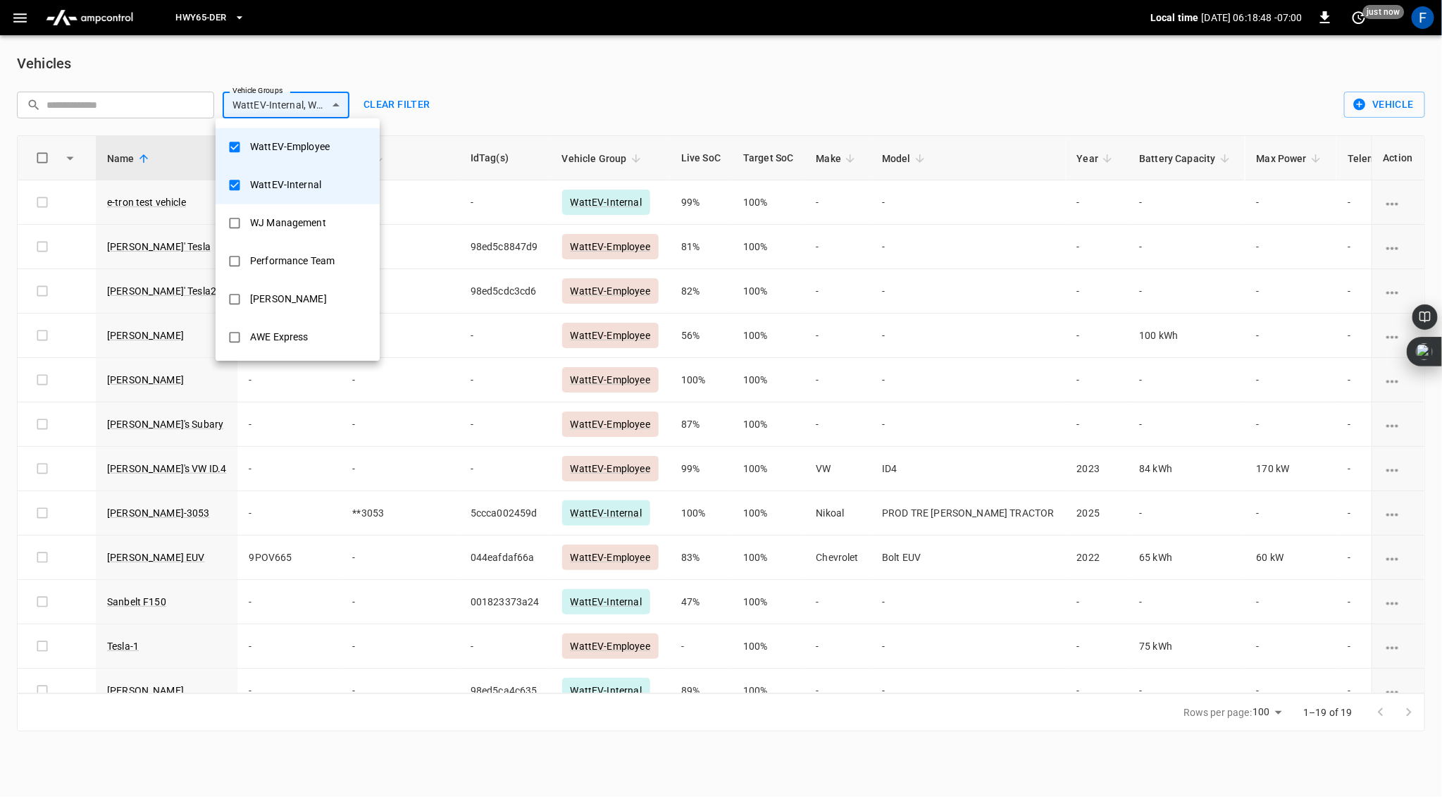
click at [269, 182] on div "WattEV-Internal" at bounding box center [286, 185] width 88 height 26
type input "**********"
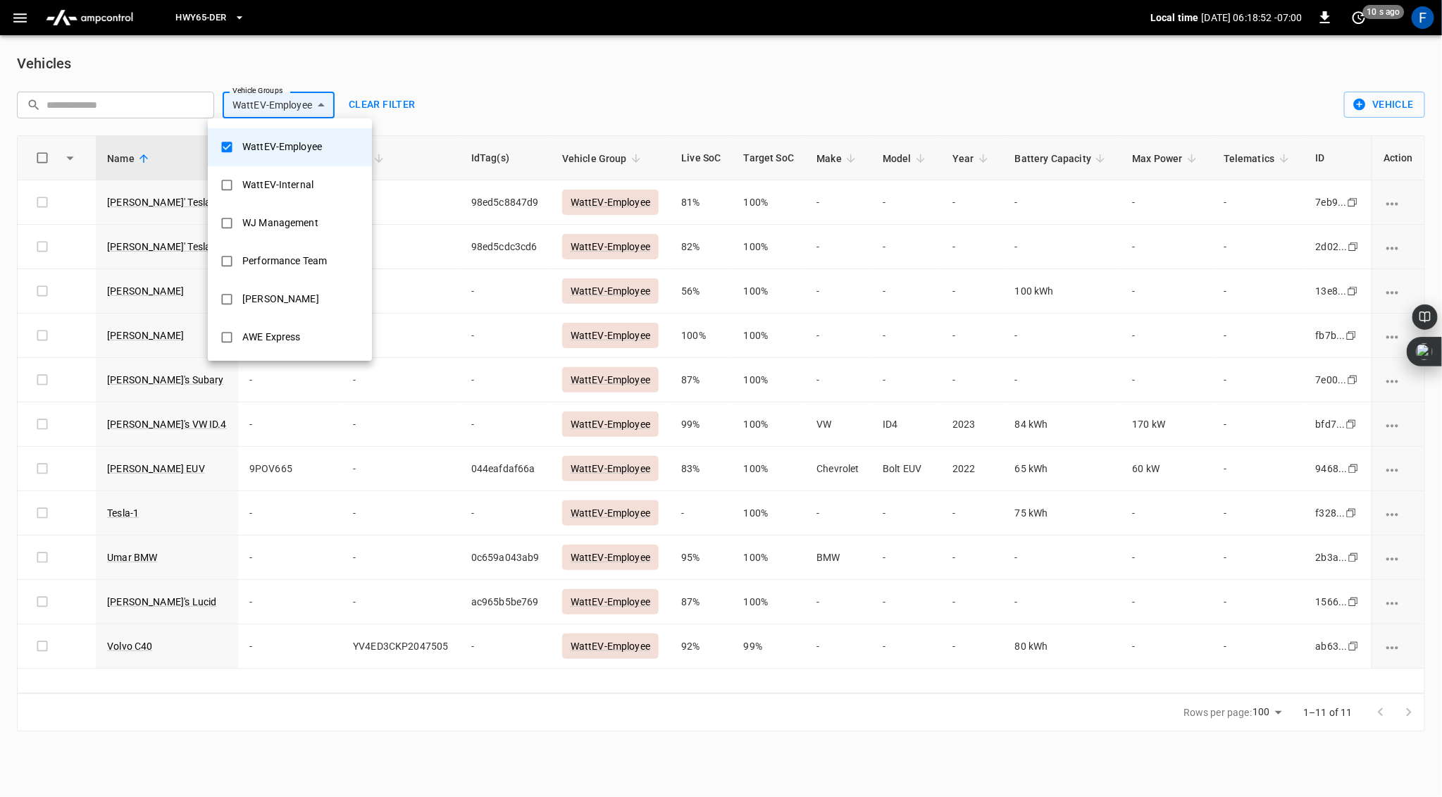
click at [1389, 334] on div at bounding box center [721, 398] width 1442 height 797
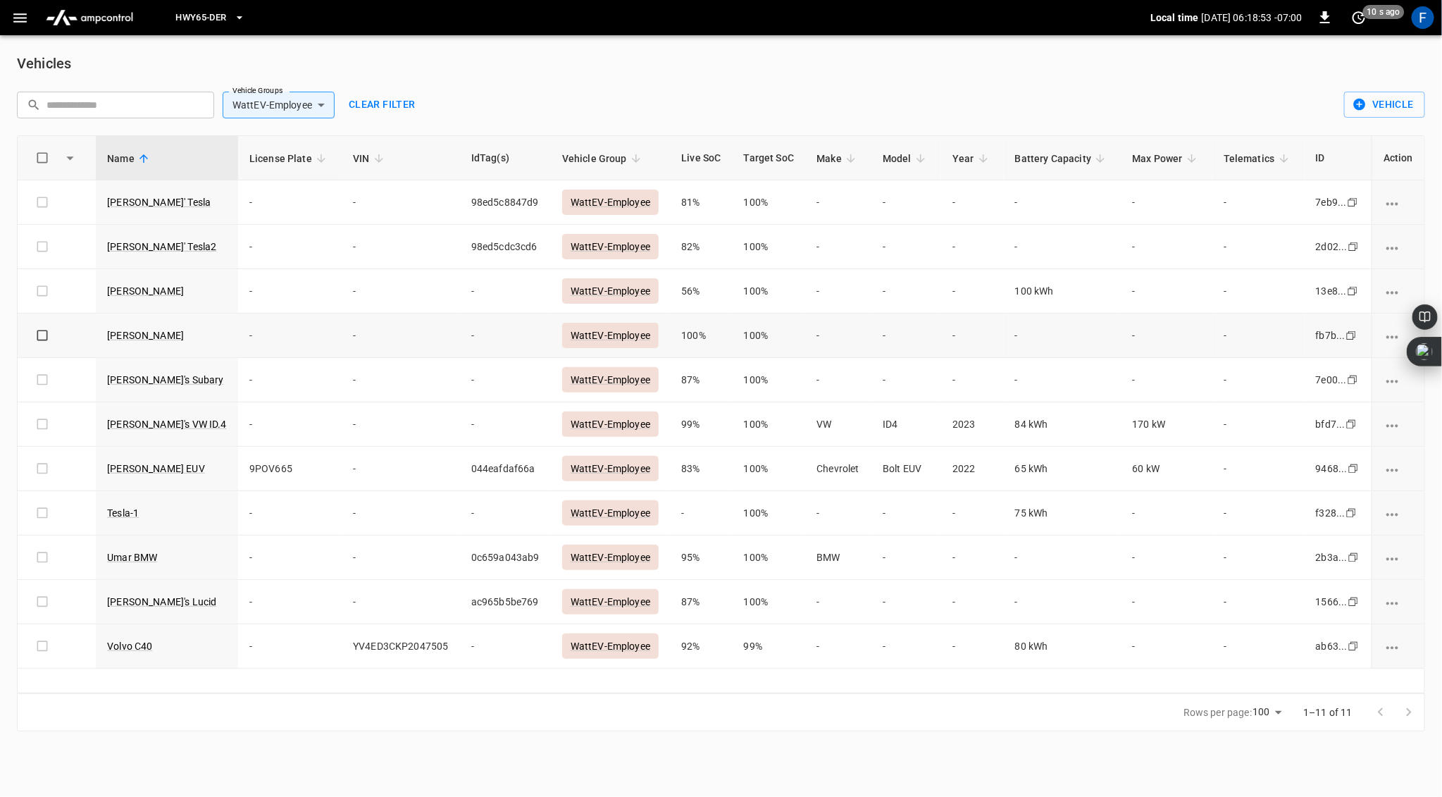
click at [1390, 334] on icon "vehicle options" at bounding box center [1393, 337] width 18 height 18
click at [1396, 361] on li "Delete" at bounding box center [1405, 367] width 50 height 23
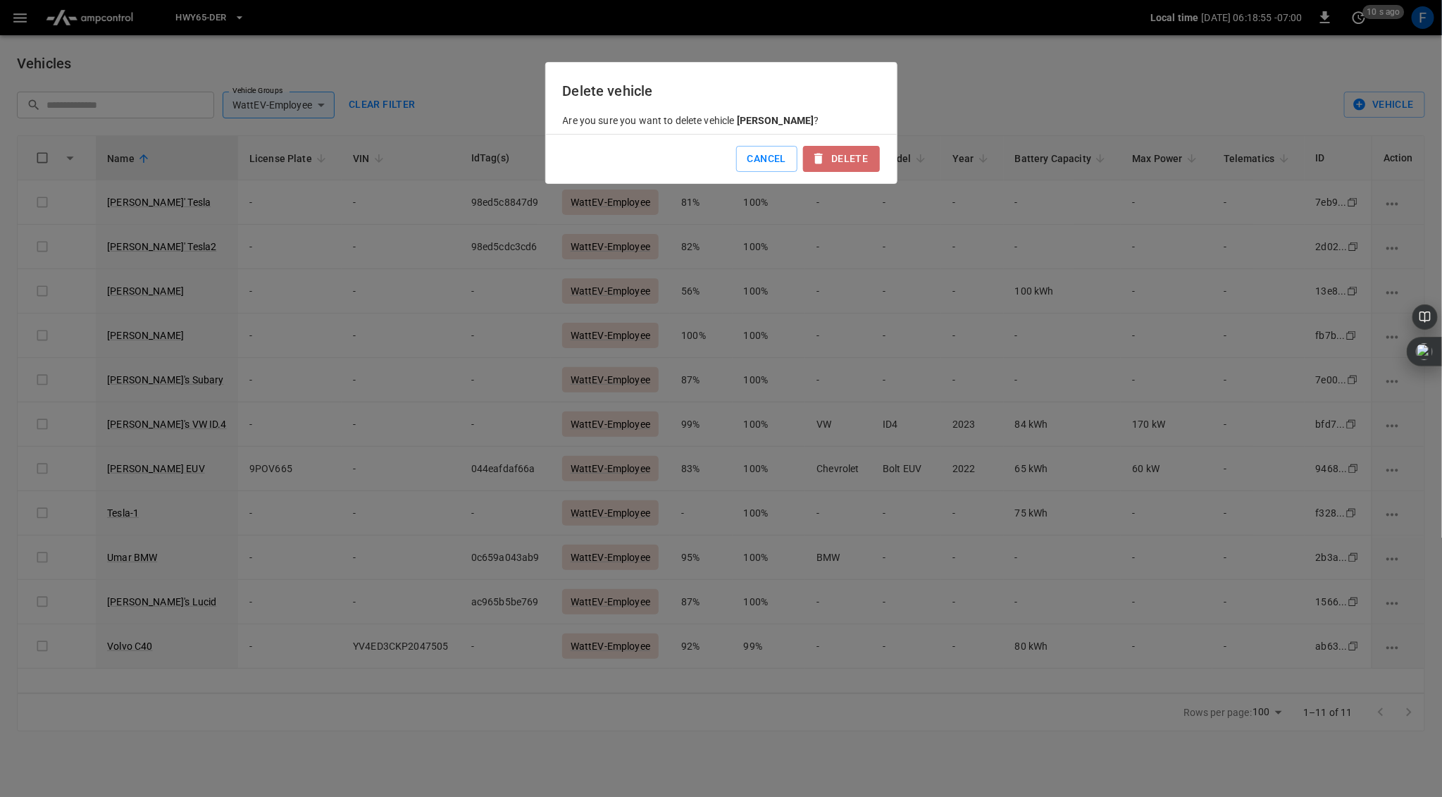
click at [841, 163] on button "Delete" at bounding box center [841, 159] width 76 height 26
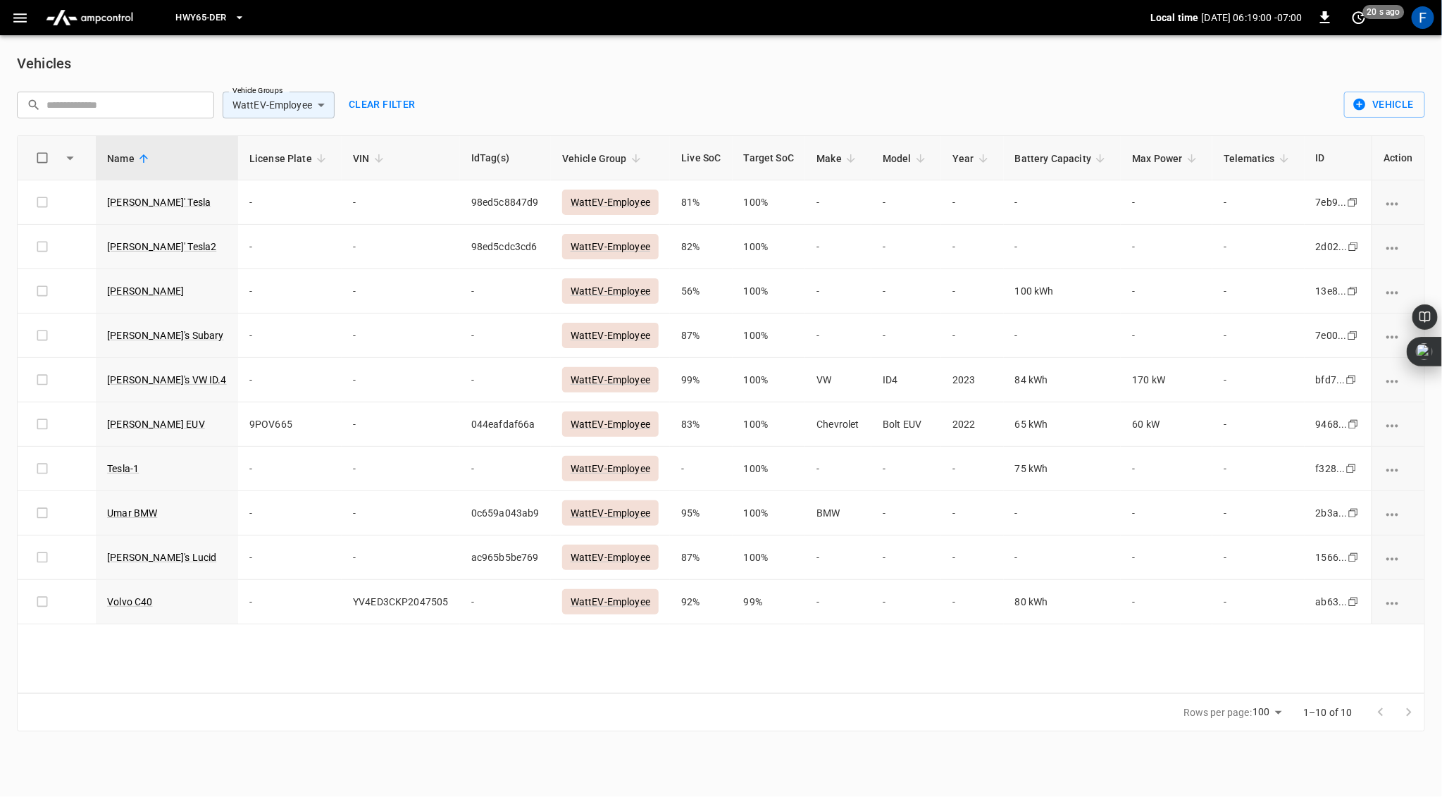
click at [319, 105] on body "**********" at bounding box center [721, 374] width 1442 height 748
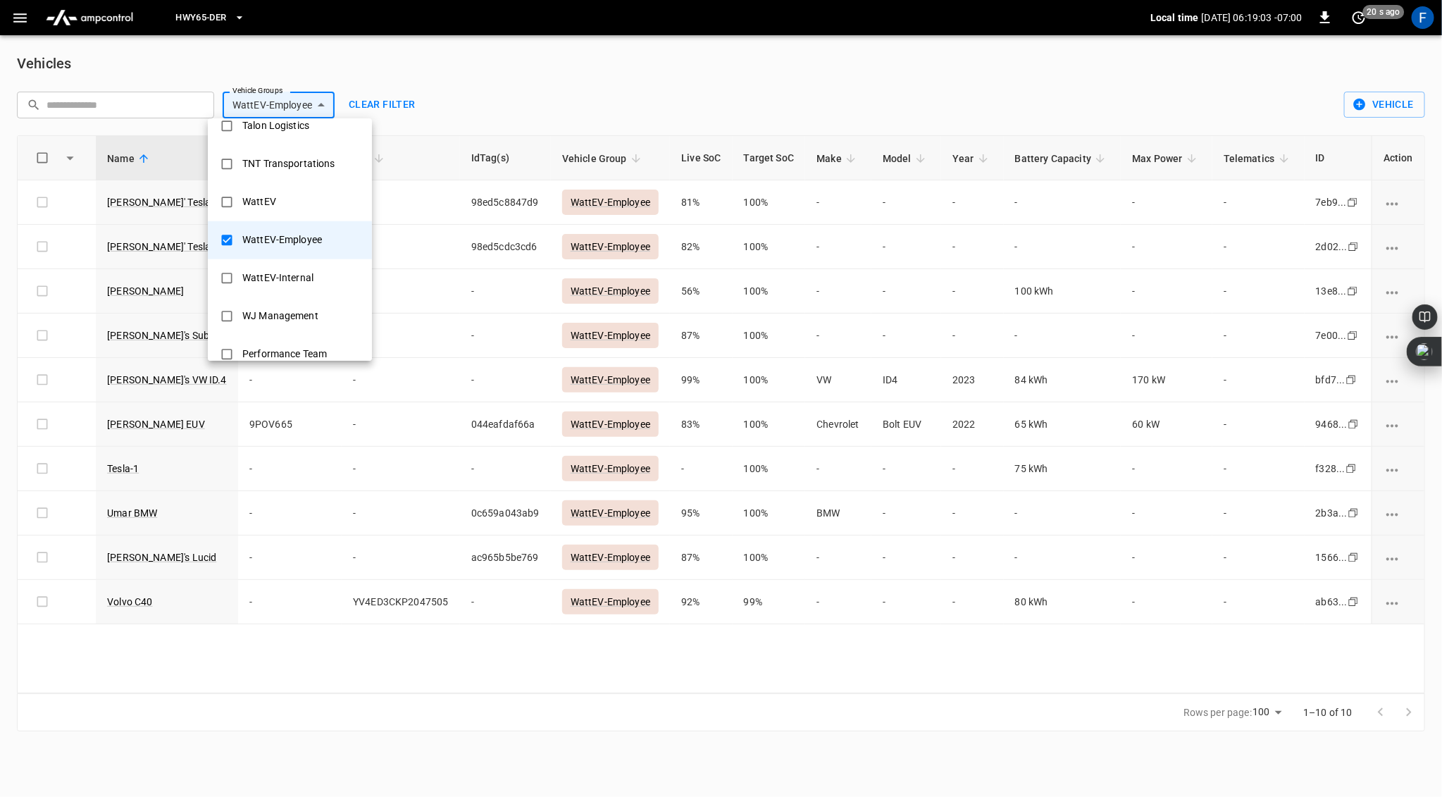
click at [278, 238] on div "WattEV-Employee" at bounding box center [282, 240] width 97 height 26
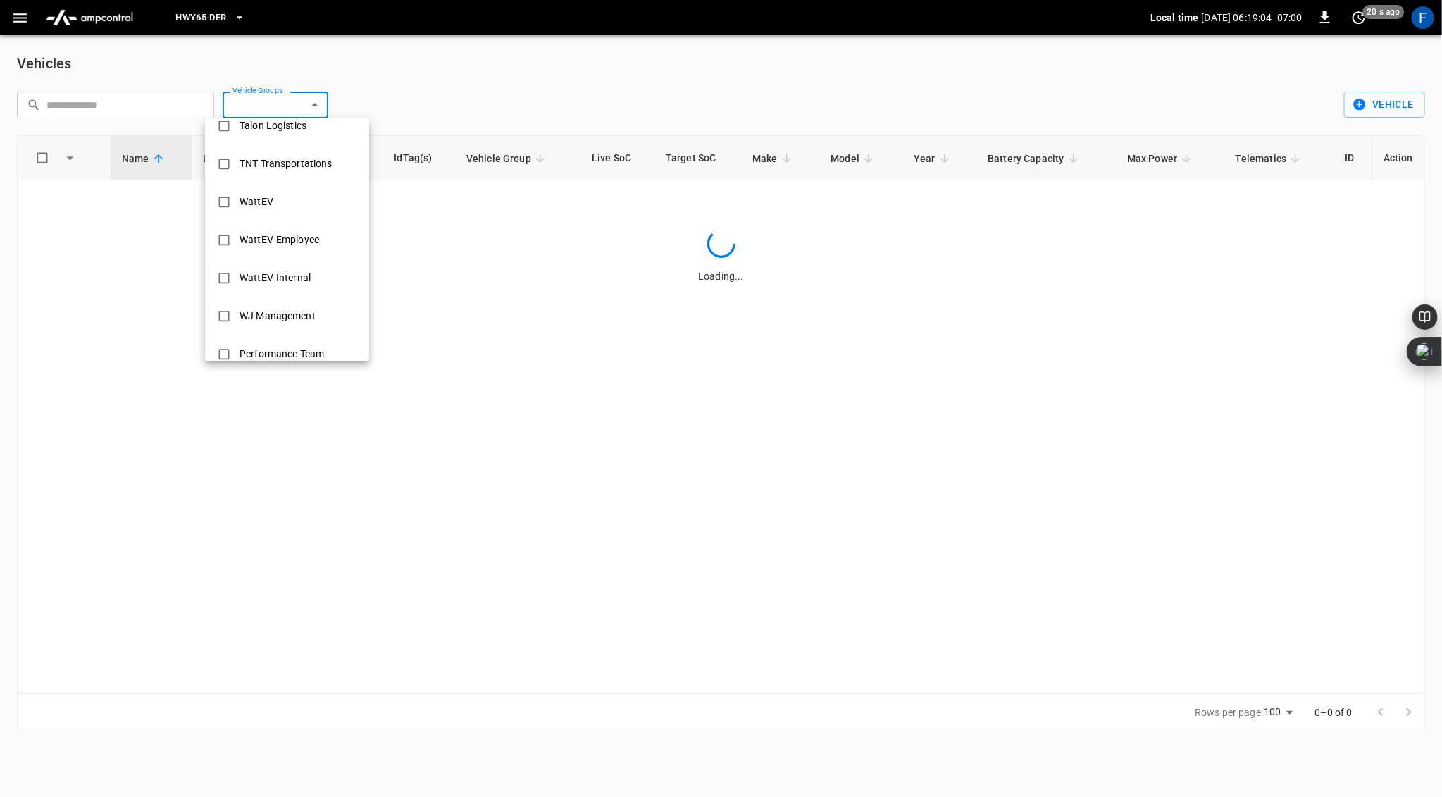
scroll to position [0, 0]
click at [492, 76] on div at bounding box center [721, 398] width 1442 height 797
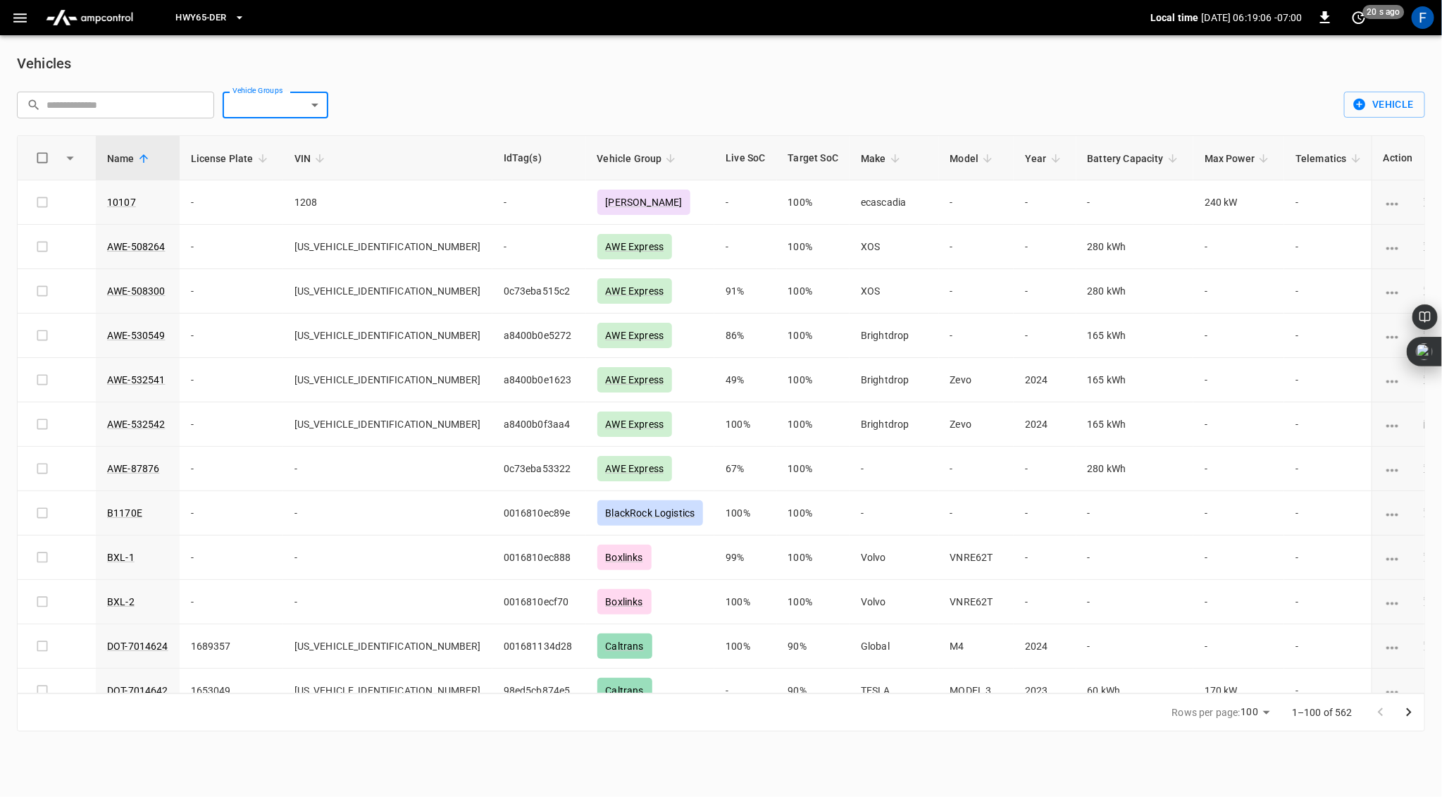
click at [22, 22] on icon "button" at bounding box center [20, 18] width 18 height 18
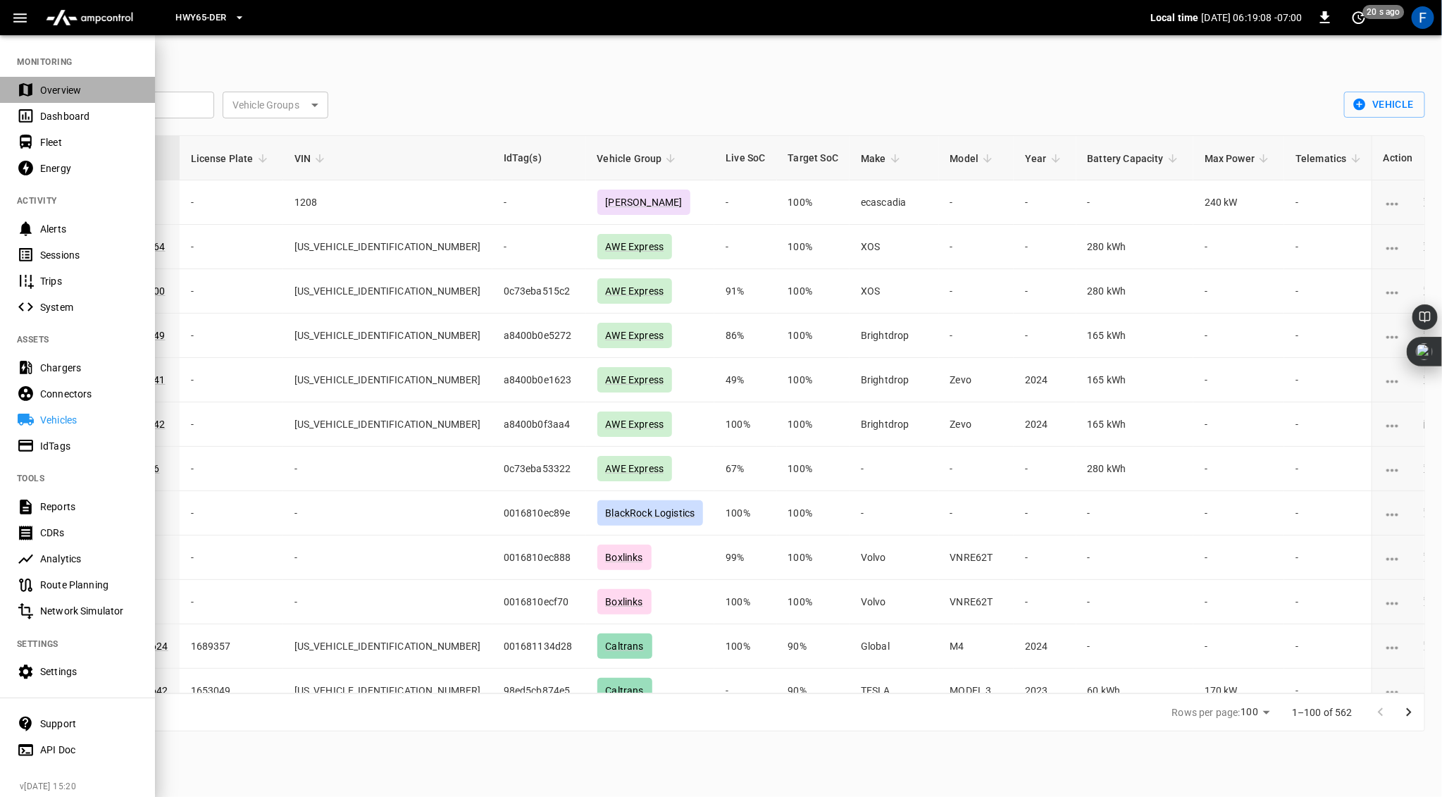
click at [63, 86] on div "Overview" at bounding box center [89, 90] width 98 height 14
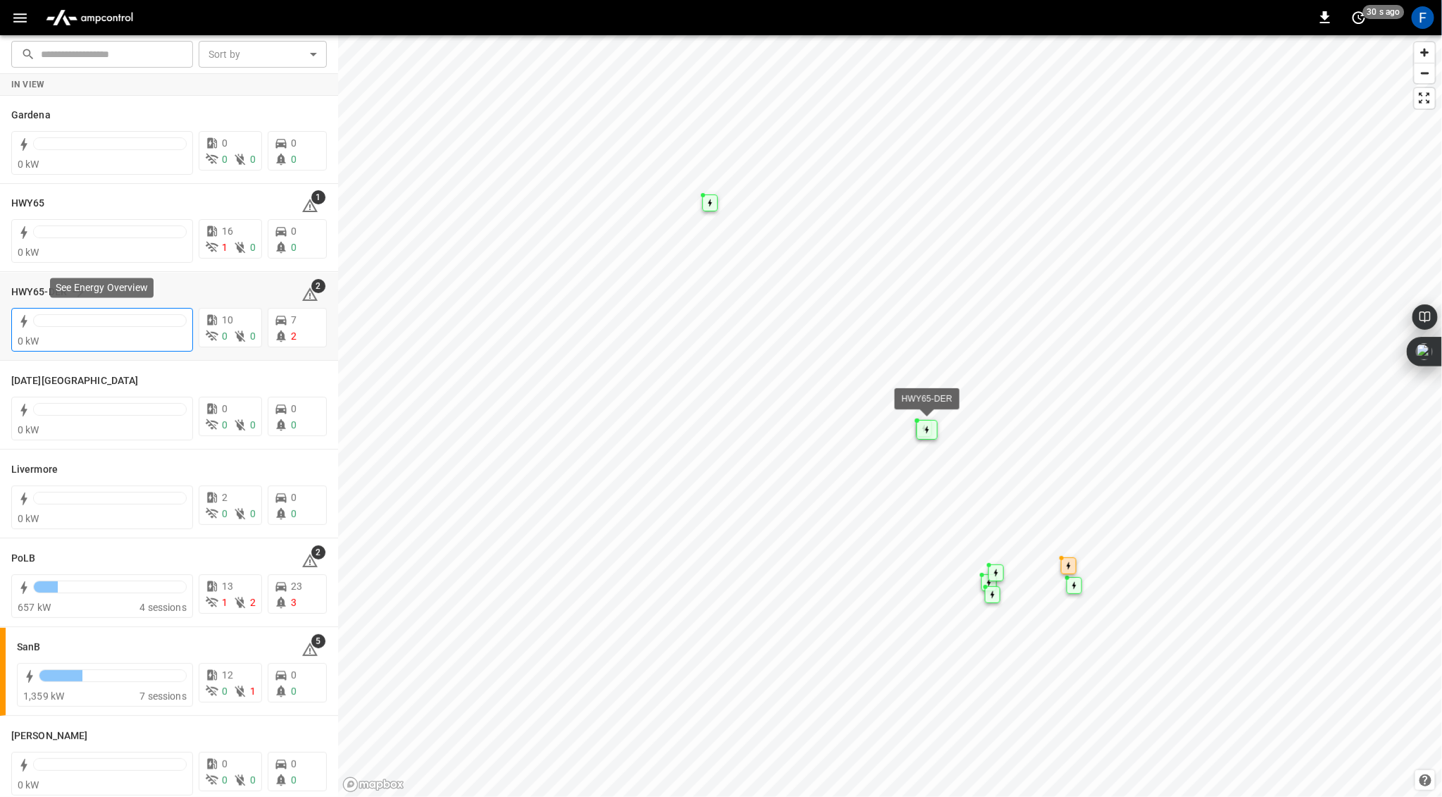
click at [75, 330] on div at bounding box center [110, 324] width 154 height 20
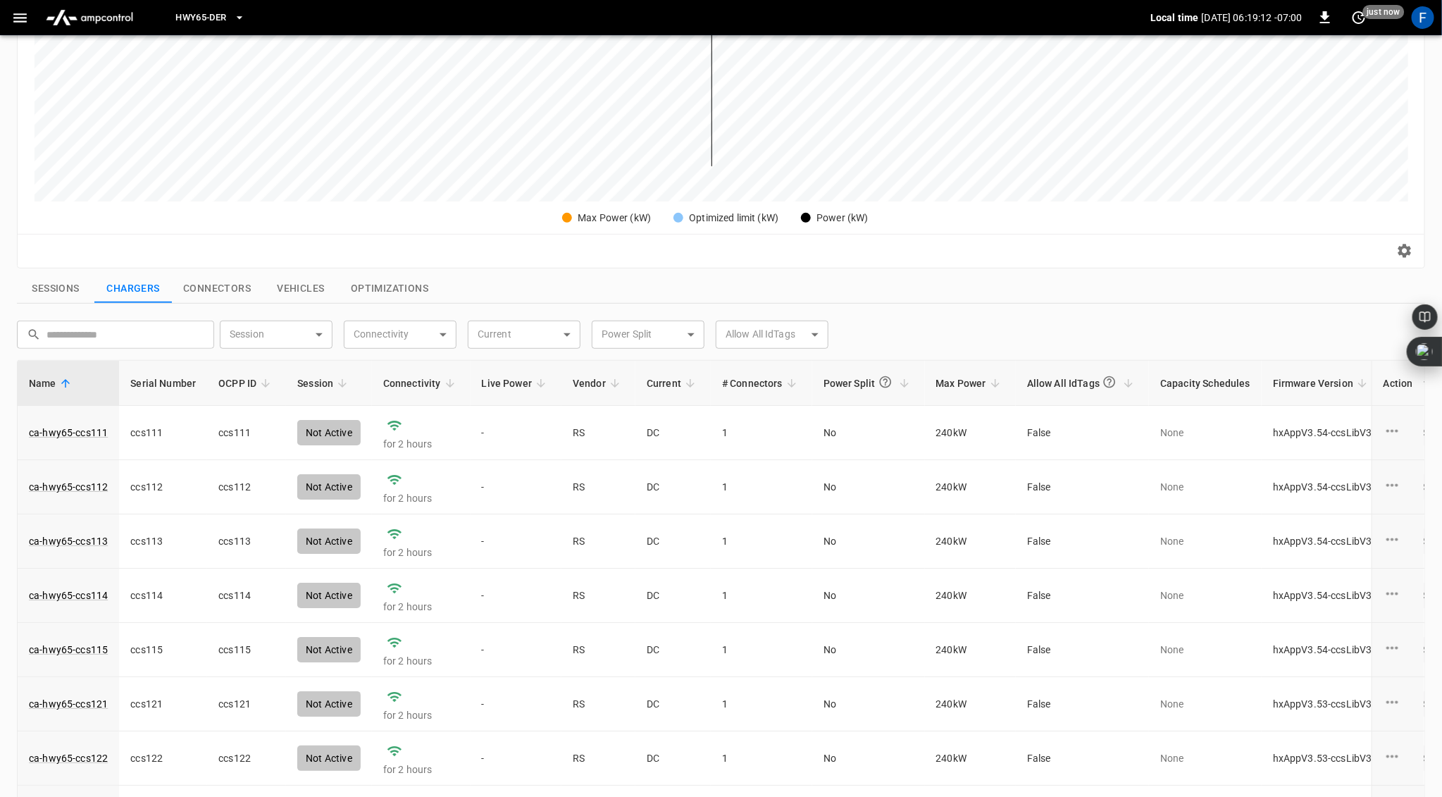
scroll to position [328, 0]
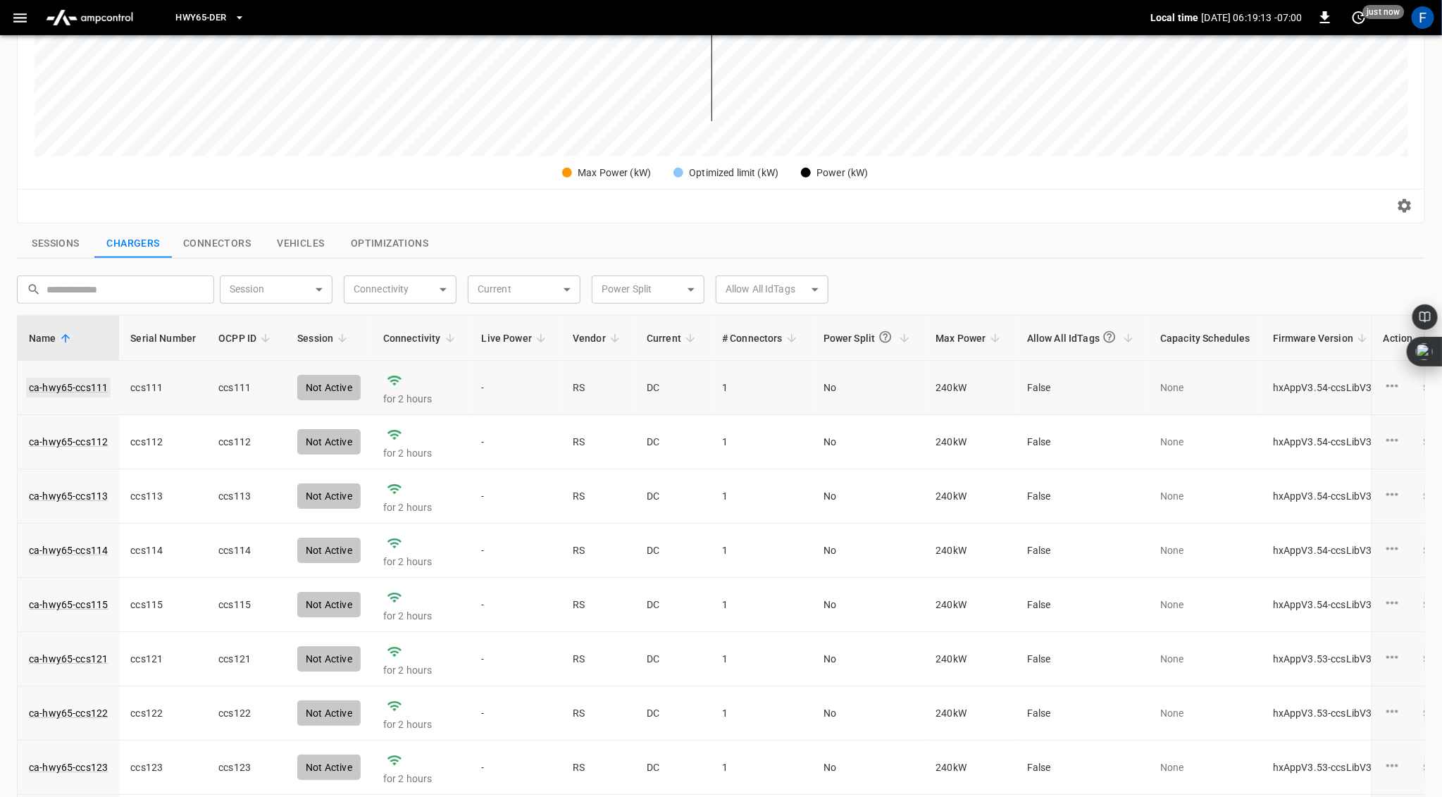
click at [80, 388] on link "ca-hwy65-ccs111" at bounding box center [68, 388] width 85 height 20
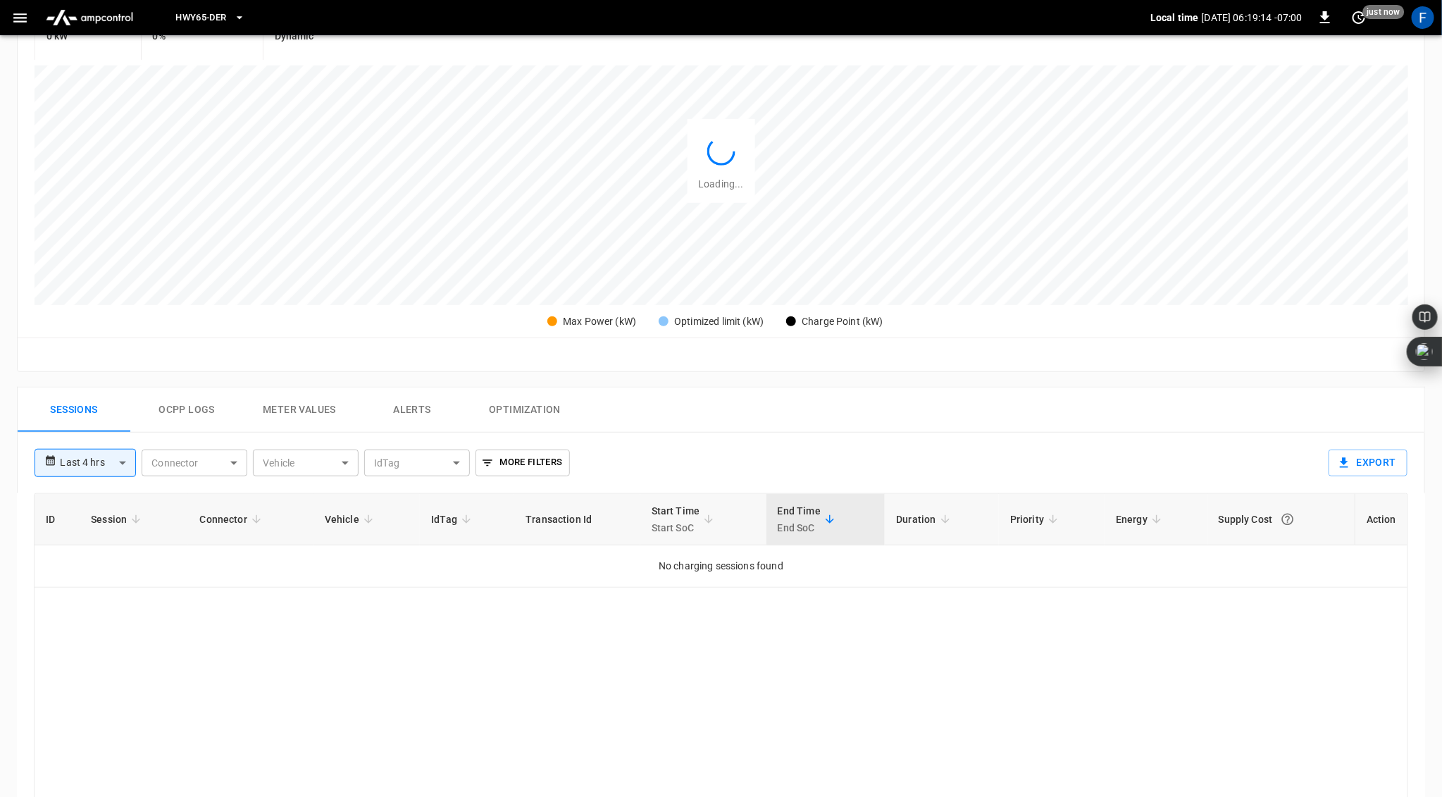
scroll to position [571, 0]
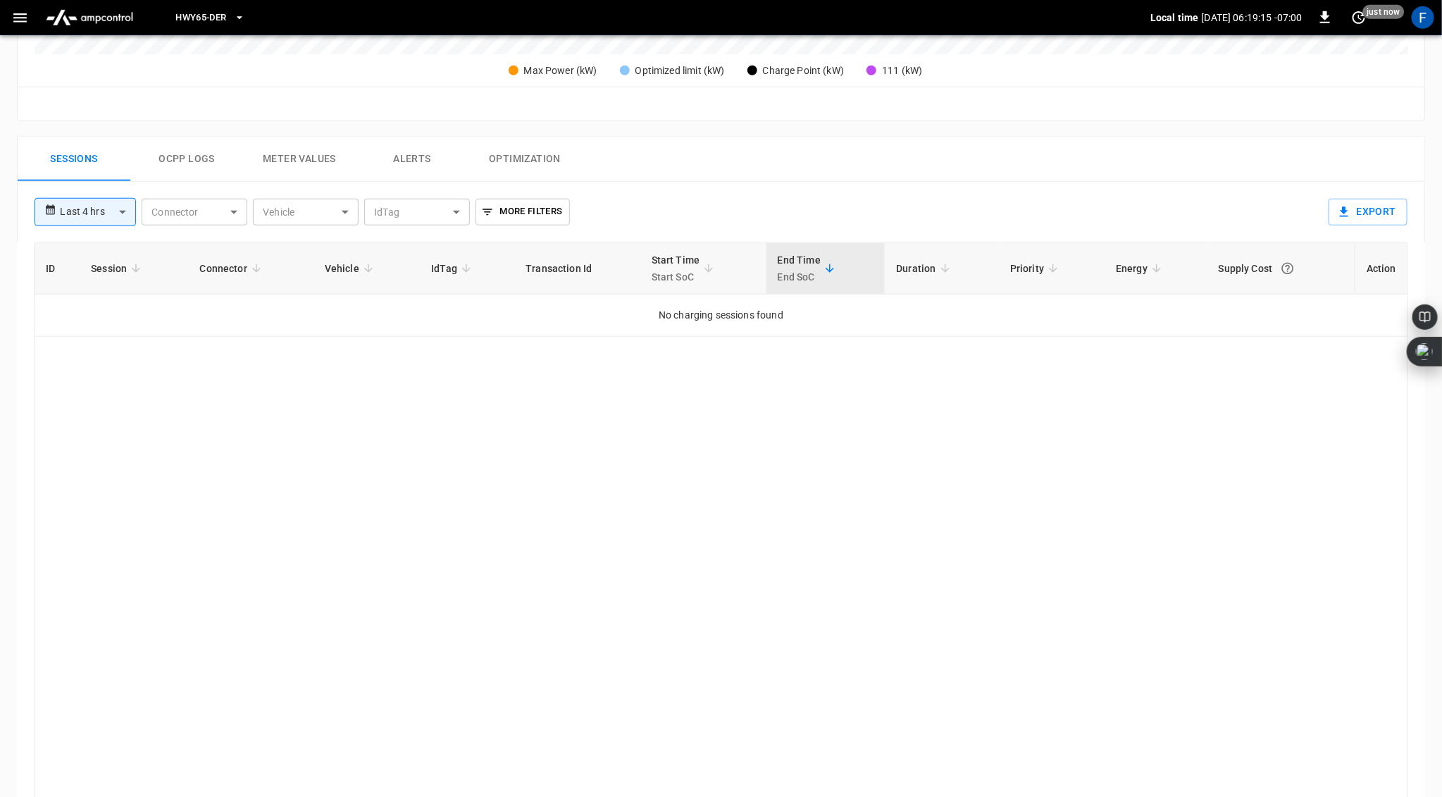
click at [198, 155] on button "Ocpp logs" at bounding box center [186, 159] width 113 height 45
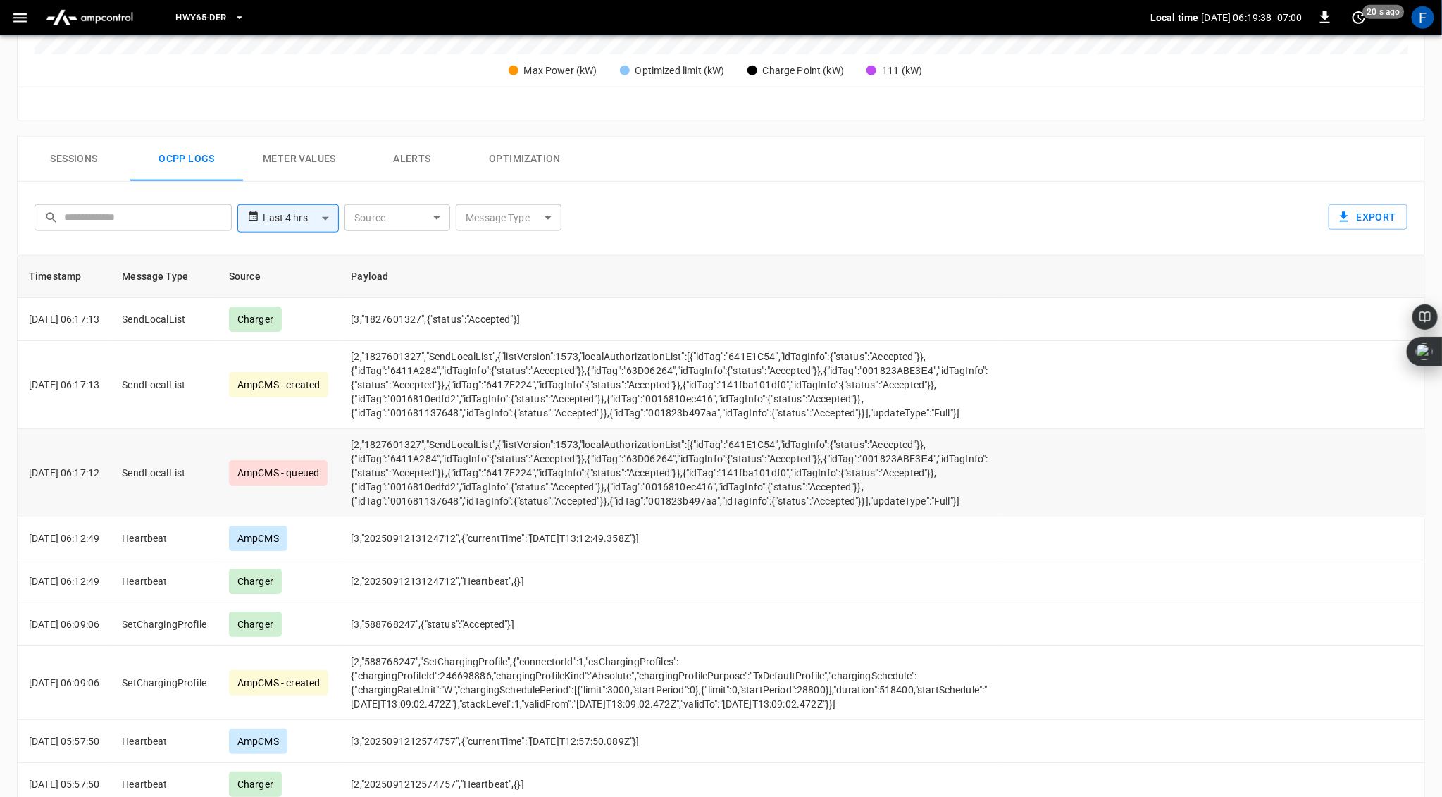
scroll to position [0, 0]
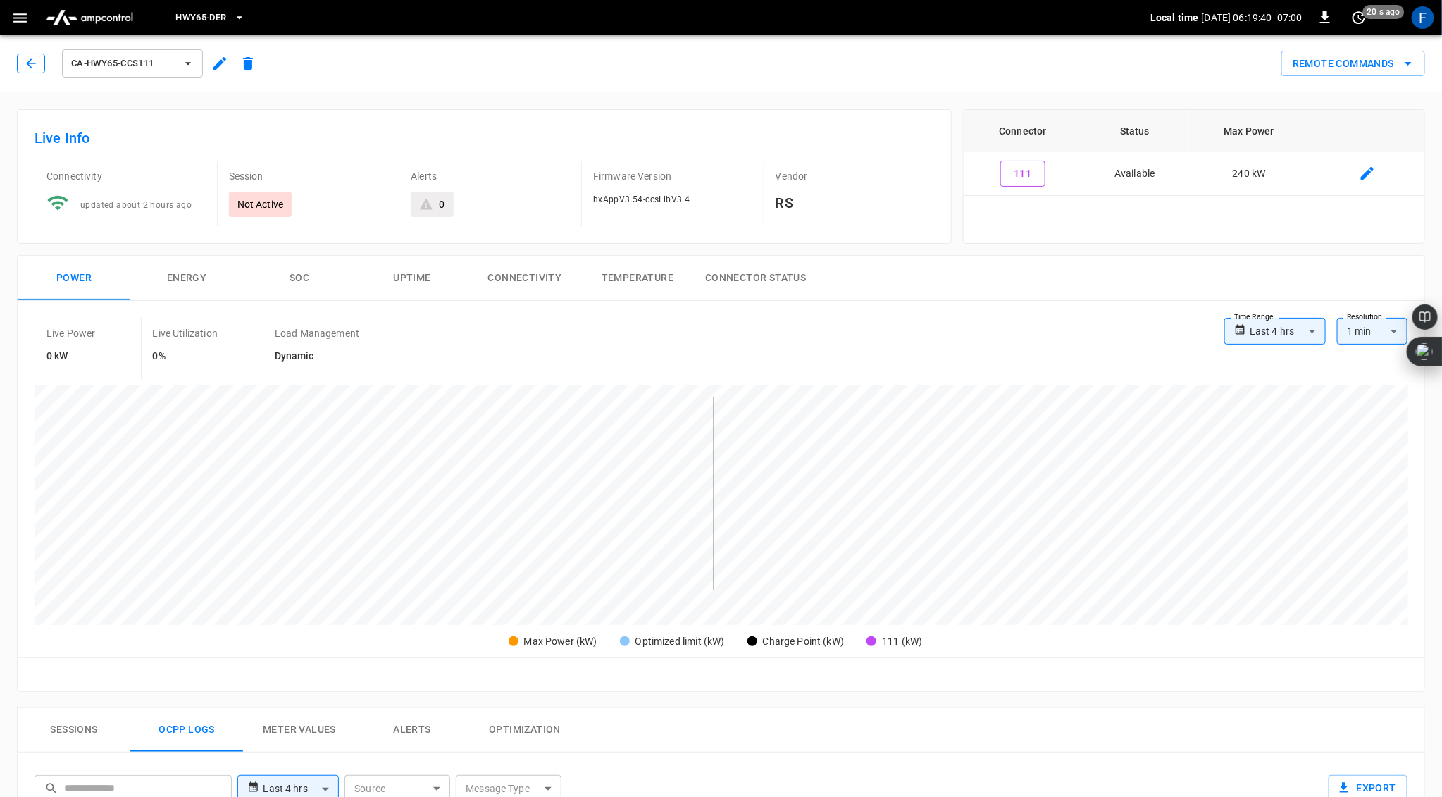
click at [27, 60] on icon "button" at bounding box center [31, 63] width 14 height 14
